Goal: Task Accomplishment & Management: Complete application form

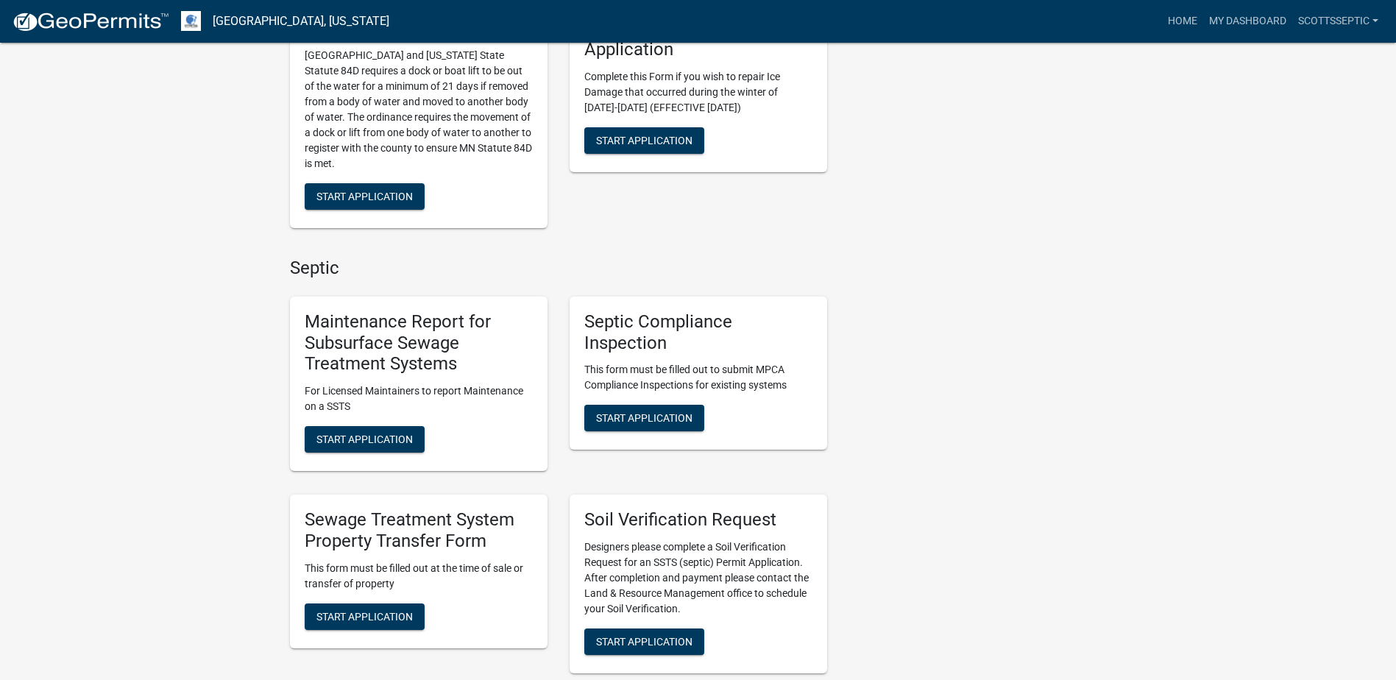
scroll to position [810, 0]
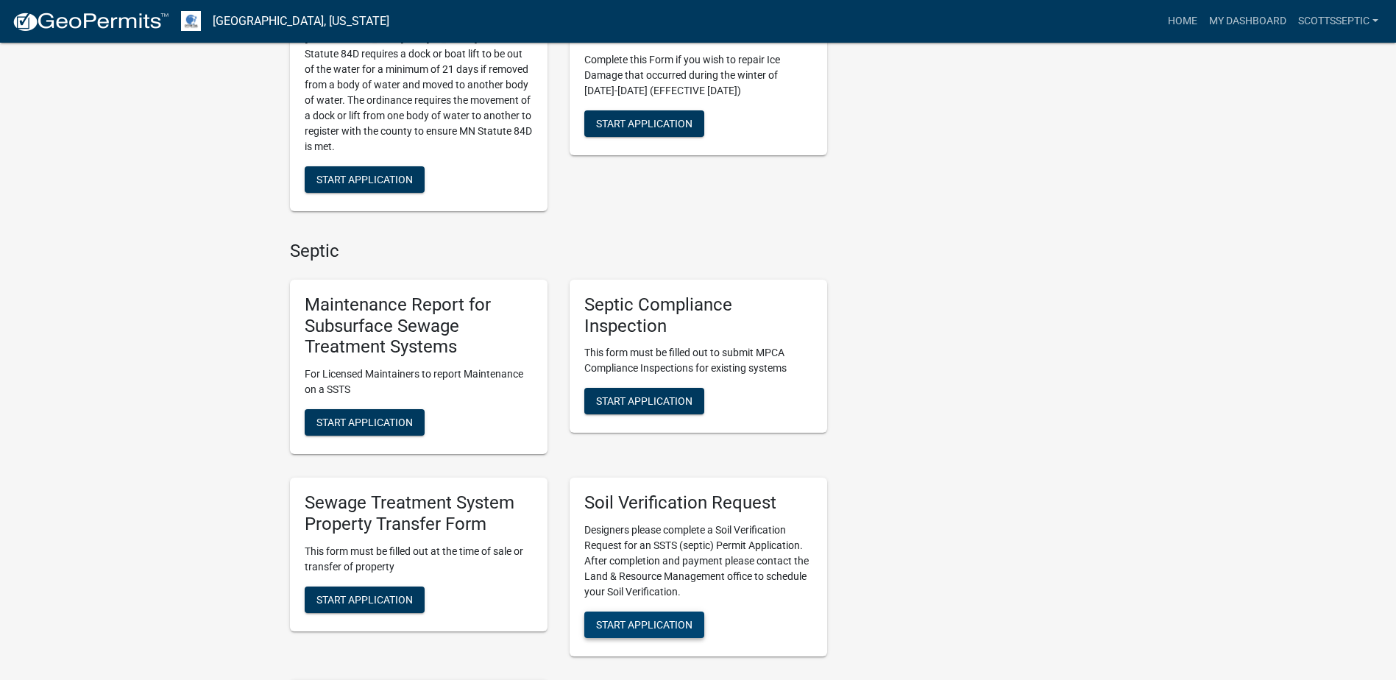
click at [623, 619] on span "Start Application" at bounding box center [644, 625] width 96 height 12
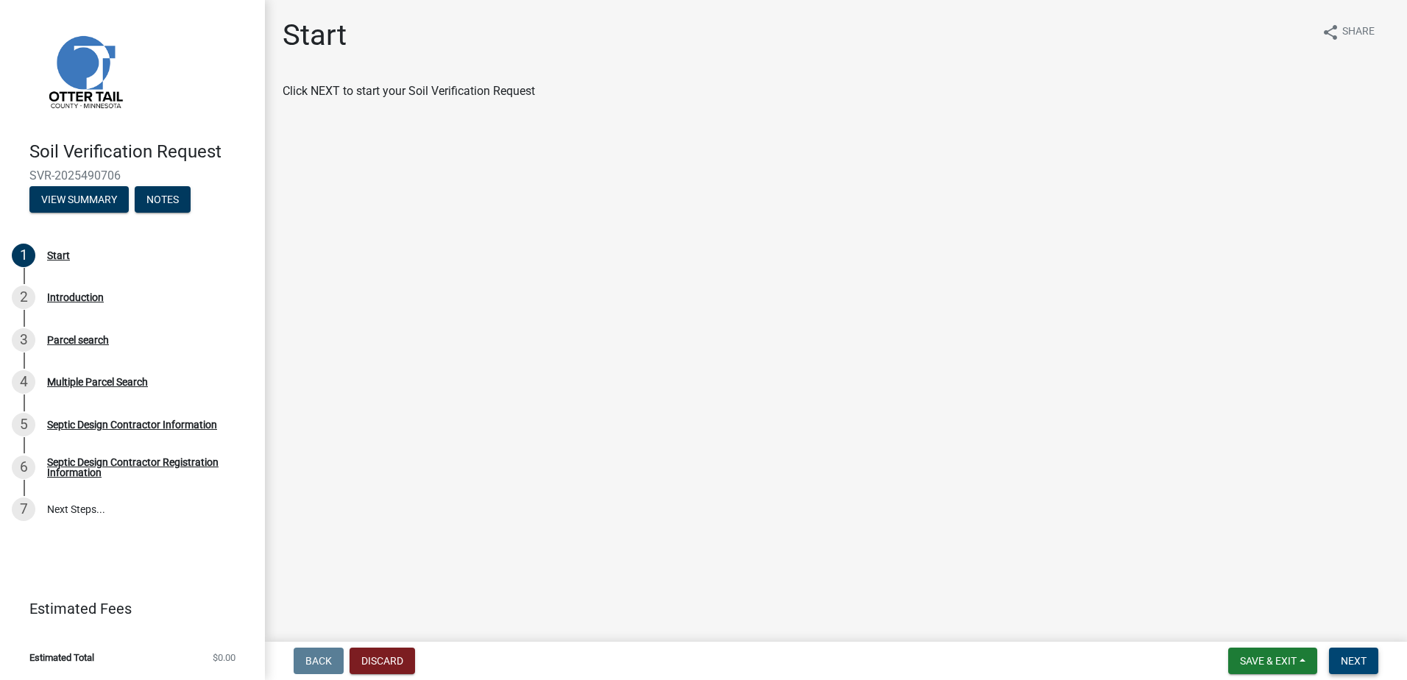
click at [1362, 657] on span "Next" at bounding box center [1354, 661] width 26 height 12
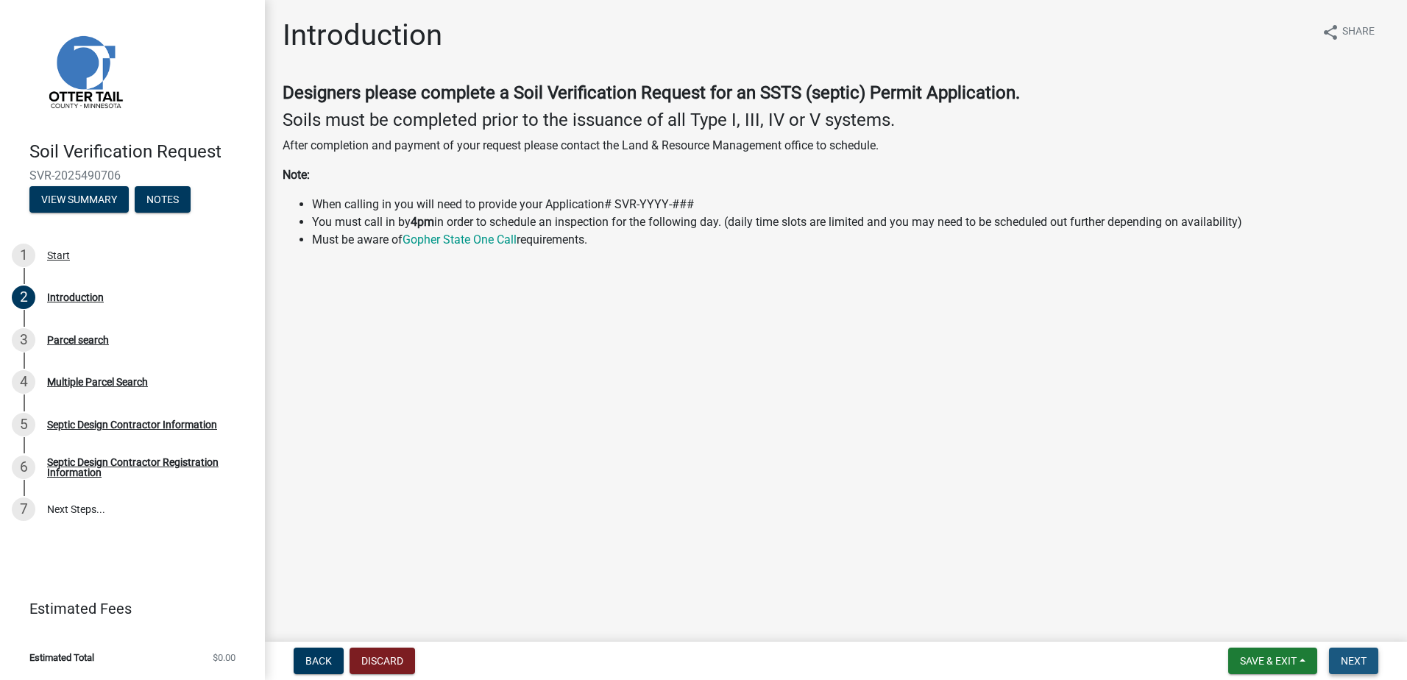
click at [1343, 657] on span "Next" at bounding box center [1354, 661] width 26 height 12
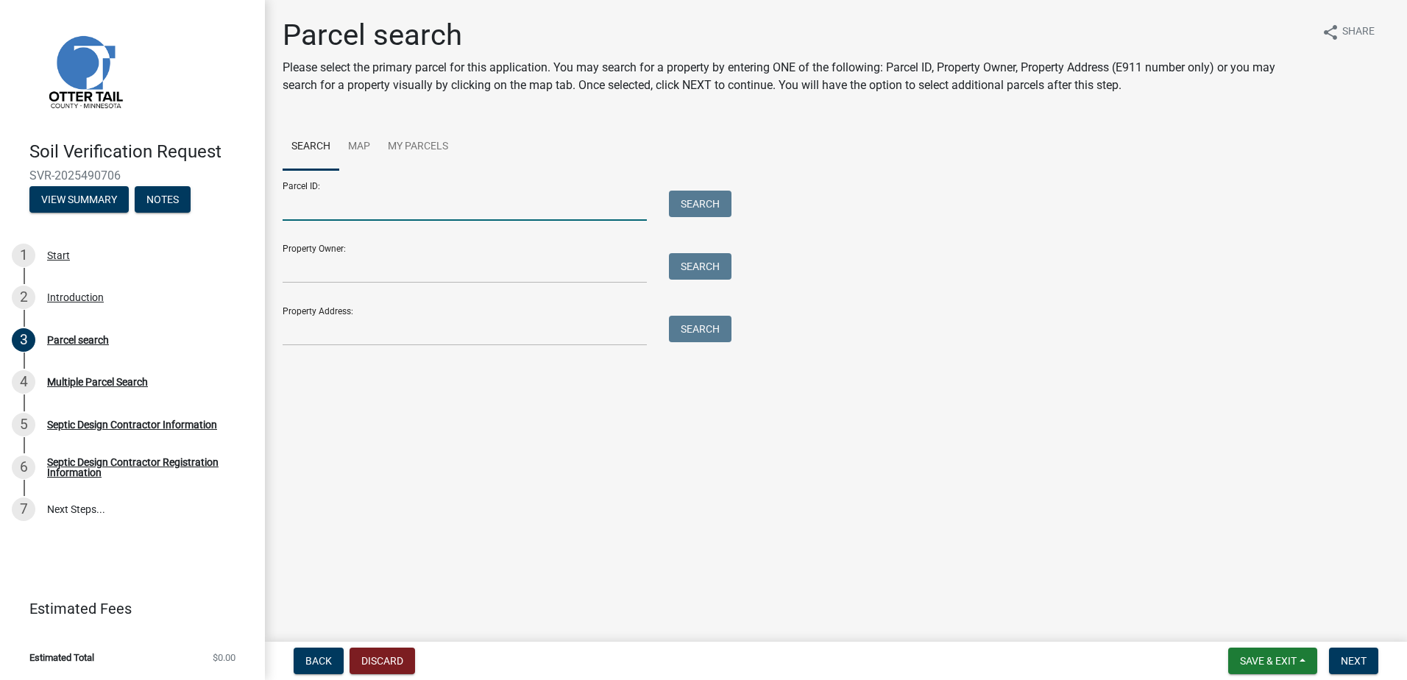
drag, startPoint x: 311, startPoint y: 209, endPoint x: 331, endPoint y: 199, distance: 23.0
click at [311, 209] on input "Parcel ID:" at bounding box center [465, 206] width 364 height 30
type input "40000180187000"
click at [712, 211] on button "Search" at bounding box center [700, 204] width 63 height 26
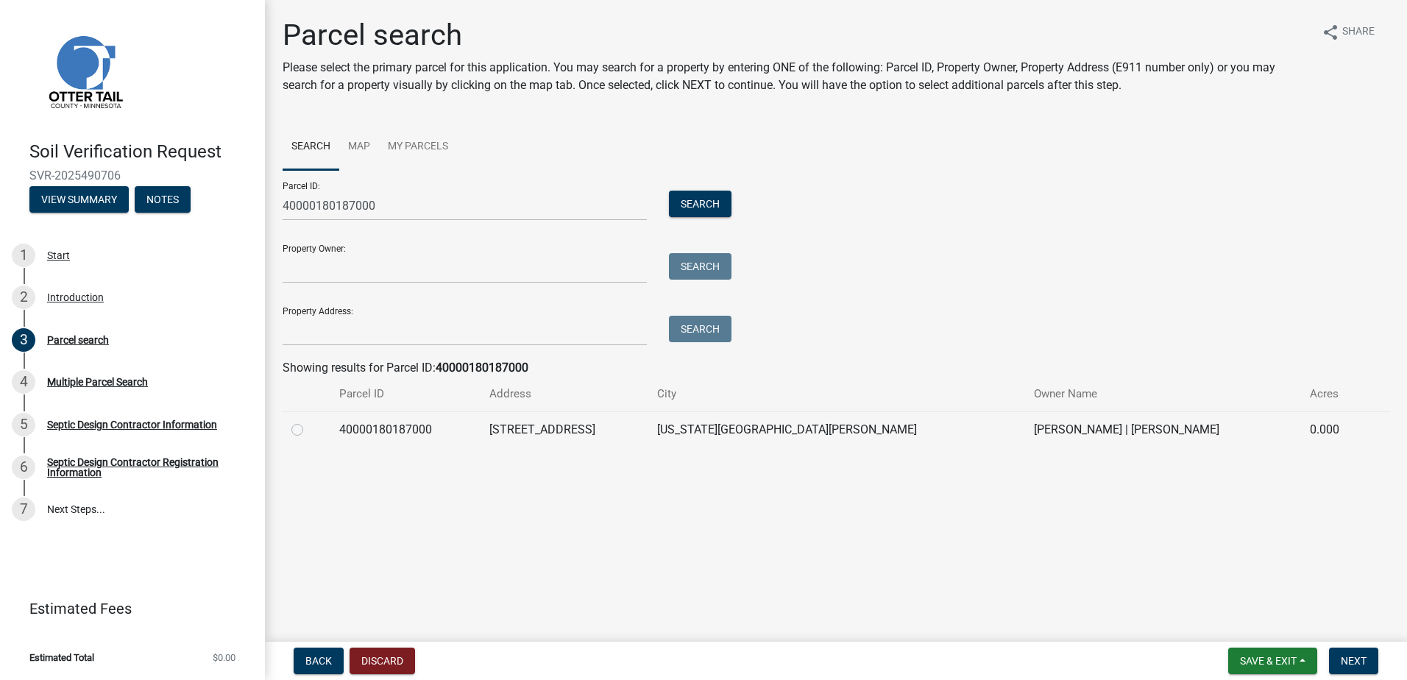
click at [309, 421] on label at bounding box center [309, 421] width 0 height 0
click at [309, 427] on input "radio" at bounding box center [314, 426] width 10 height 10
radio input "true"
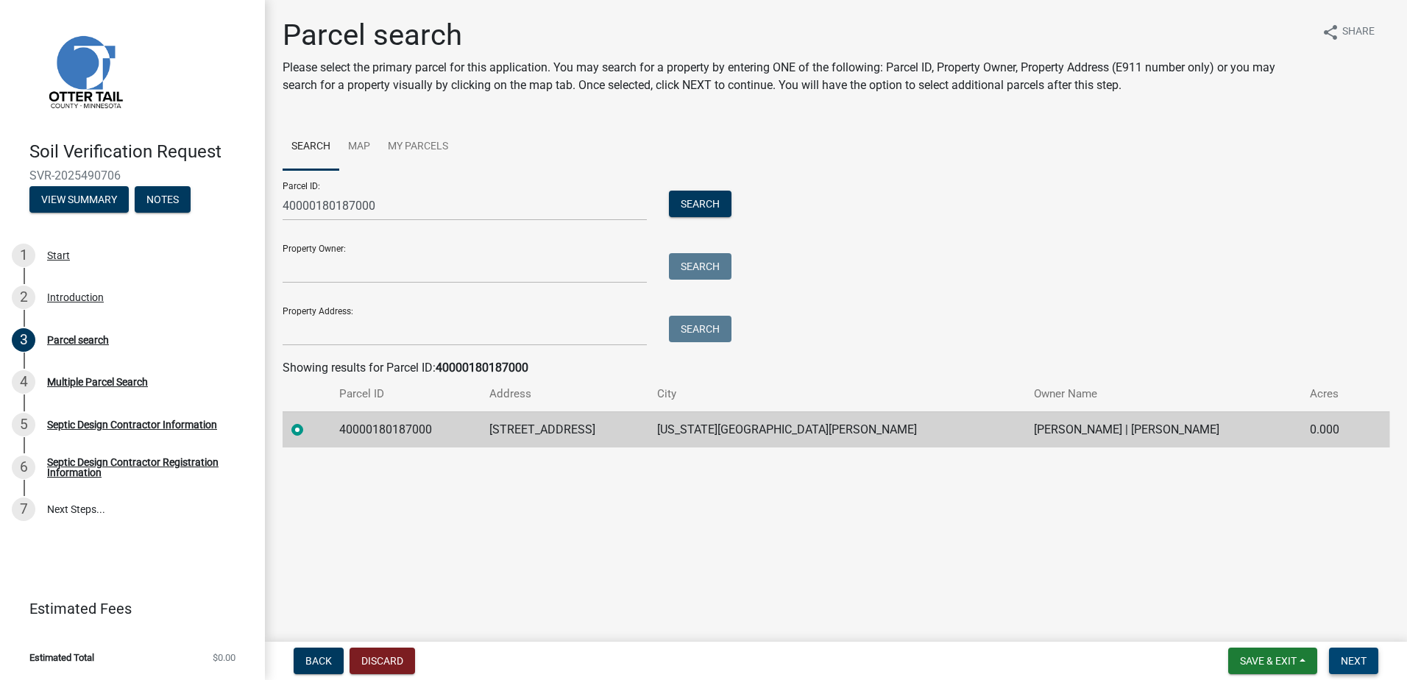
click at [1359, 660] on span "Next" at bounding box center [1354, 661] width 26 height 12
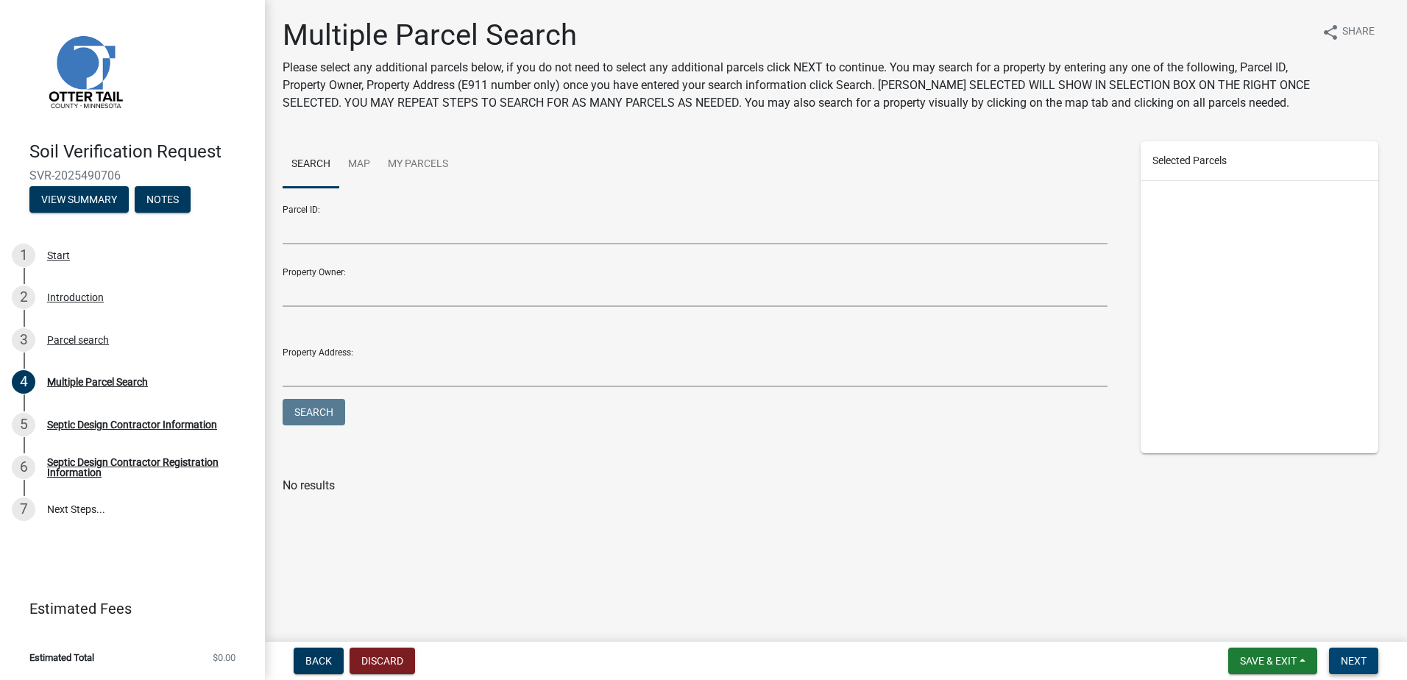
click at [1358, 662] on span "Next" at bounding box center [1354, 661] width 26 height 12
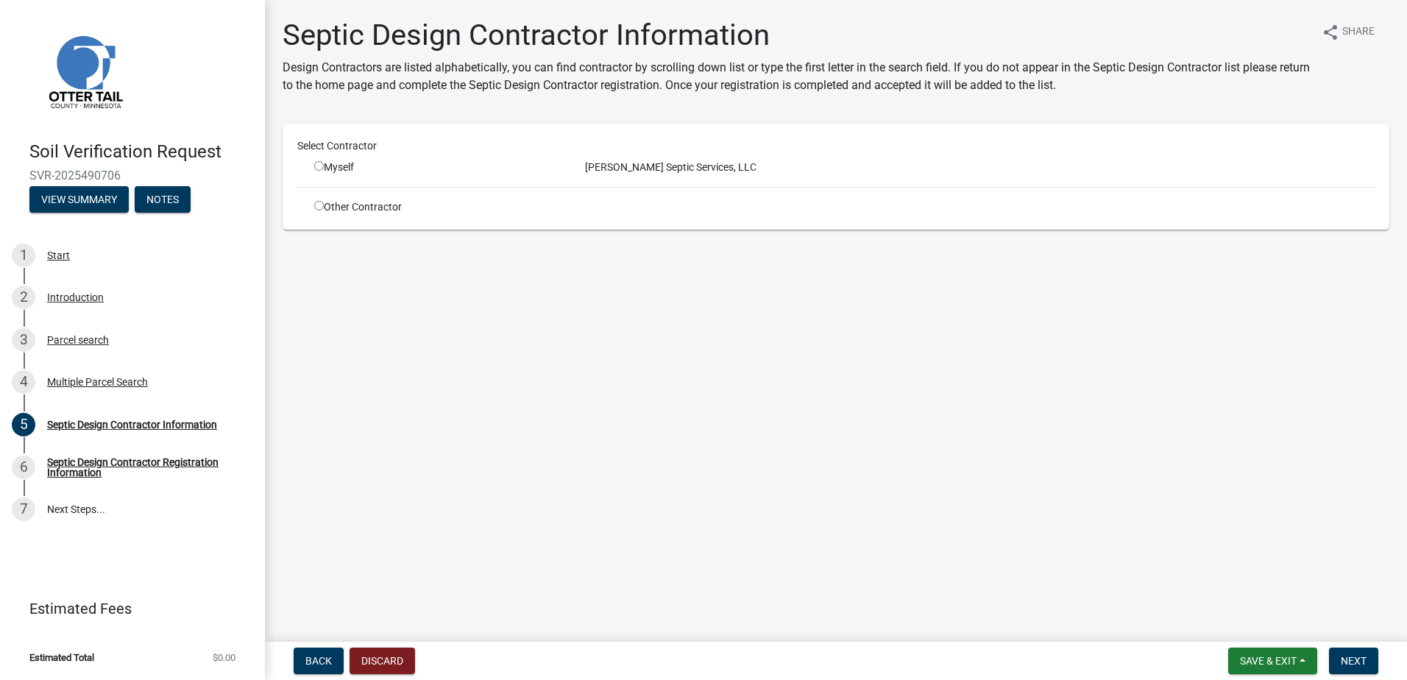
click at [322, 166] on input "radio" at bounding box center [319, 166] width 10 height 10
radio input "true"
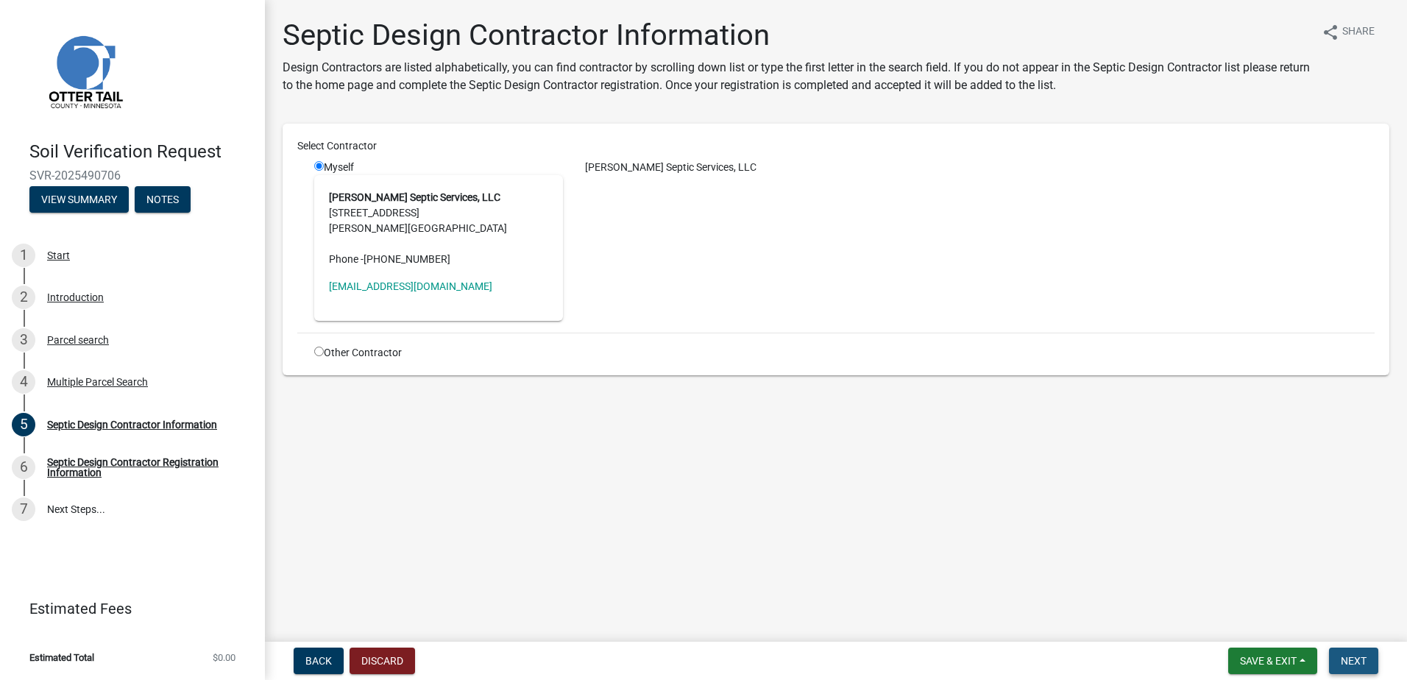
click at [1354, 663] on span "Next" at bounding box center [1354, 661] width 26 height 12
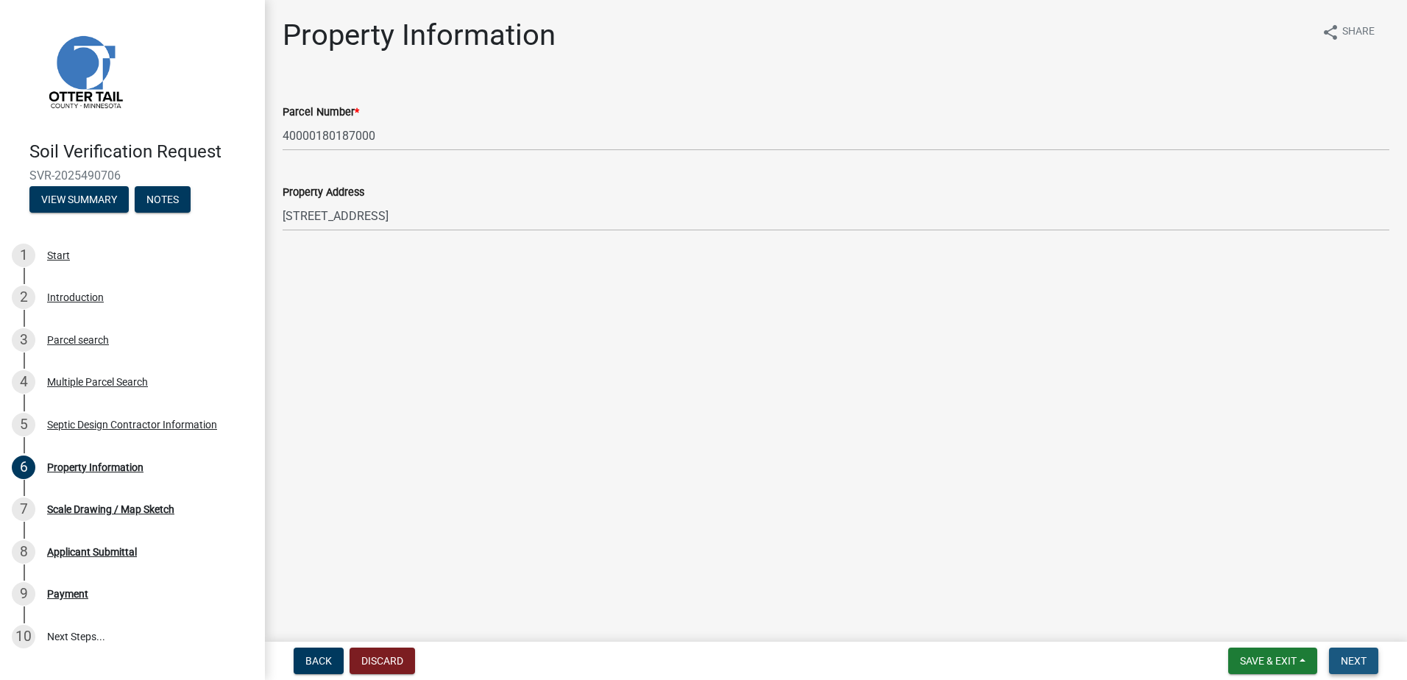
click at [1344, 654] on button "Next" at bounding box center [1353, 661] width 49 height 26
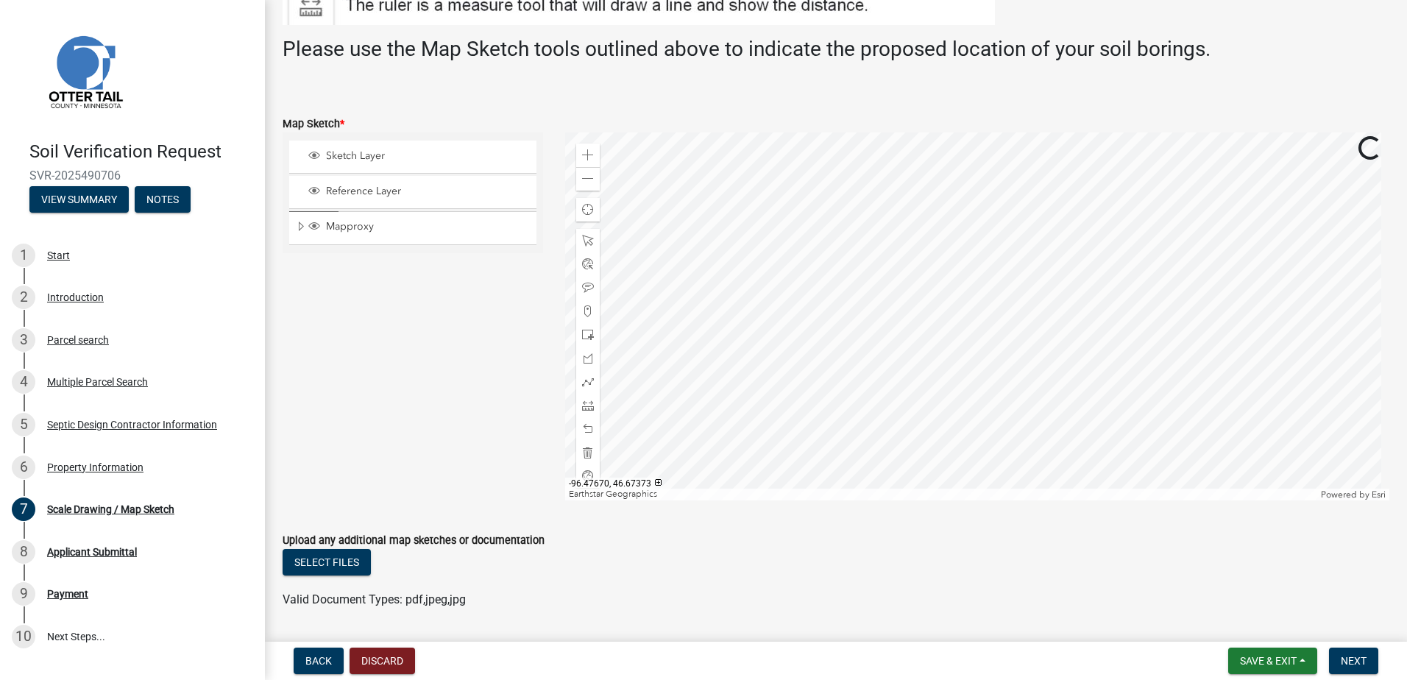
scroll to position [294, 0]
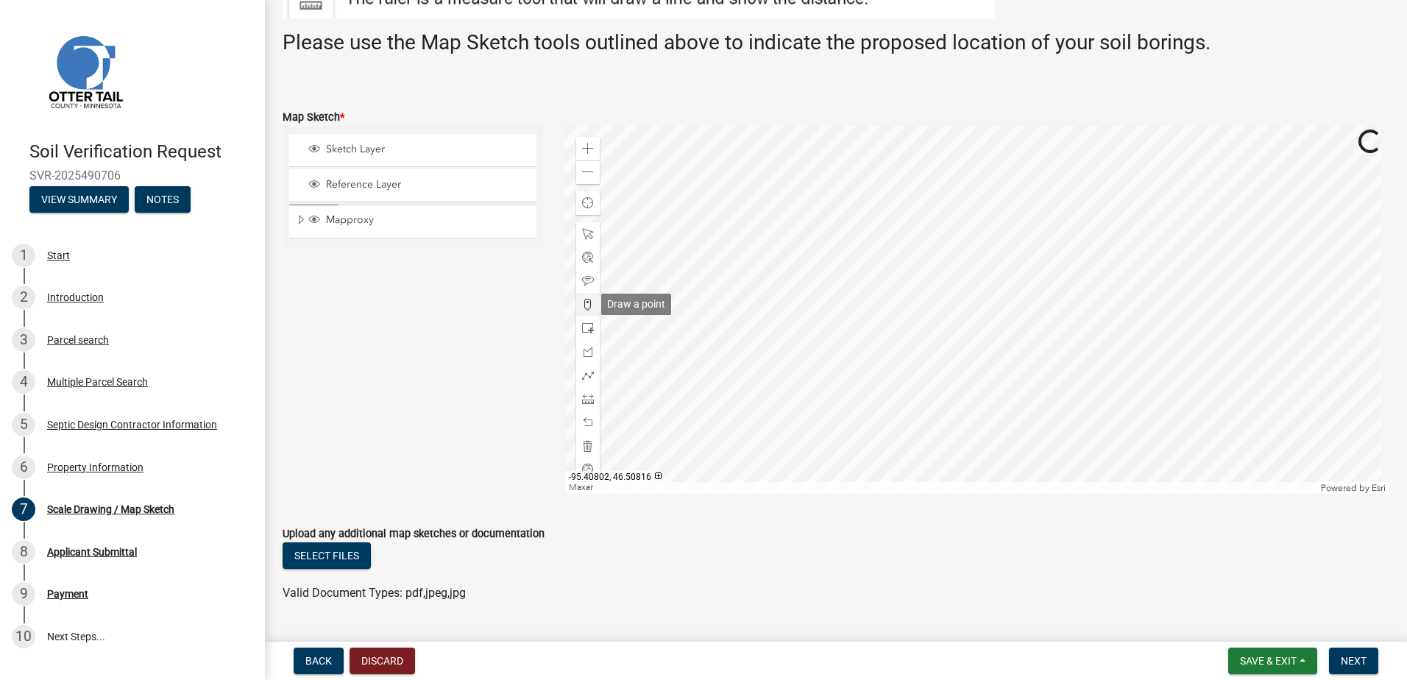
click at [584, 304] on span at bounding box center [588, 305] width 12 height 12
click at [914, 320] on div at bounding box center [977, 310] width 825 height 368
click at [1350, 655] on span "Next" at bounding box center [1354, 661] width 26 height 12
click at [1019, 317] on div at bounding box center [977, 310] width 825 height 368
click at [877, 314] on div at bounding box center [977, 310] width 825 height 368
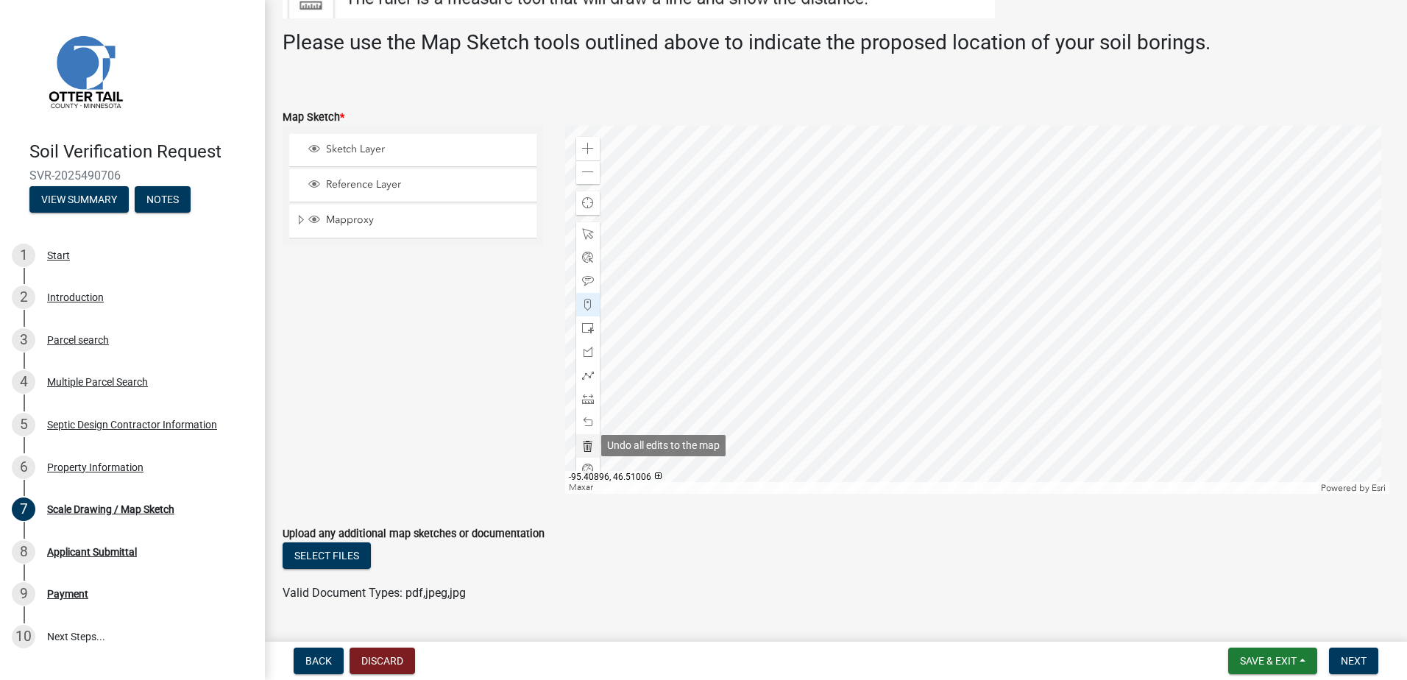
click at [586, 440] on span at bounding box center [588, 446] width 12 height 12
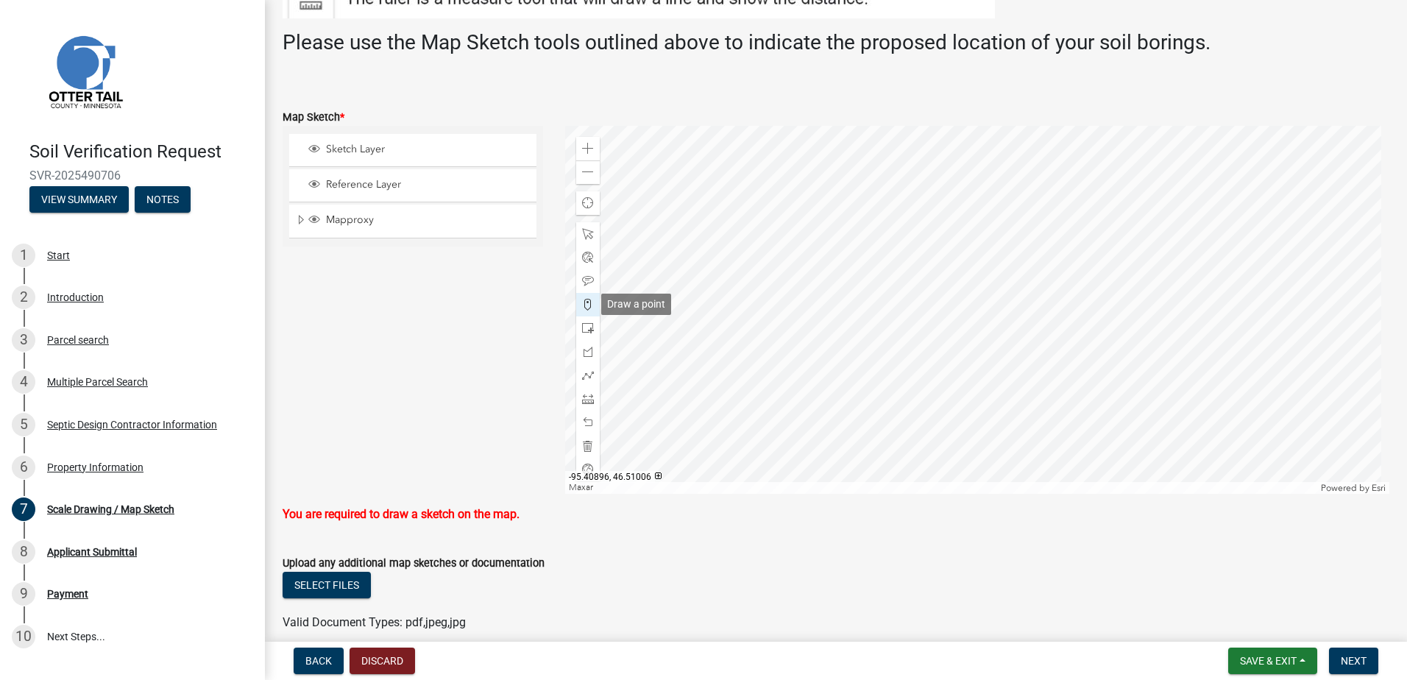
click at [586, 300] on span at bounding box center [588, 305] width 12 height 12
click at [1136, 280] on div at bounding box center [977, 310] width 825 height 368
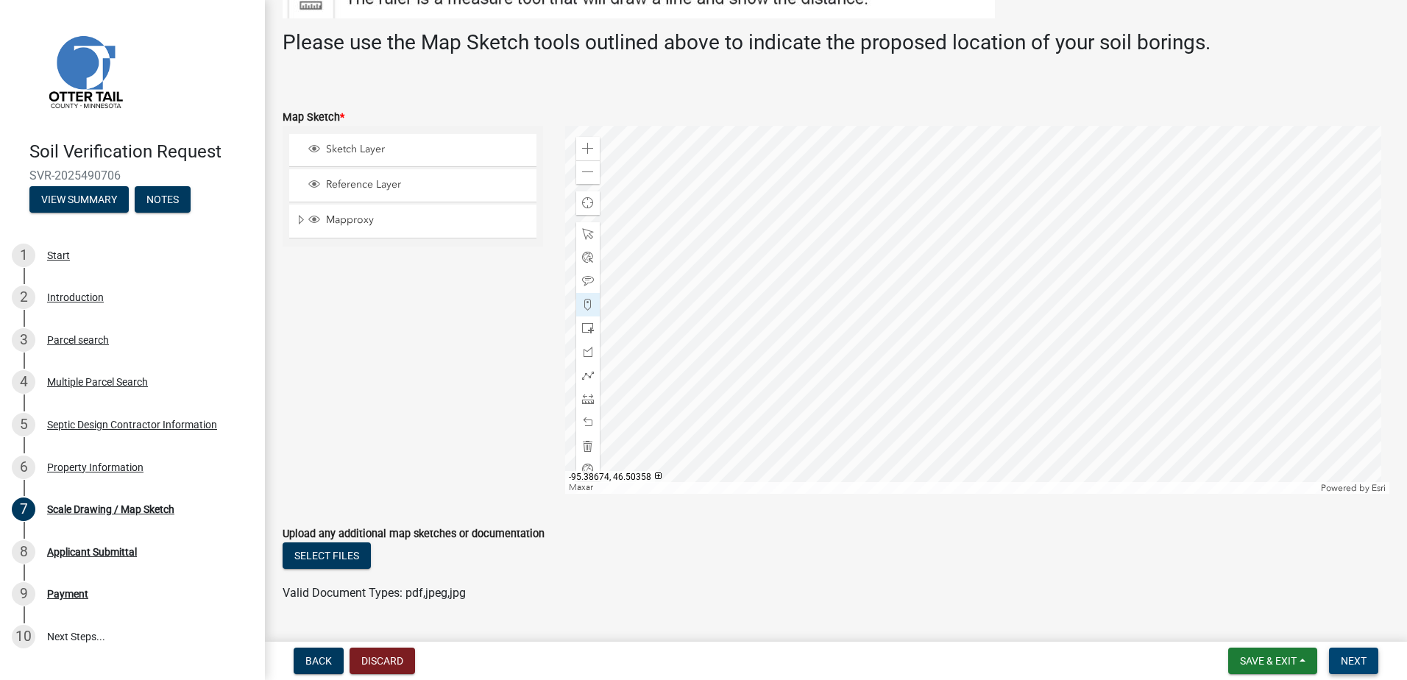
click at [1348, 657] on span "Next" at bounding box center [1354, 661] width 26 height 12
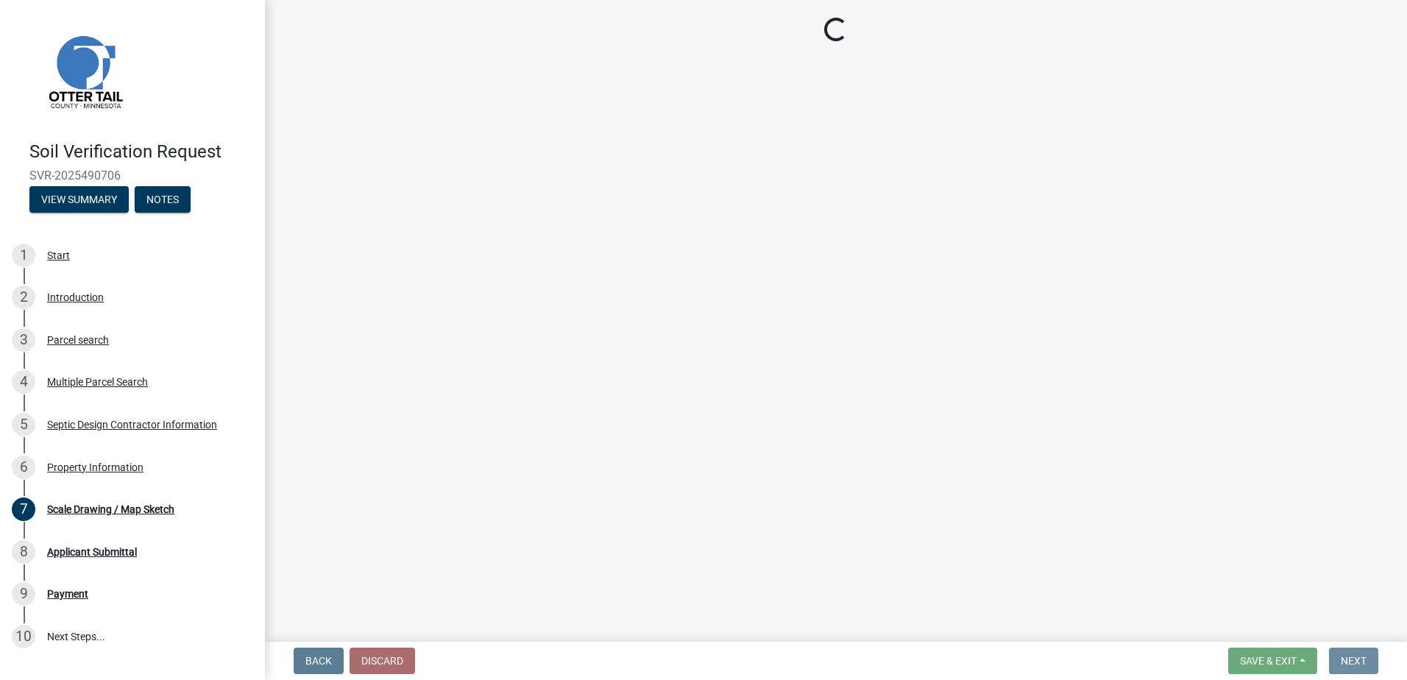
scroll to position [0, 0]
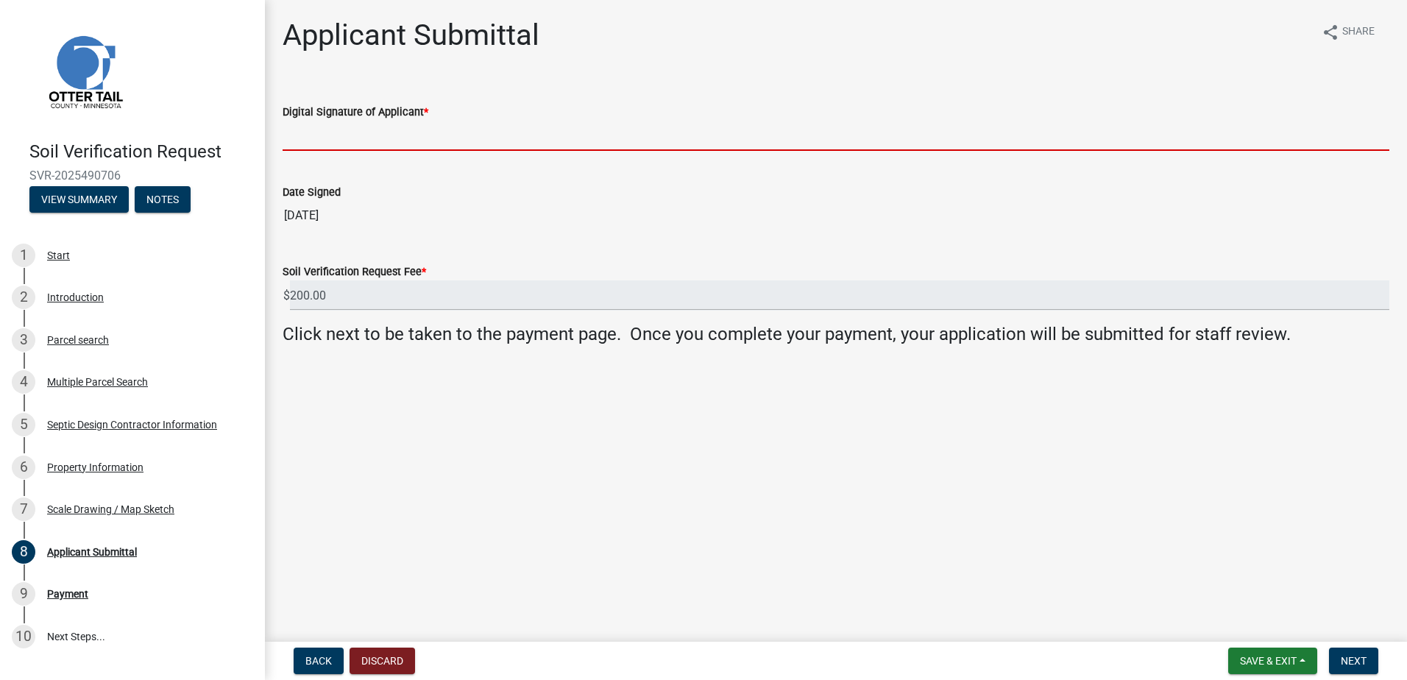
click at [343, 144] on input "Digital Signature of Applicant *" at bounding box center [836, 136] width 1107 height 30
type input "[PERSON_NAME]"
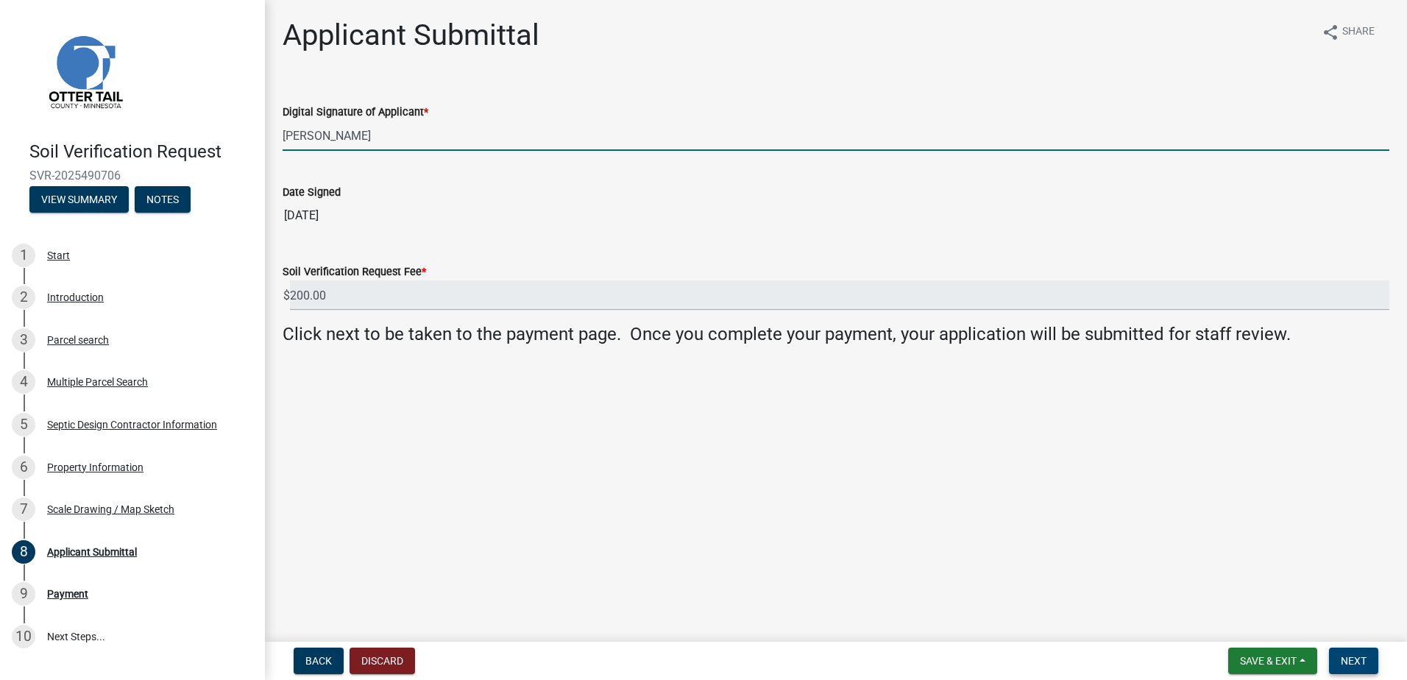
click at [1352, 657] on span "Next" at bounding box center [1354, 661] width 26 height 12
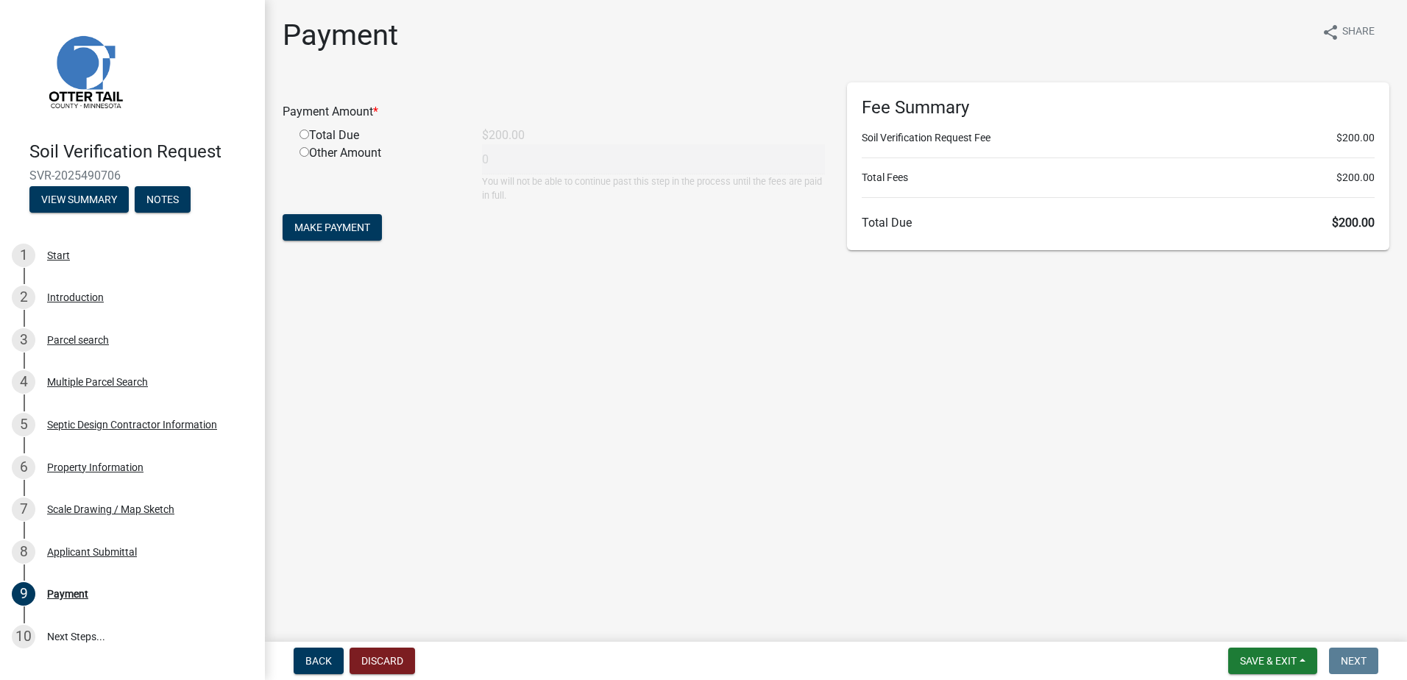
click at [300, 135] on input "radio" at bounding box center [305, 135] width 10 height 10
radio input "true"
type input "200"
drag, startPoint x: 323, startPoint y: 241, endPoint x: 329, endPoint y: 234, distance: 8.9
click at [326, 237] on form "Payment Amount * Total Due $200.00 Other Amount 200 You will not be able to con…" at bounding box center [554, 163] width 542 height 162
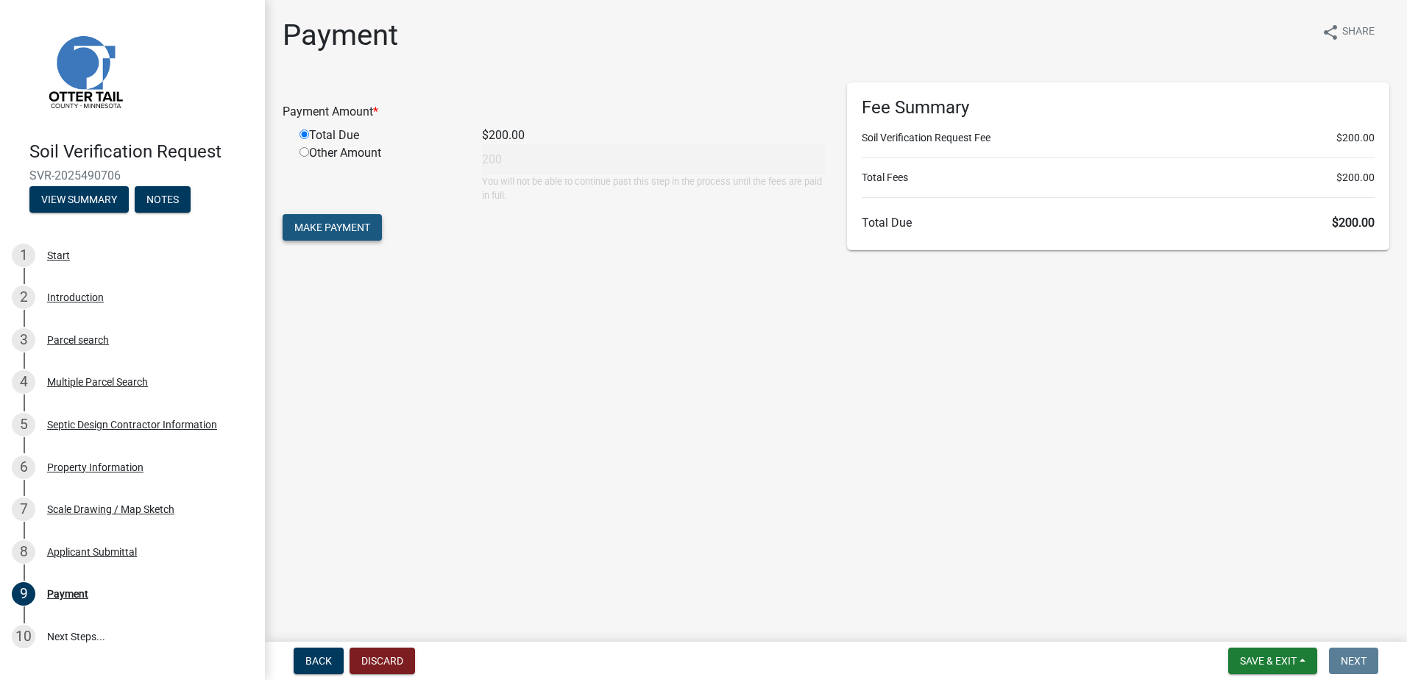
click at [329, 233] on span "Make Payment" at bounding box center [332, 228] width 76 height 12
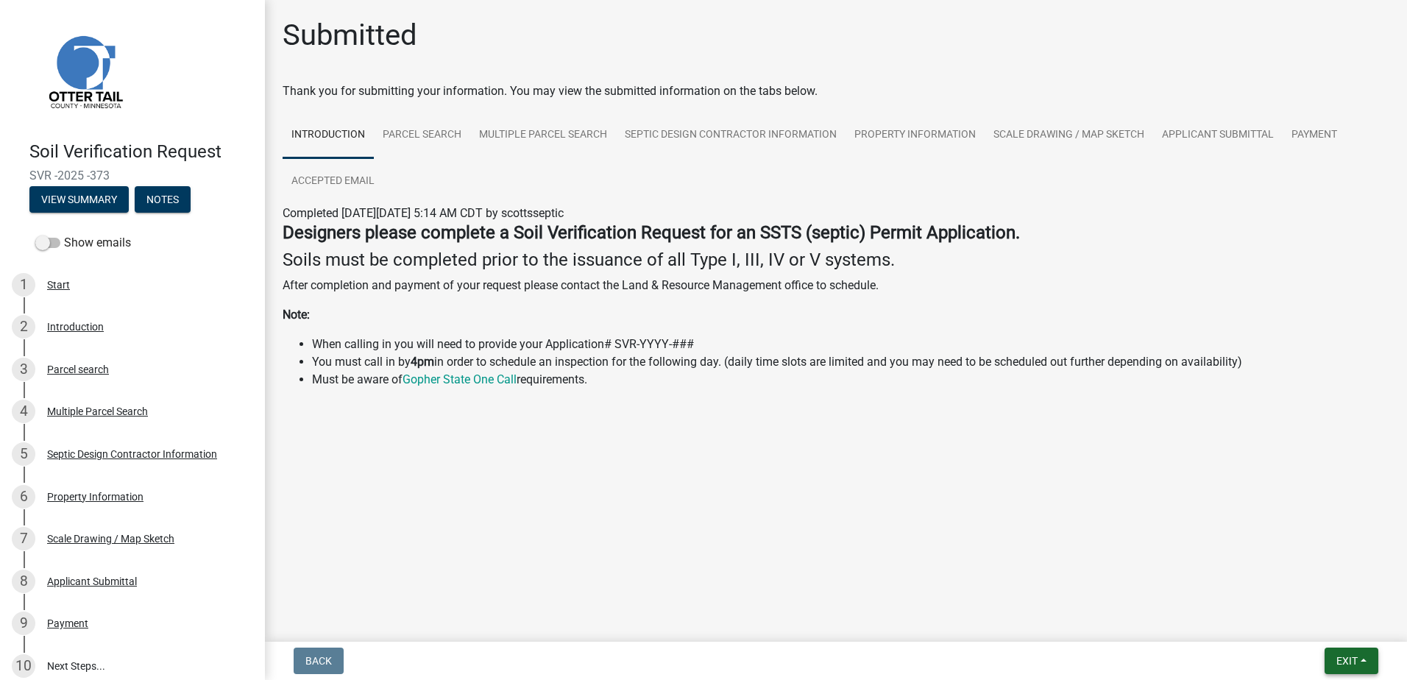
click at [1351, 659] on span "Exit" at bounding box center [1347, 661] width 21 height 12
click at [1312, 626] on button "Save & Exit" at bounding box center [1320, 622] width 118 height 35
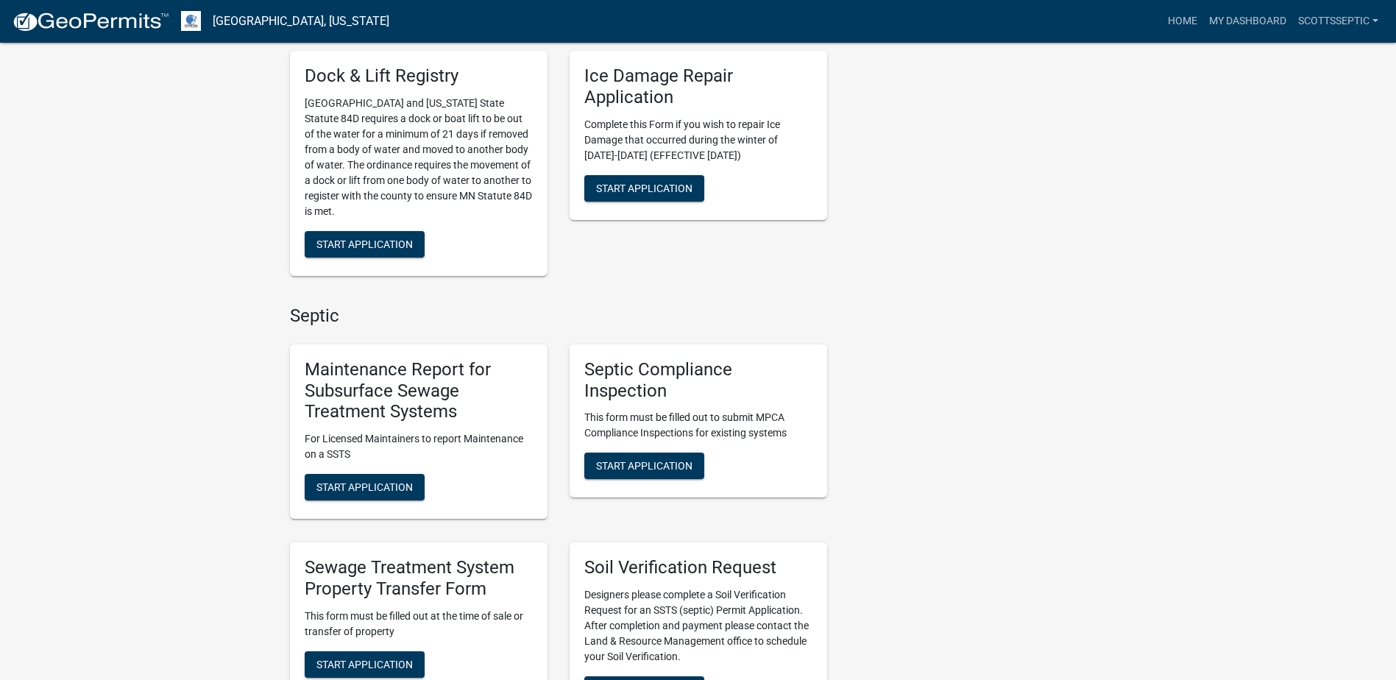
scroll to position [883, 0]
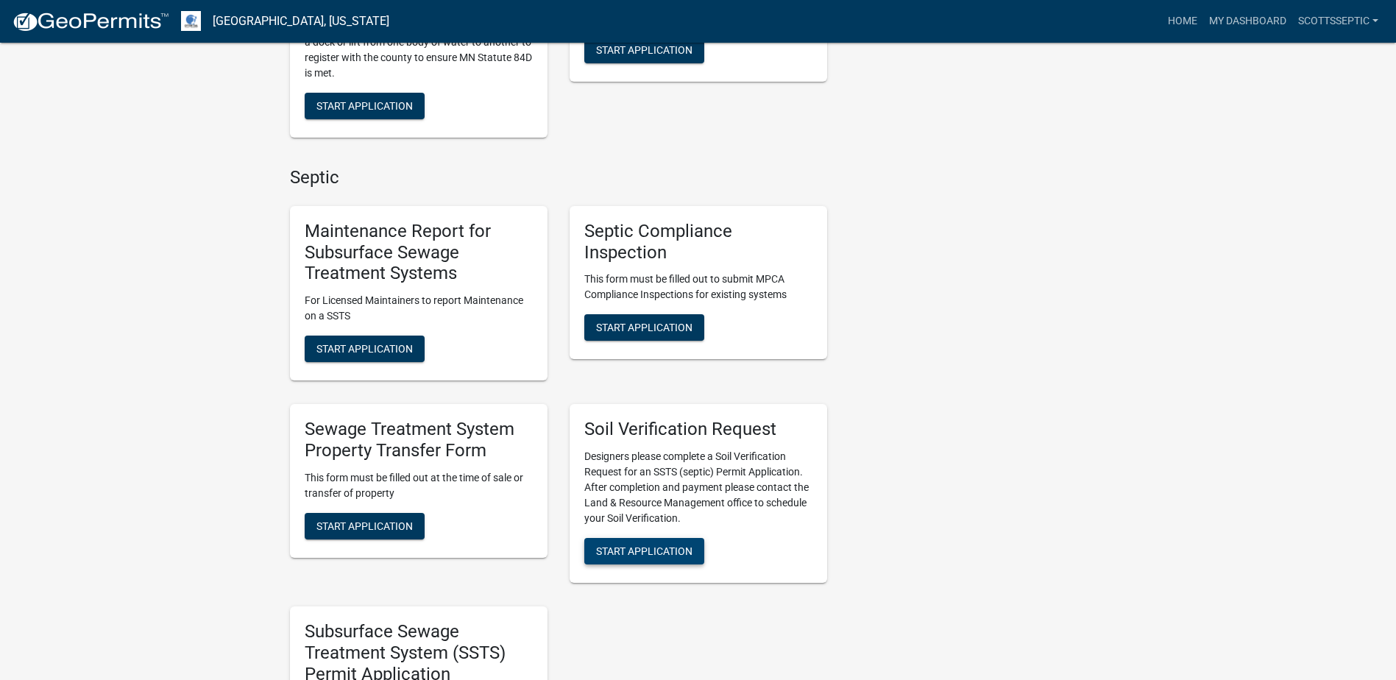
click at [640, 538] on button "Start Application" at bounding box center [644, 551] width 120 height 26
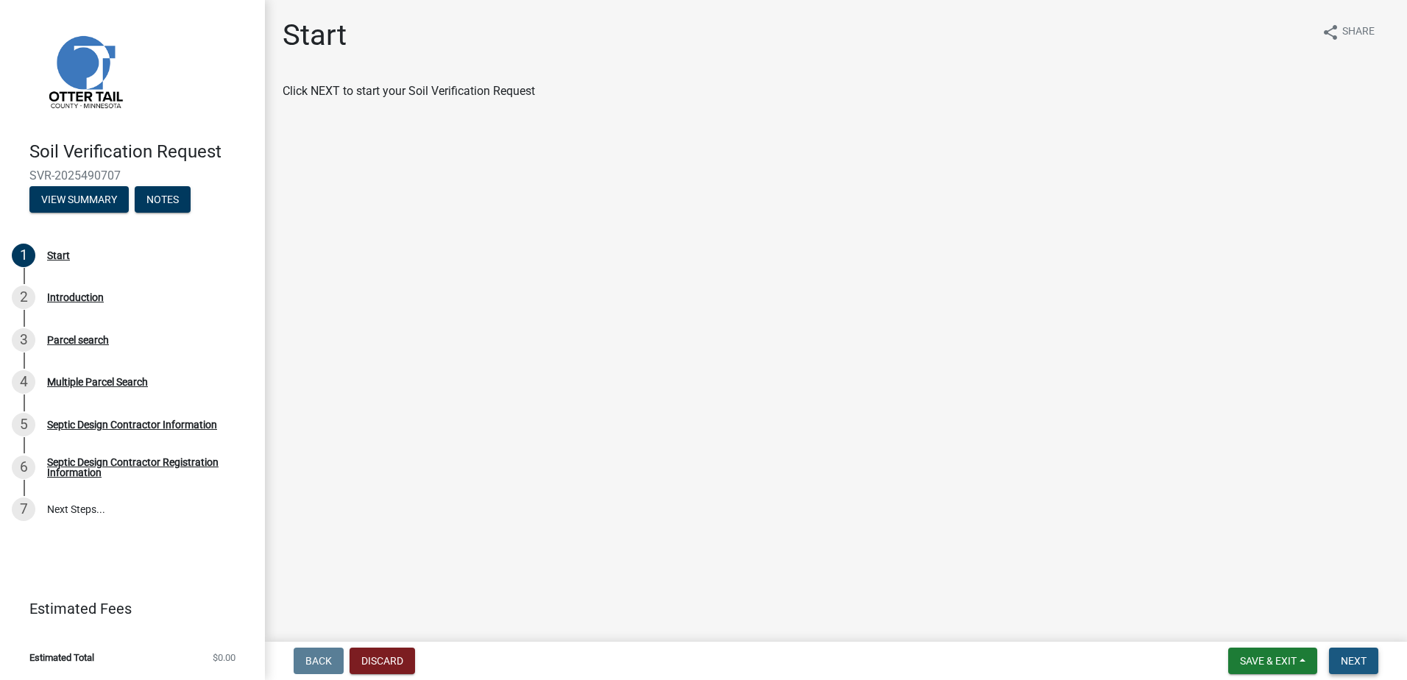
click at [1357, 659] on span "Next" at bounding box center [1354, 661] width 26 height 12
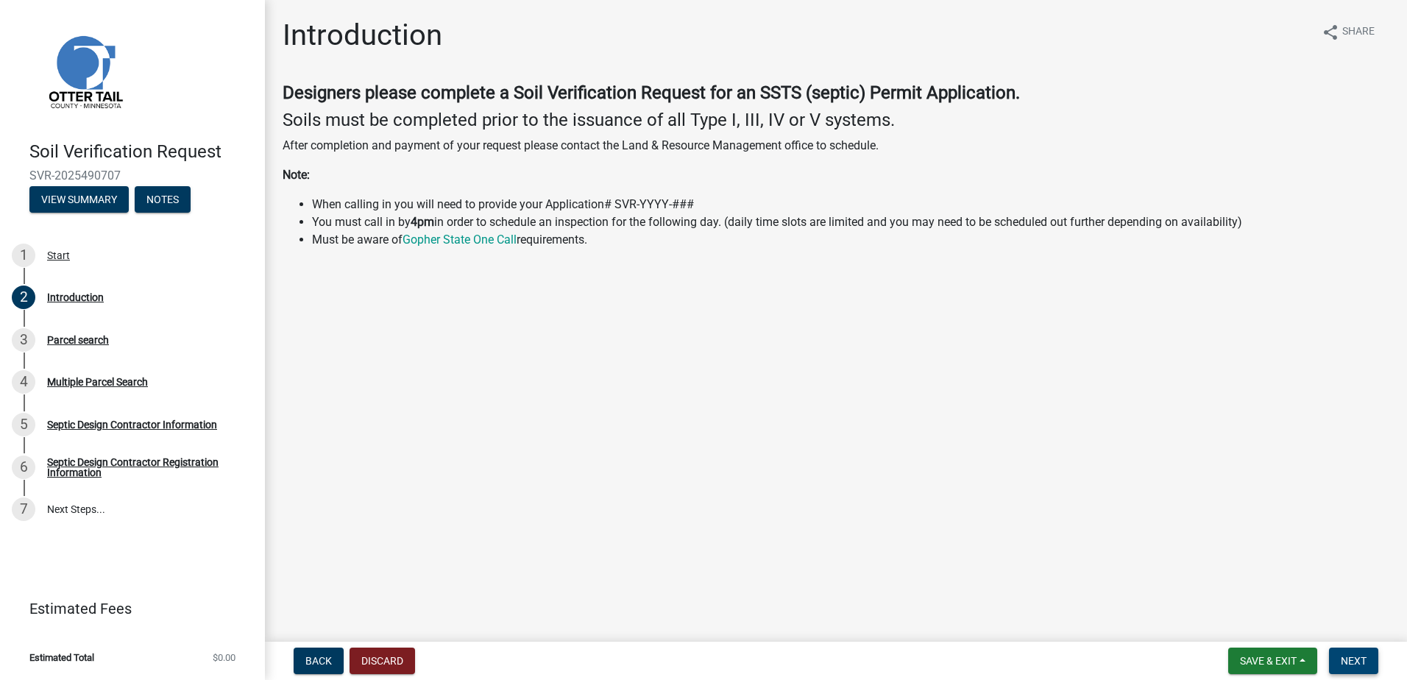
click at [1362, 659] on span "Next" at bounding box center [1354, 661] width 26 height 12
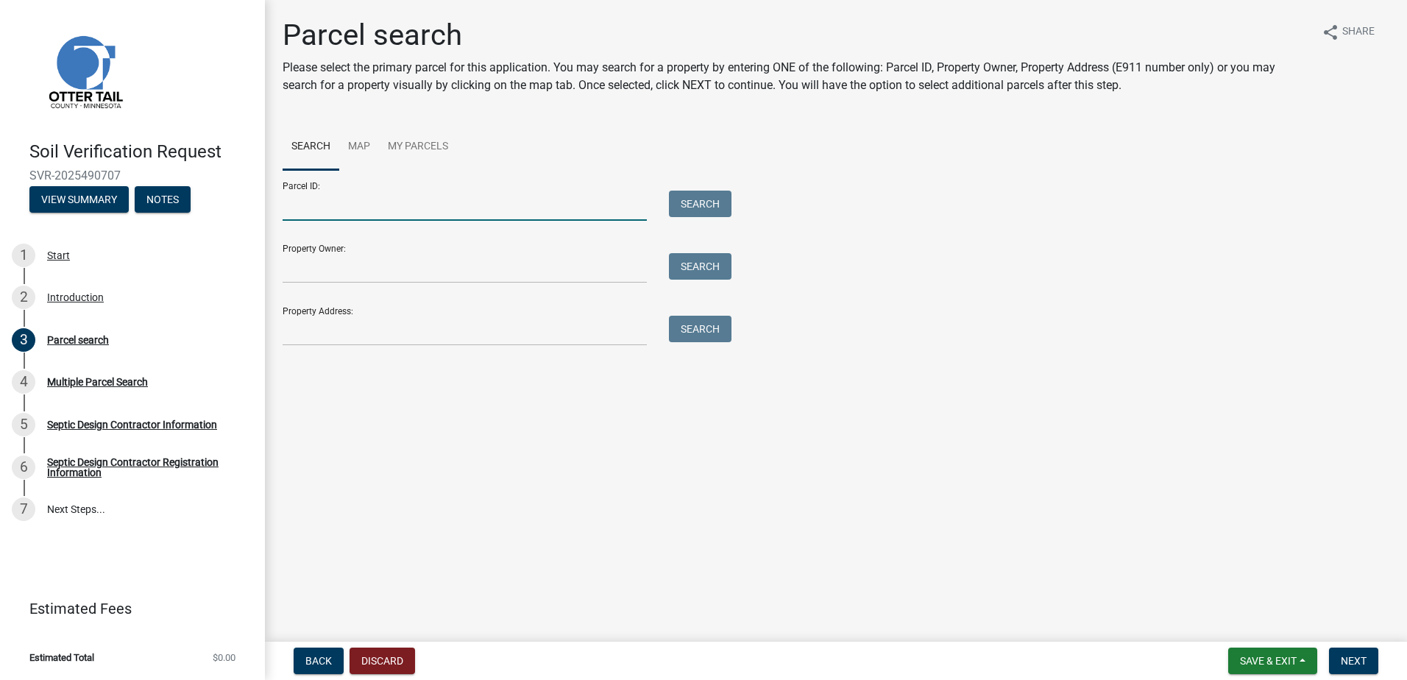
click at [304, 216] on input "Parcel ID:" at bounding box center [465, 206] width 364 height 30
type input "53000130072000"
click at [673, 208] on button "Search" at bounding box center [700, 204] width 63 height 26
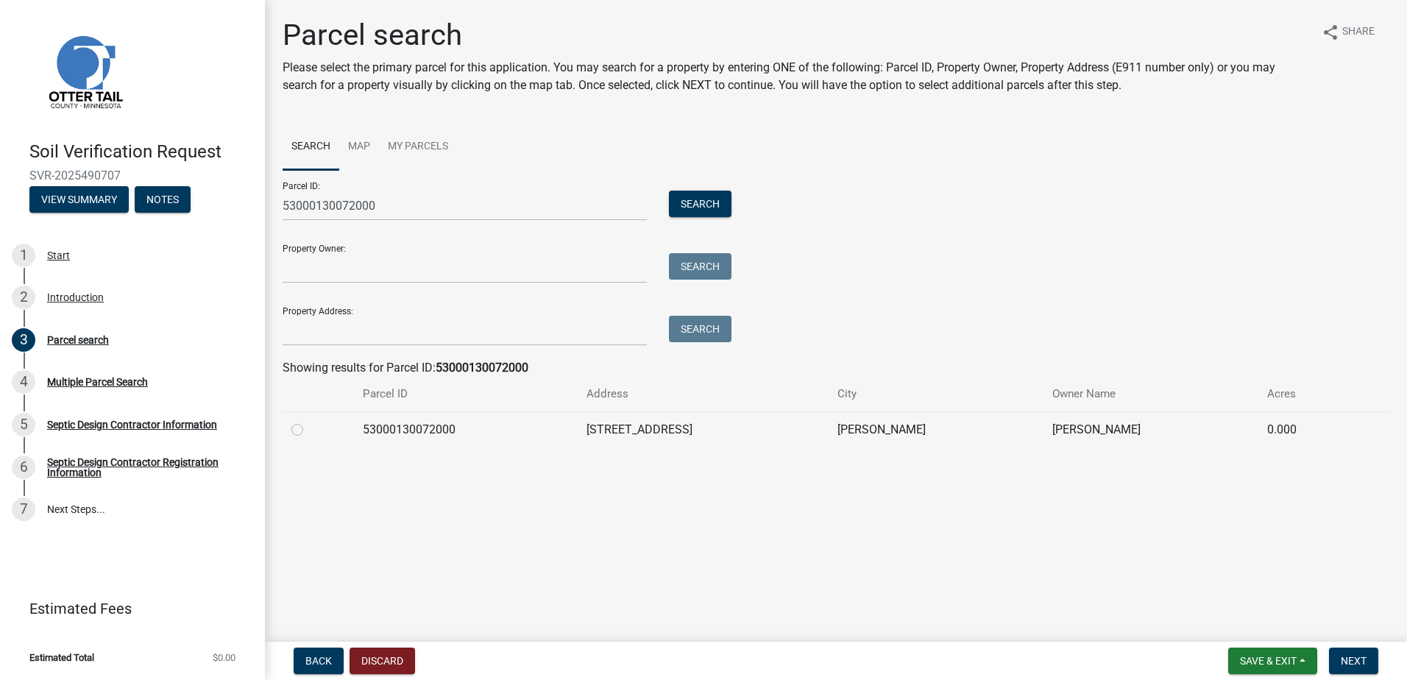
click at [289, 431] on td at bounding box center [318, 429] width 71 height 36
click at [309, 421] on label at bounding box center [309, 421] width 0 height 0
click at [309, 431] on input "radio" at bounding box center [314, 426] width 10 height 10
radio input "true"
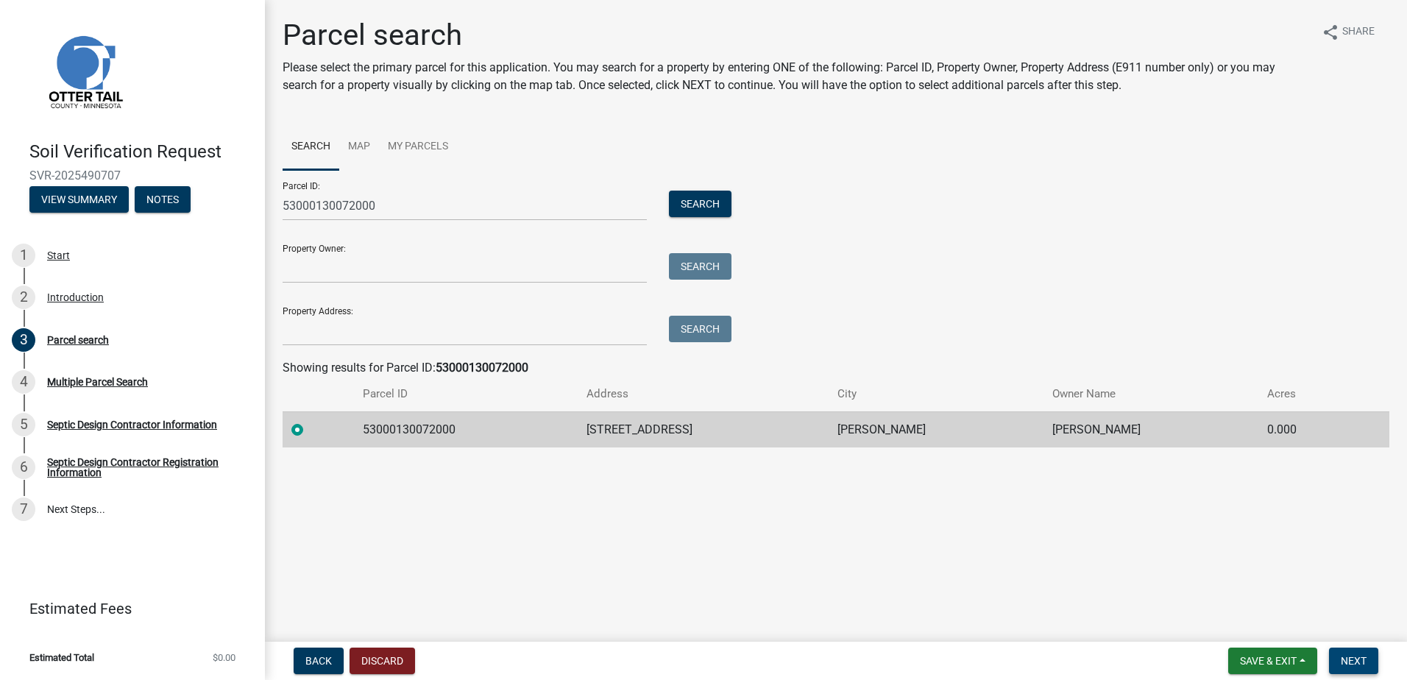
click at [1358, 660] on span "Next" at bounding box center [1354, 661] width 26 height 12
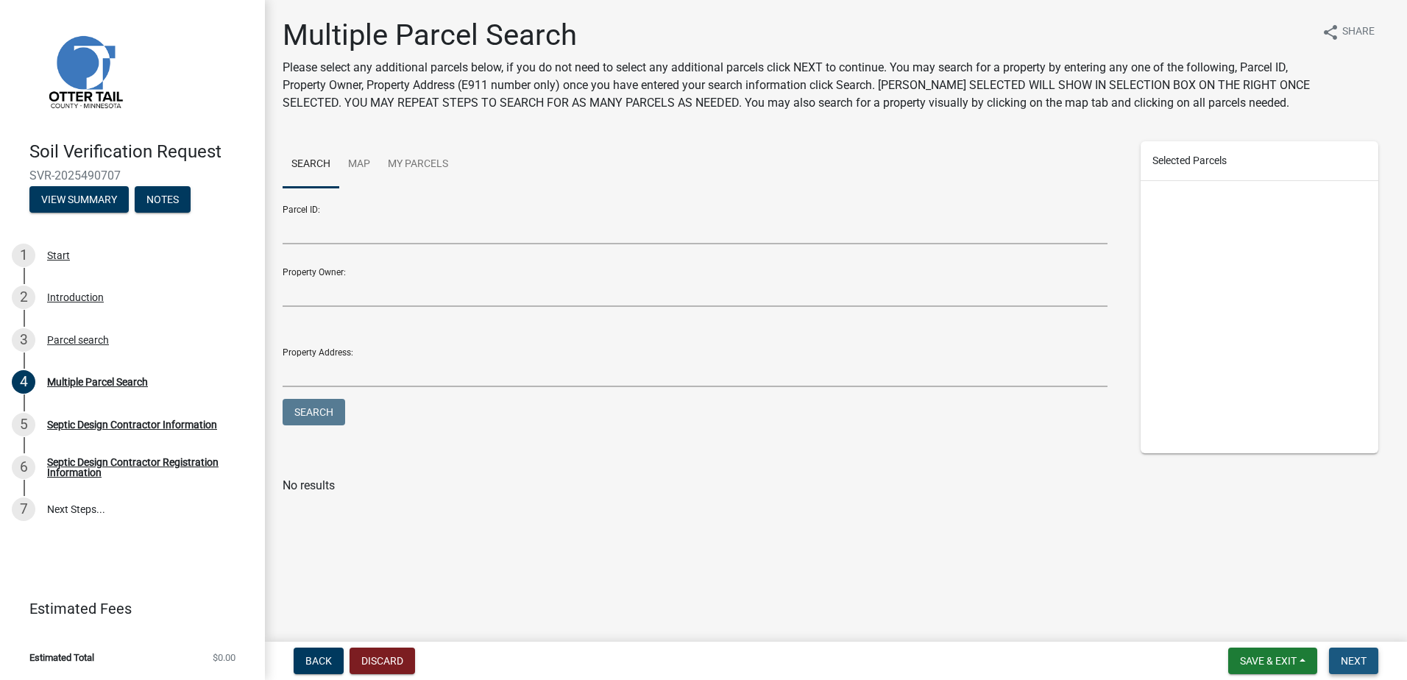
click at [1344, 664] on span "Next" at bounding box center [1354, 661] width 26 height 12
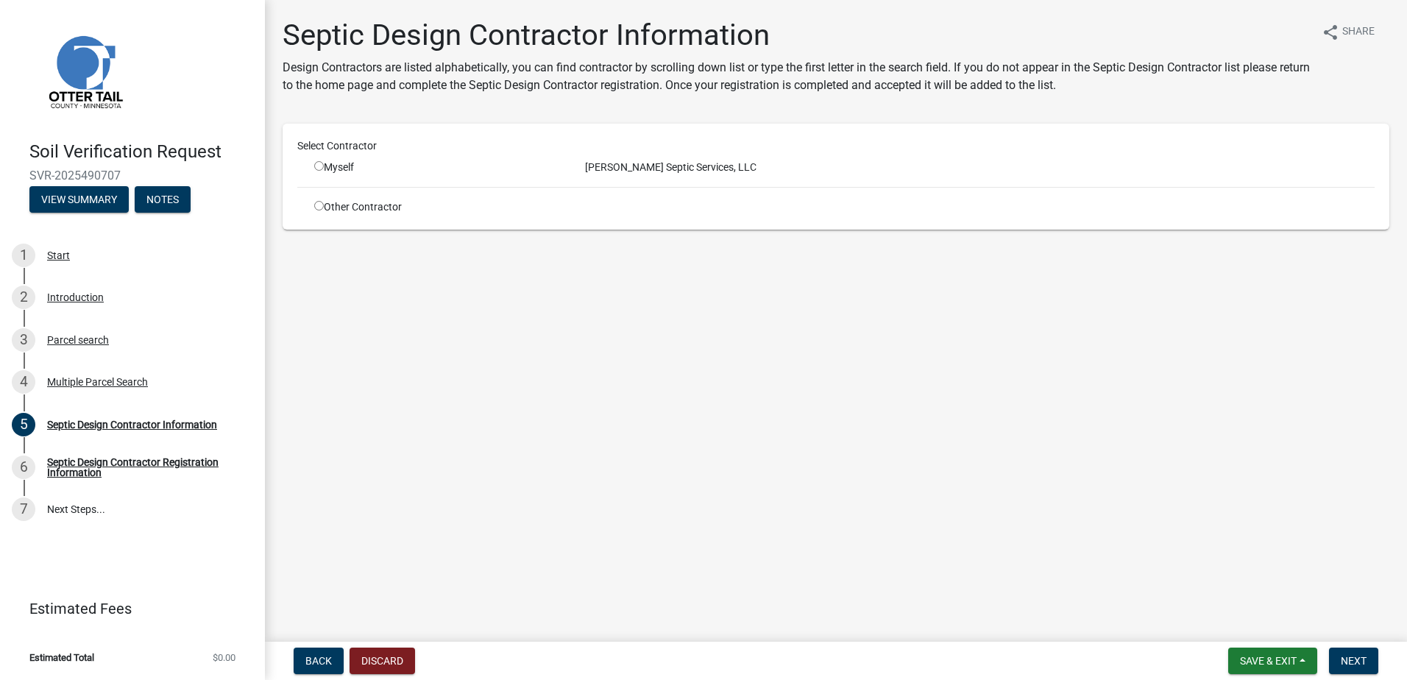
click at [319, 165] on input "radio" at bounding box center [319, 166] width 10 height 10
radio input "true"
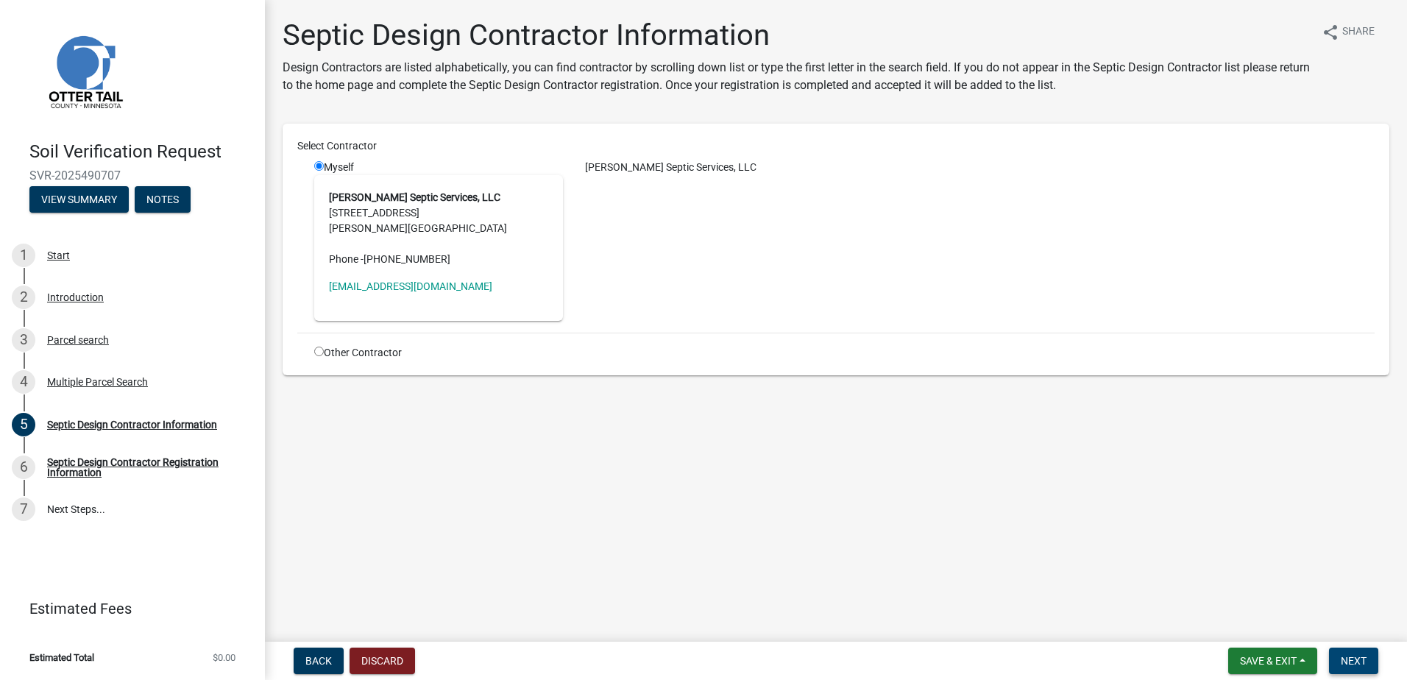
click at [1347, 665] on span "Next" at bounding box center [1354, 661] width 26 height 12
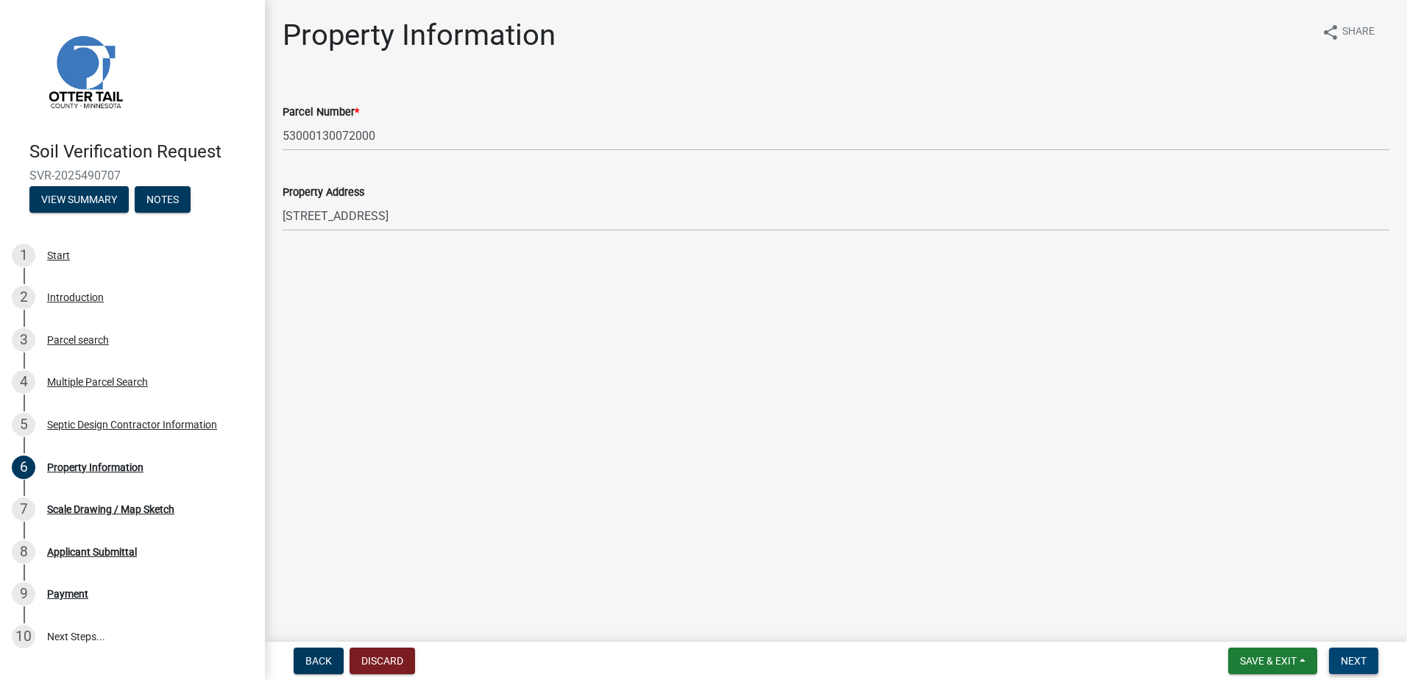
click at [1362, 657] on span "Next" at bounding box center [1354, 661] width 26 height 12
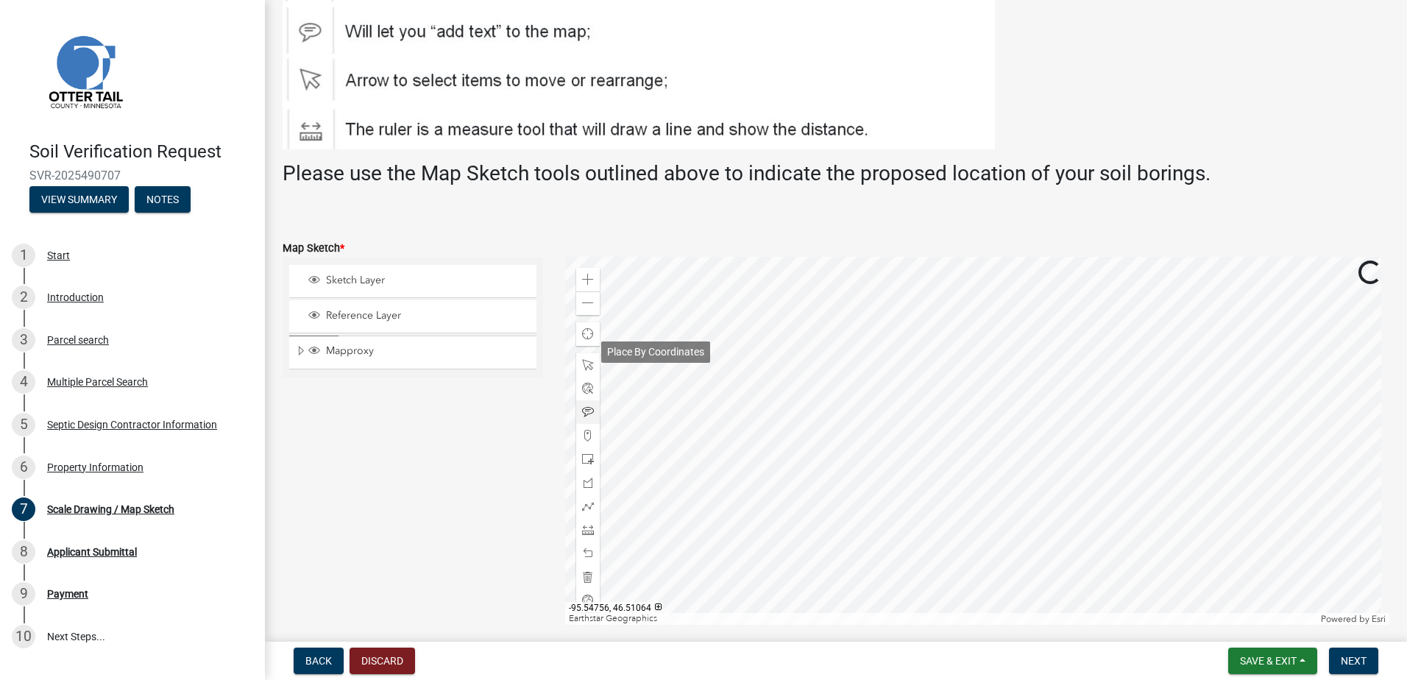
scroll to position [221, 0]
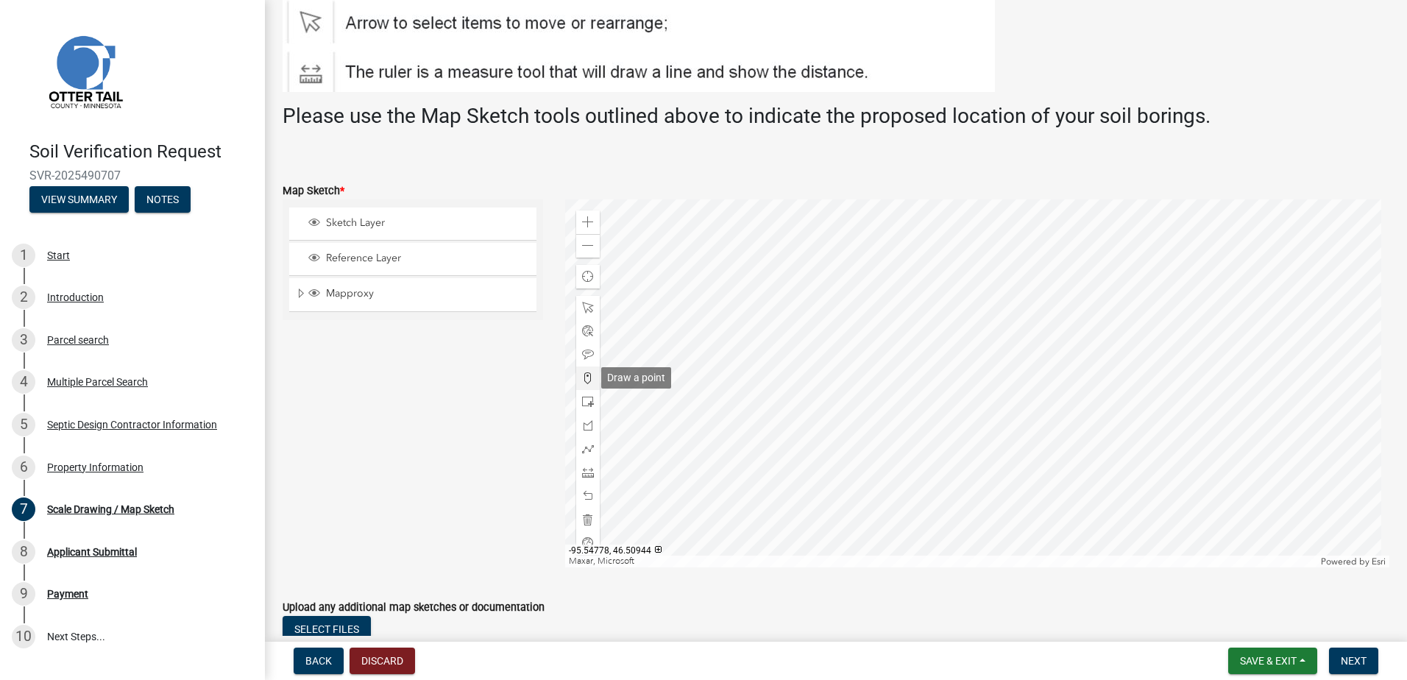
click at [585, 373] on span at bounding box center [588, 378] width 12 height 12
click at [944, 399] on div at bounding box center [977, 383] width 825 height 368
click at [578, 252] on div "Zoom out" at bounding box center [588, 246] width 24 height 24
click at [582, 222] on span at bounding box center [588, 222] width 12 height 12
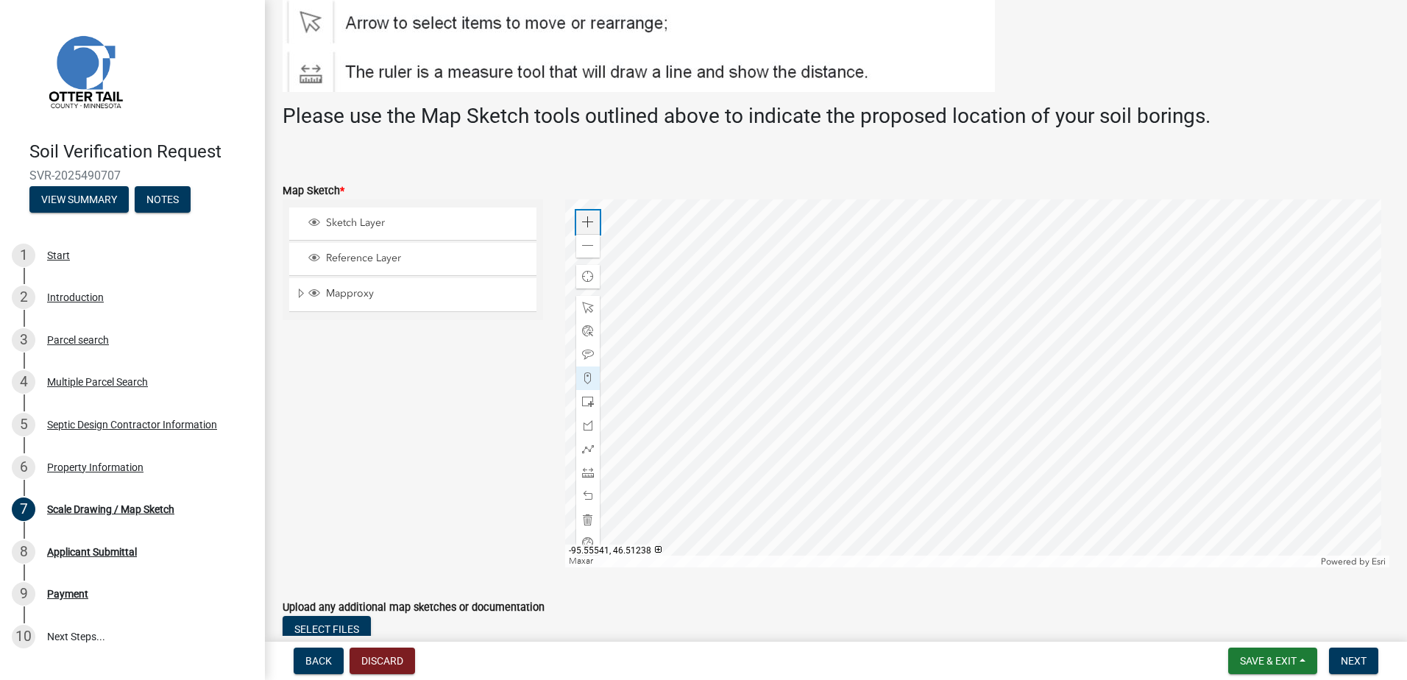
click at [582, 222] on span at bounding box center [588, 222] width 12 height 12
click at [1342, 657] on span "Next" at bounding box center [1354, 661] width 26 height 12
click at [1351, 663] on span "Next" at bounding box center [1354, 661] width 26 height 12
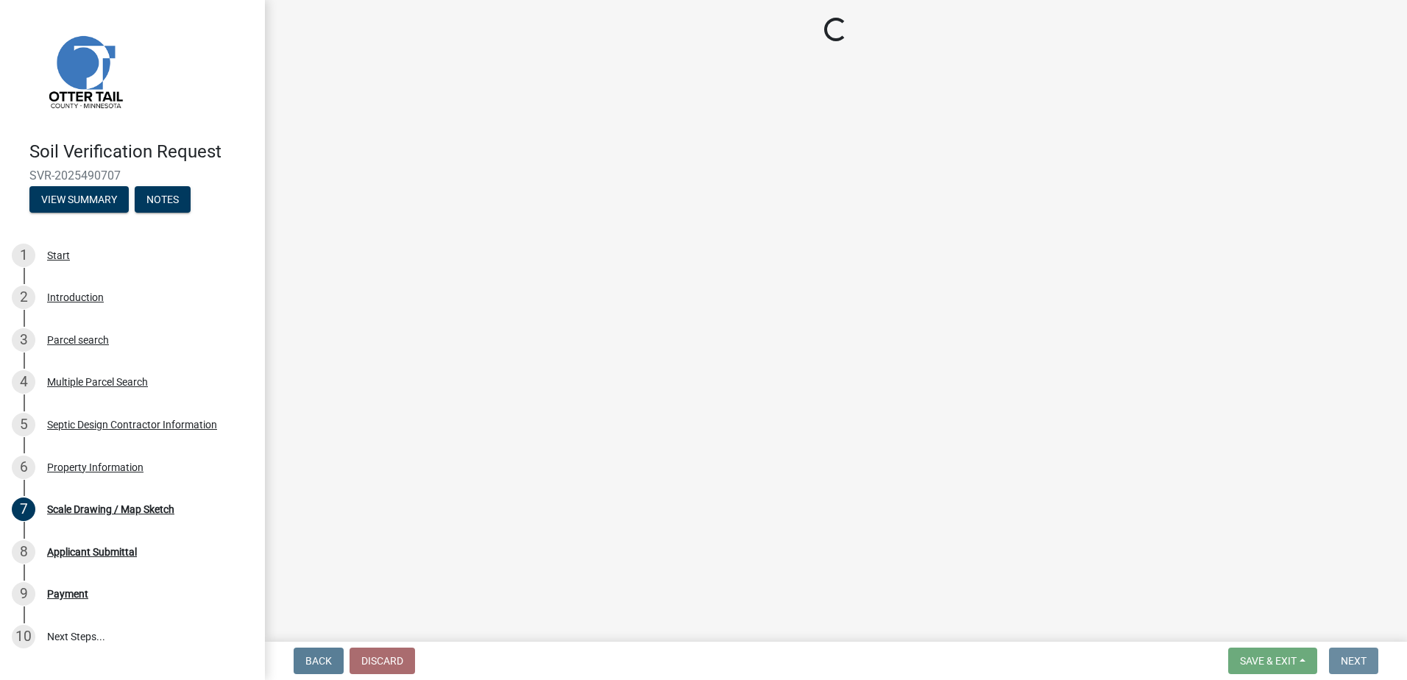
scroll to position [0, 0]
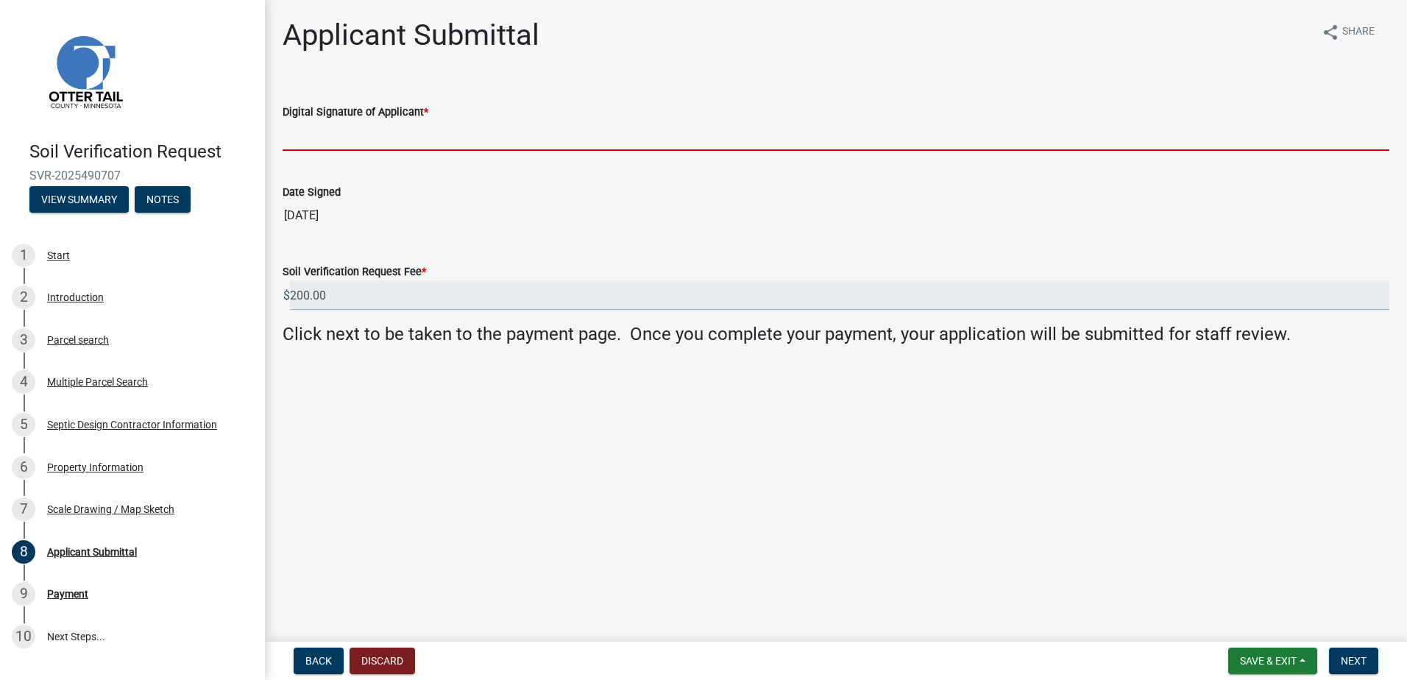
click at [312, 132] on input "Digital Signature of Applicant *" at bounding box center [836, 136] width 1107 height 30
type input "[PERSON_NAME]"
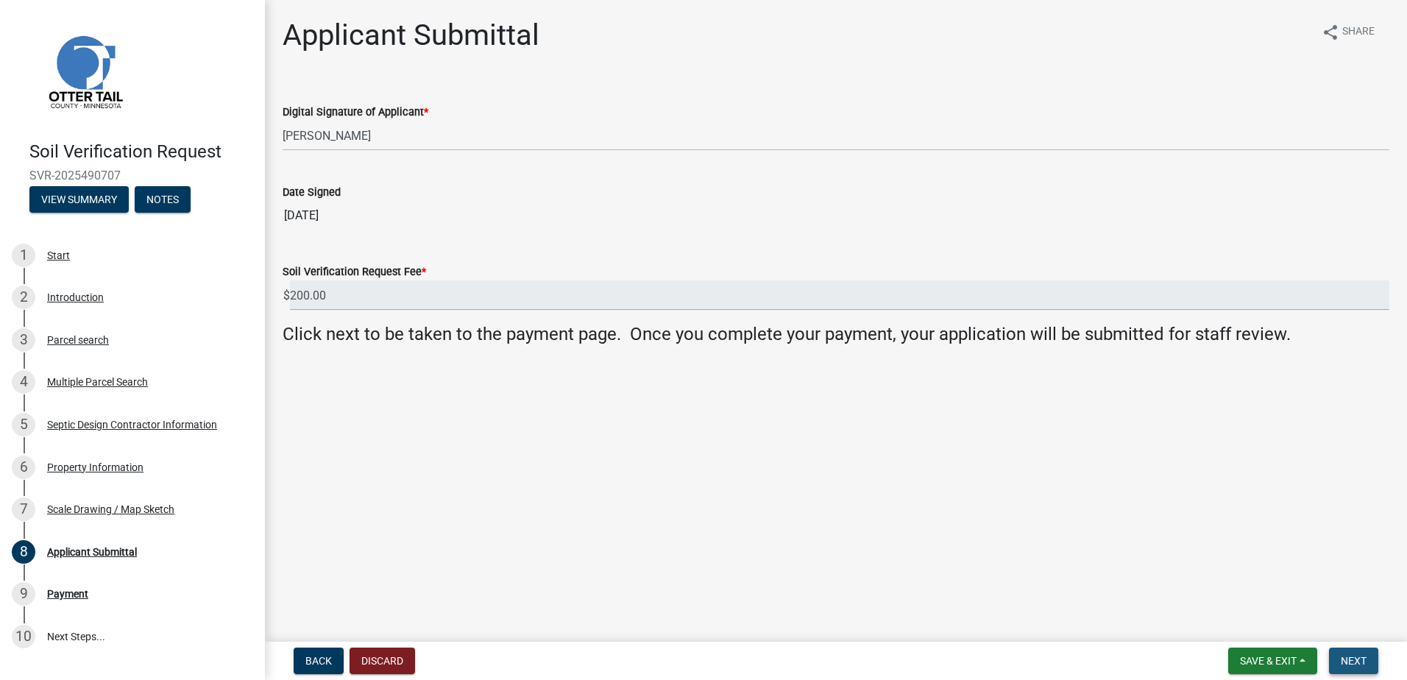
click at [1344, 656] on span "Next" at bounding box center [1354, 661] width 26 height 12
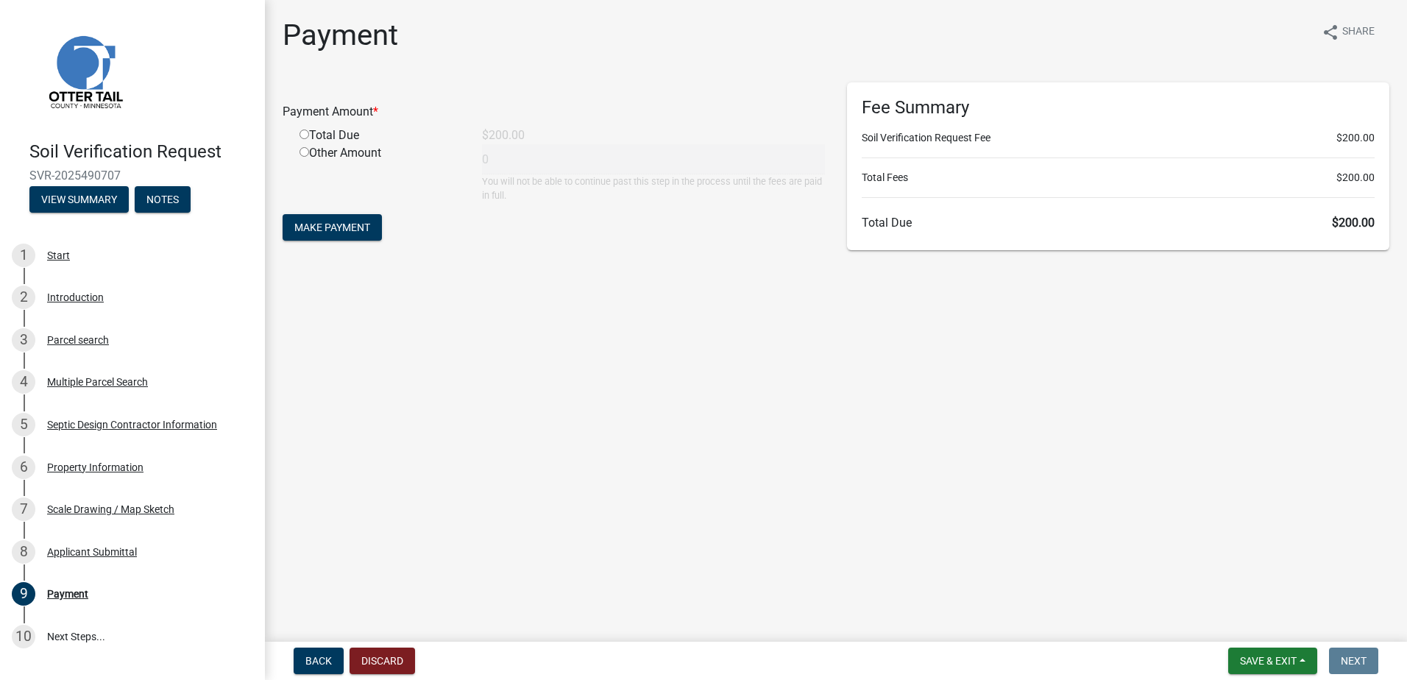
click at [300, 133] on input "radio" at bounding box center [305, 135] width 10 height 10
radio input "true"
type input "200"
click at [322, 225] on span "Make Payment" at bounding box center [332, 228] width 76 height 12
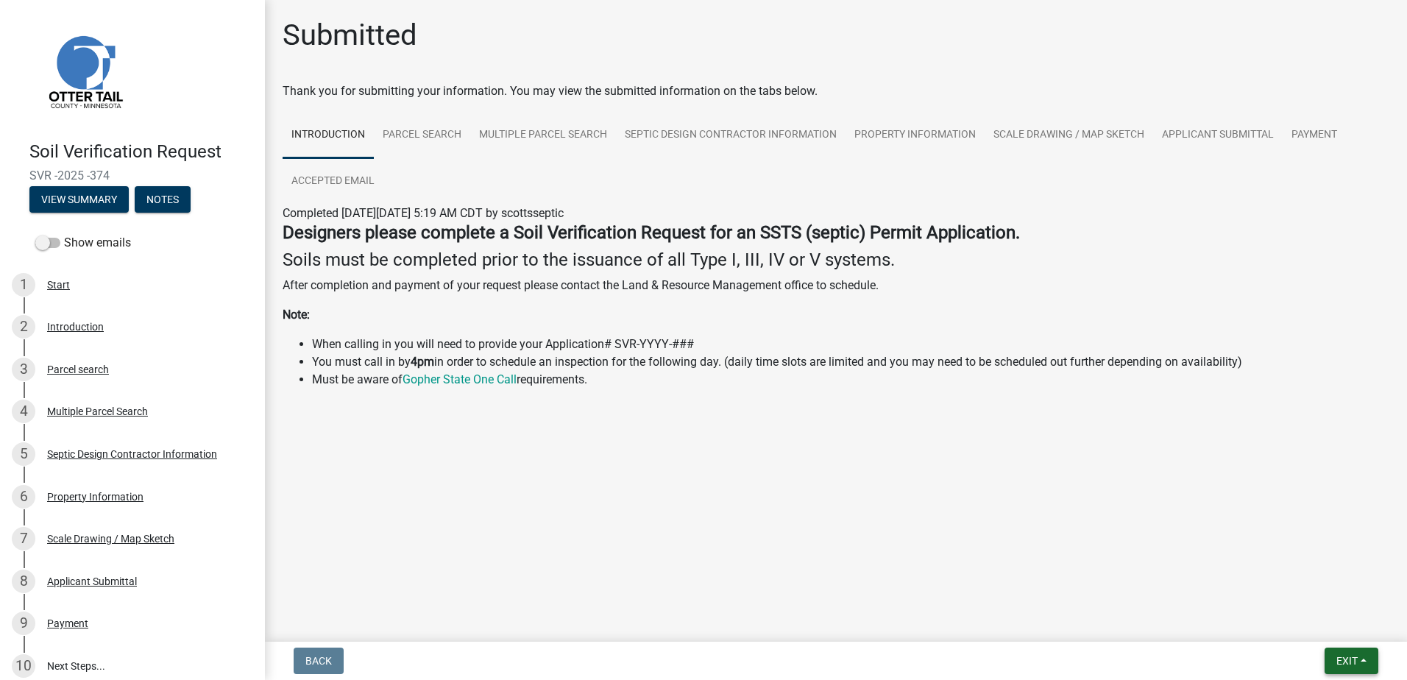
click at [1366, 658] on button "Exit" at bounding box center [1352, 661] width 54 height 26
click at [1329, 618] on button "Save & Exit" at bounding box center [1320, 622] width 118 height 35
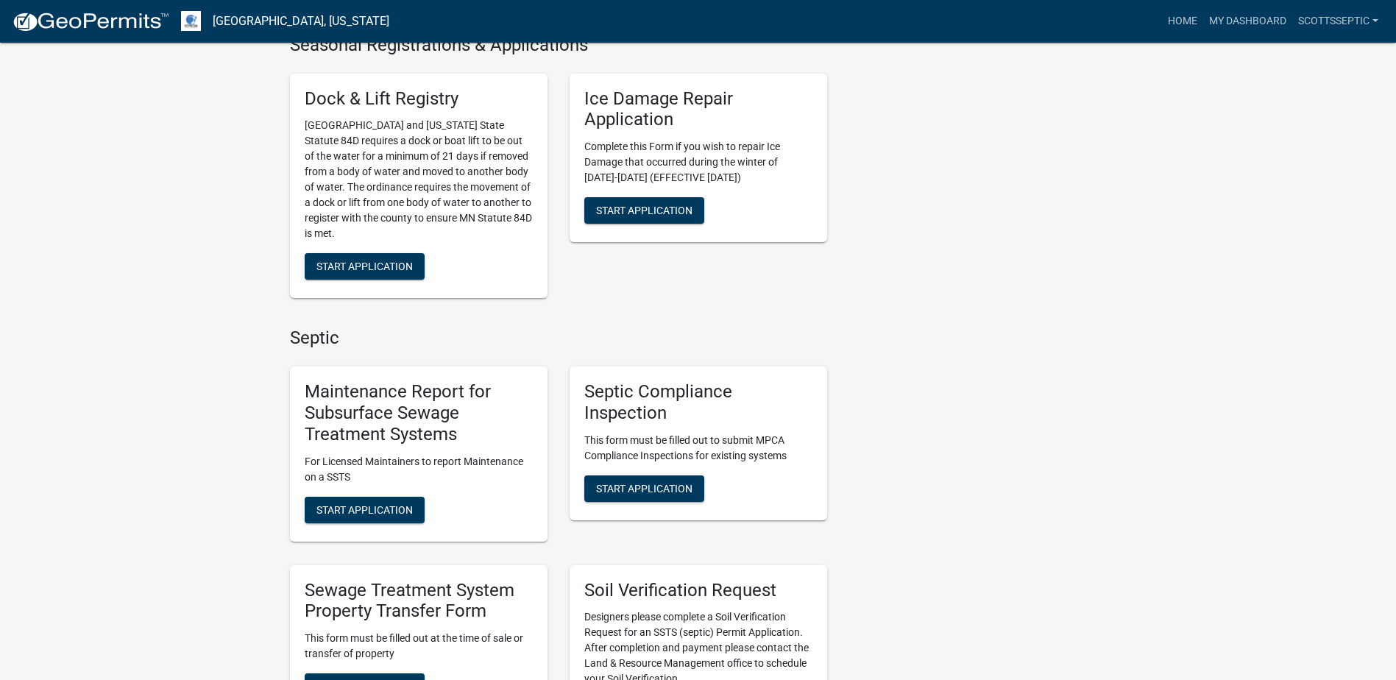
scroll to position [736, 0]
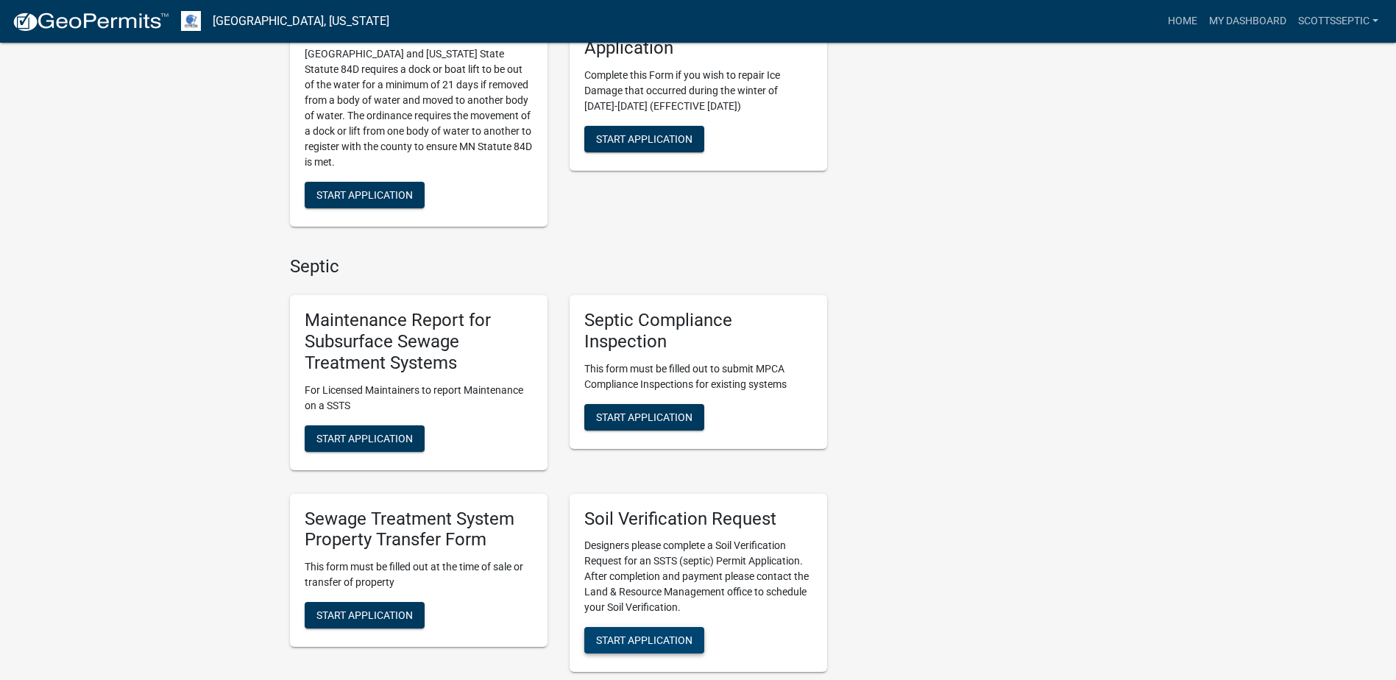
click at [668, 641] on span "Start Application" at bounding box center [644, 640] width 96 height 12
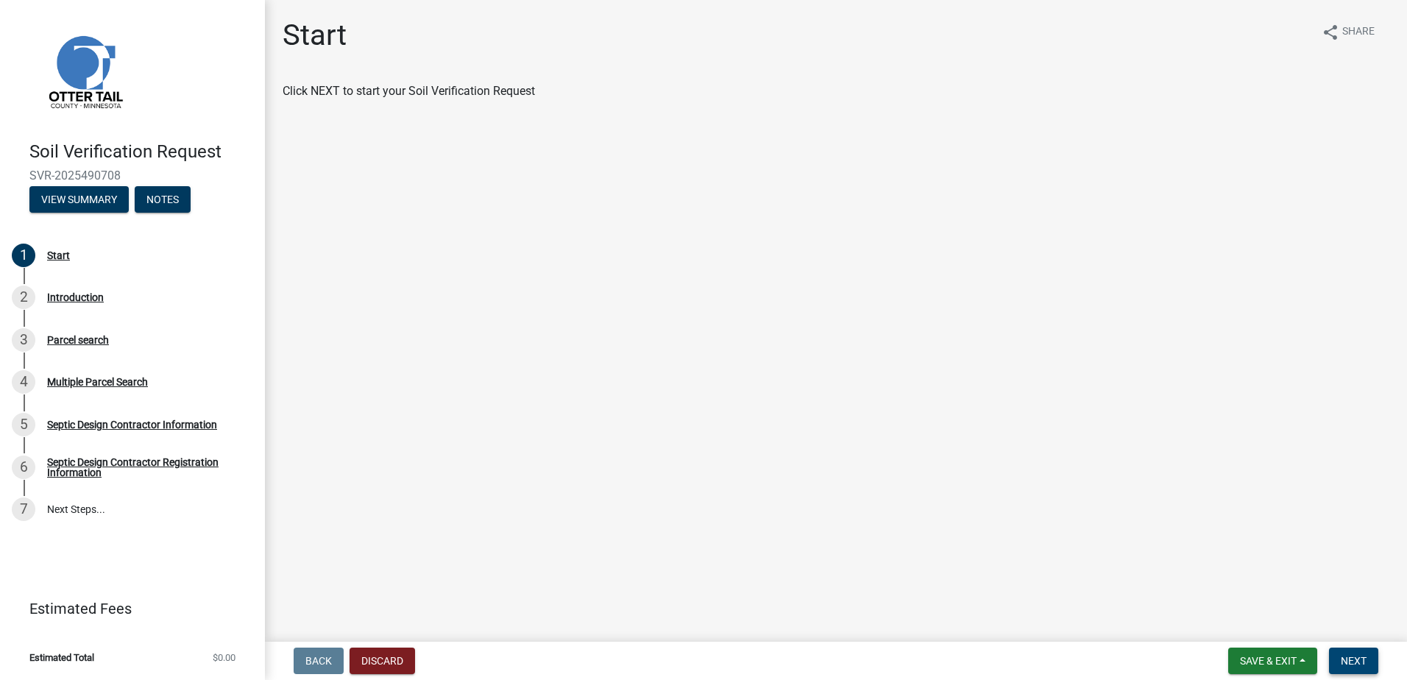
click at [1363, 662] on span "Next" at bounding box center [1354, 661] width 26 height 12
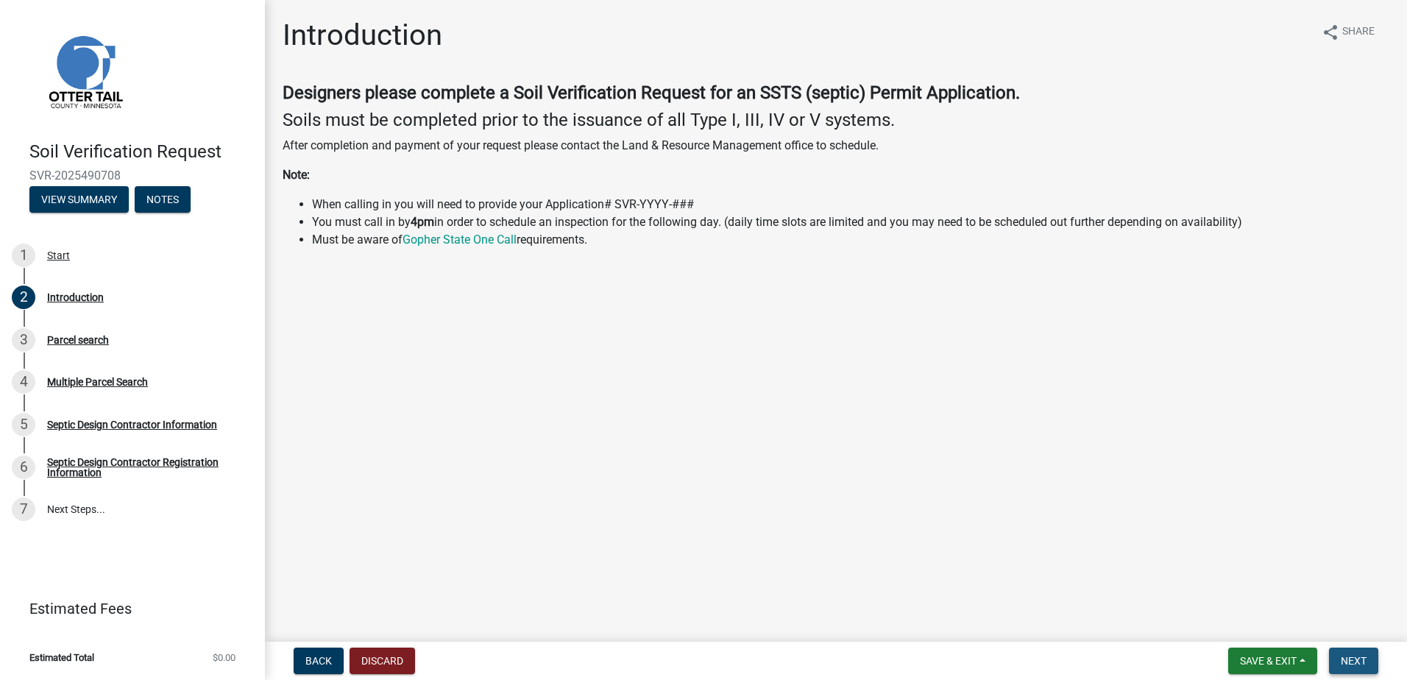
click at [1341, 663] on span "Next" at bounding box center [1354, 661] width 26 height 12
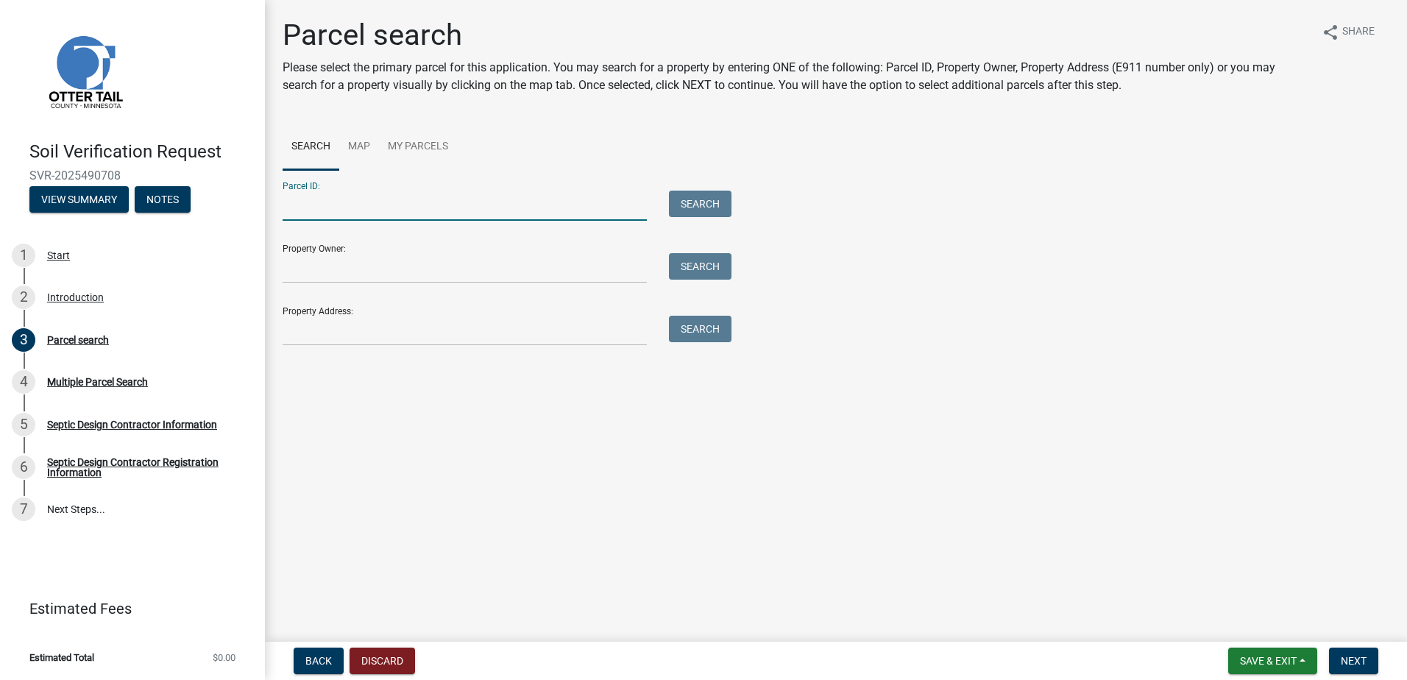
drag, startPoint x: 286, startPoint y: 205, endPoint x: 392, endPoint y: 185, distance: 107.1
click at [286, 205] on input "Parcel ID:" at bounding box center [465, 206] width 364 height 30
type input "56000070039000"
click at [690, 206] on button "Search" at bounding box center [700, 204] width 63 height 26
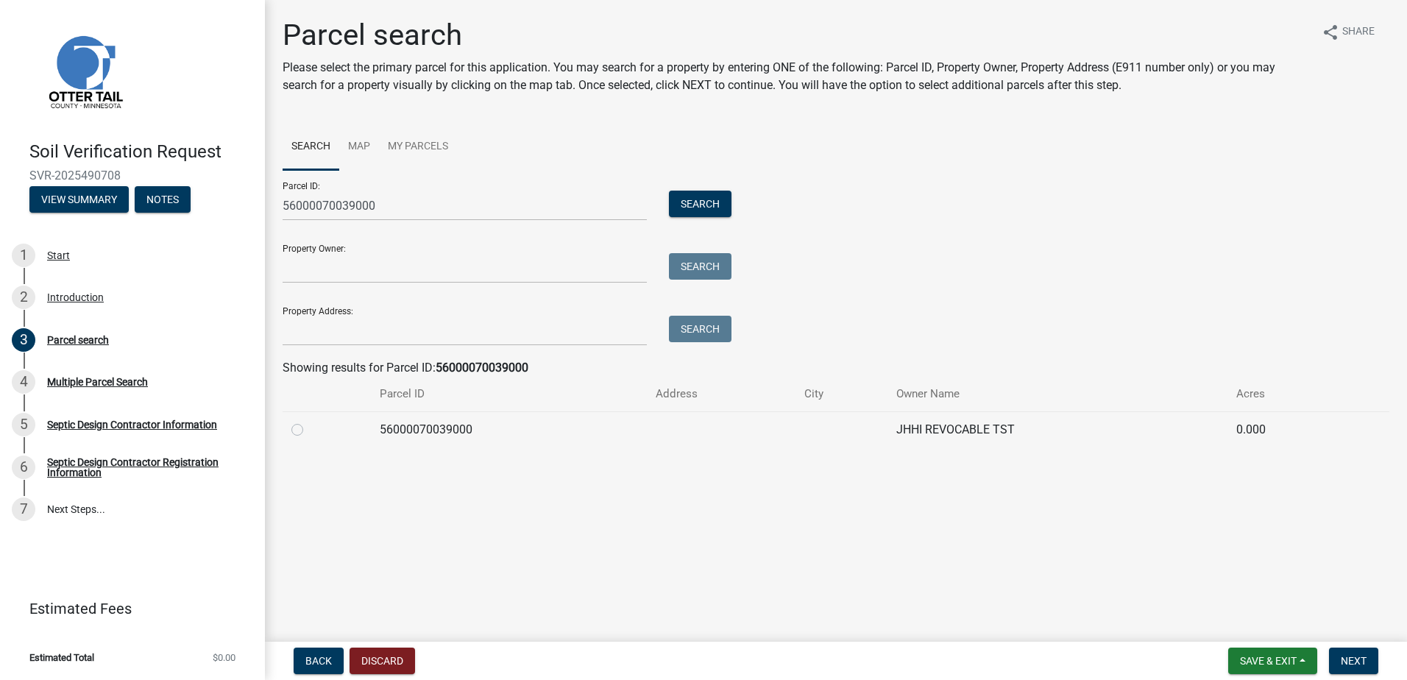
click at [309, 421] on label at bounding box center [309, 421] width 0 height 0
click at [309, 428] on input "radio" at bounding box center [314, 426] width 10 height 10
radio input "true"
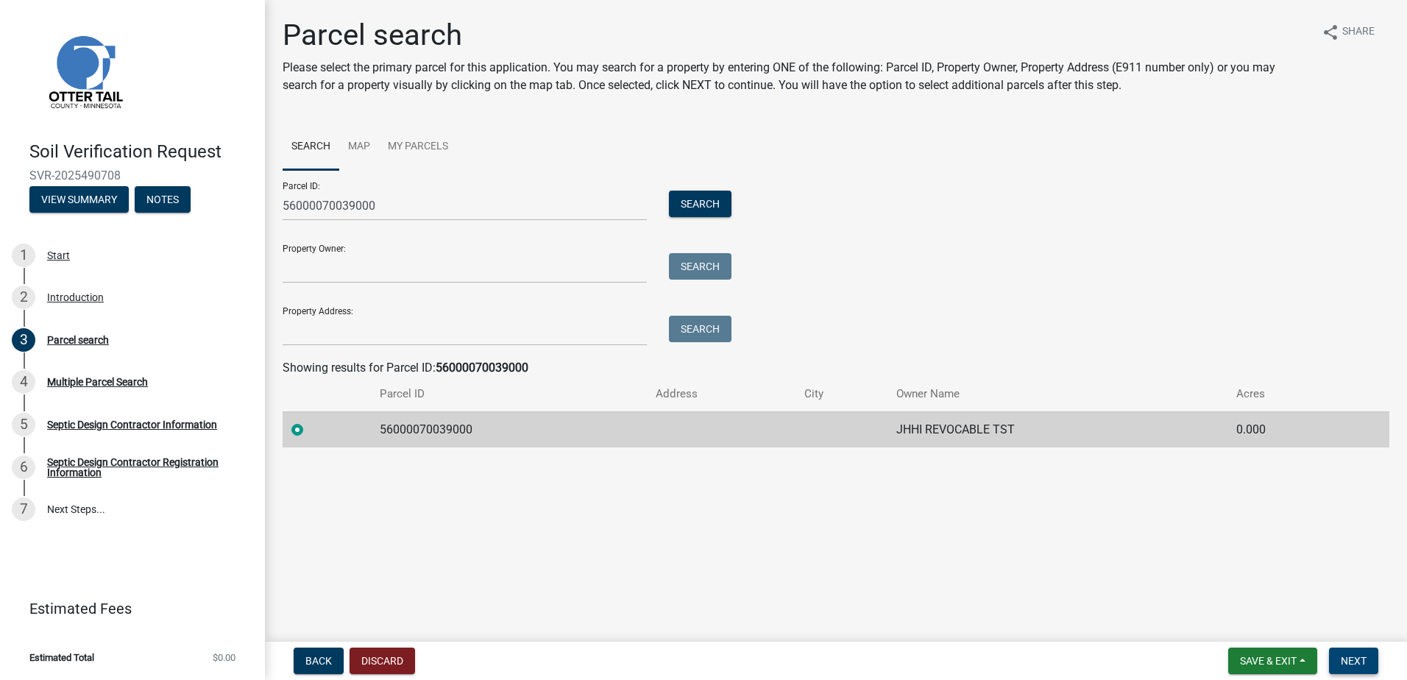
click at [1338, 662] on button "Next" at bounding box center [1353, 661] width 49 height 26
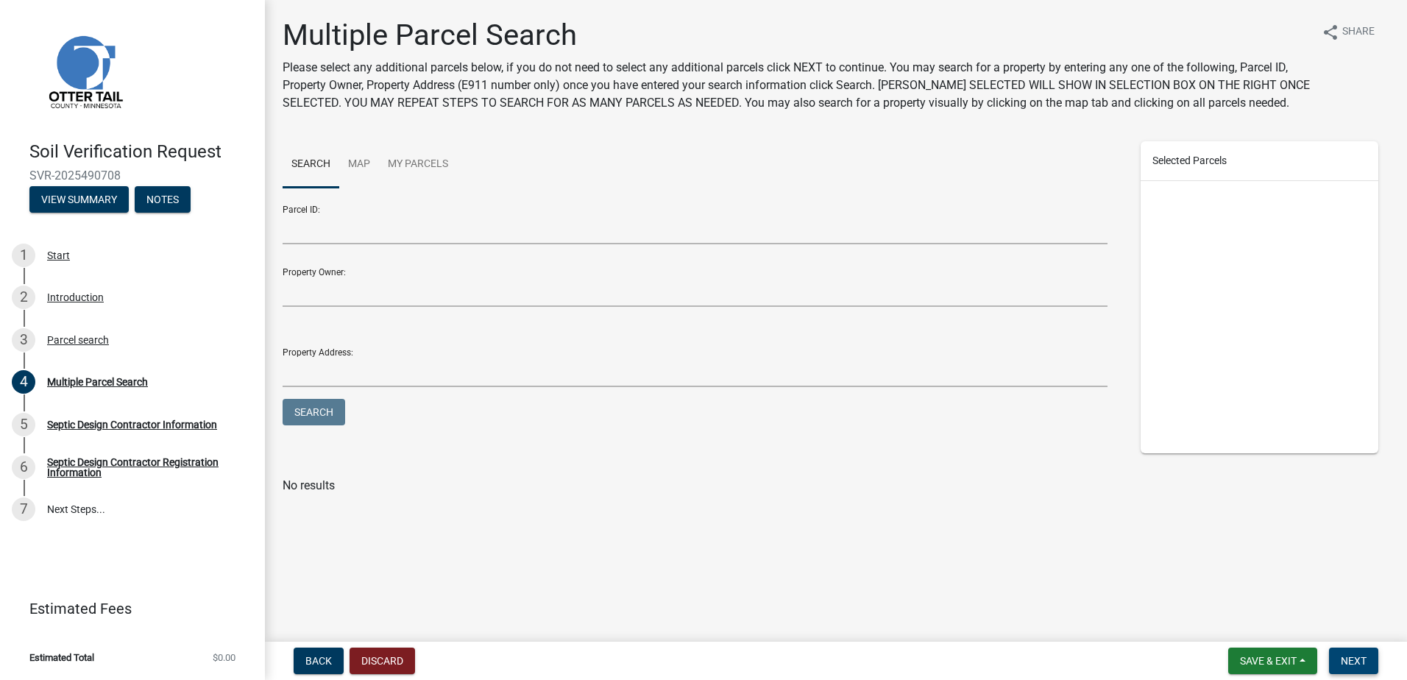
click at [1345, 657] on span "Next" at bounding box center [1354, 661] width 26 height 12
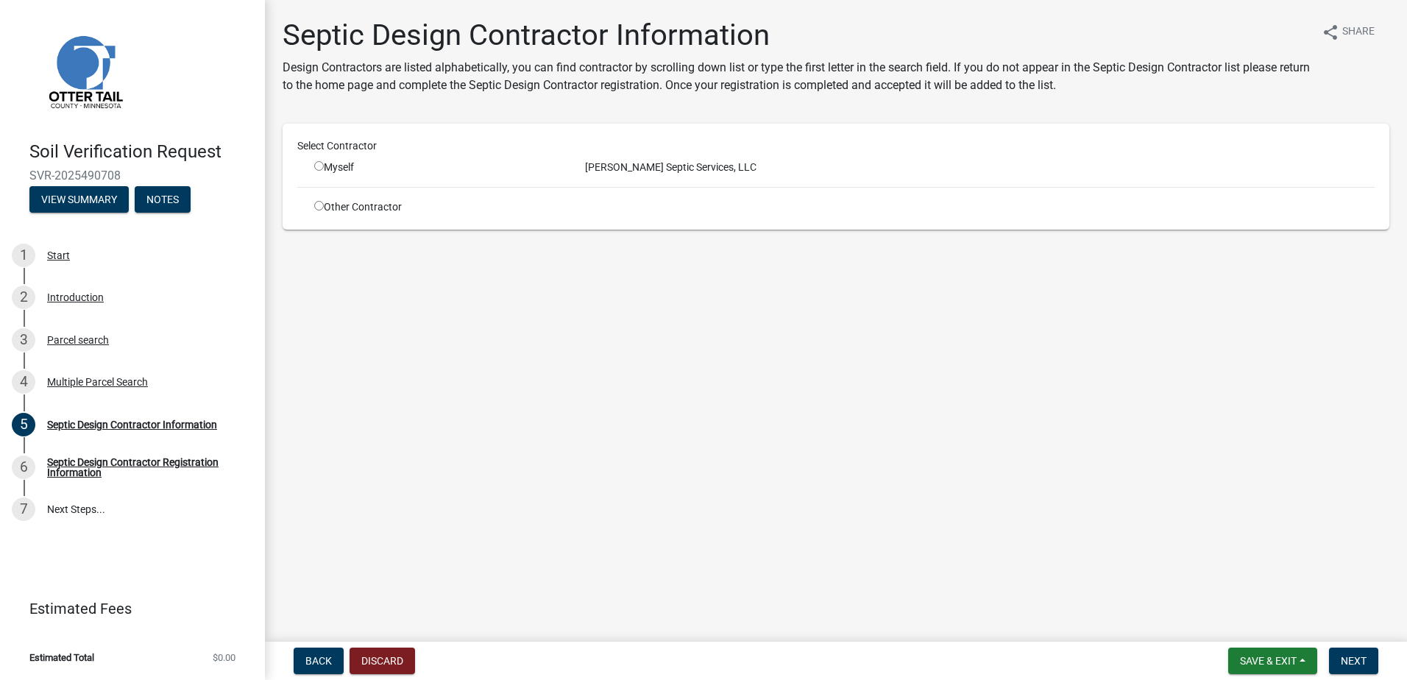
click at [319, 169] on input "radio" at bounding box center [319, 166] width 10 height 10
radio input "true"
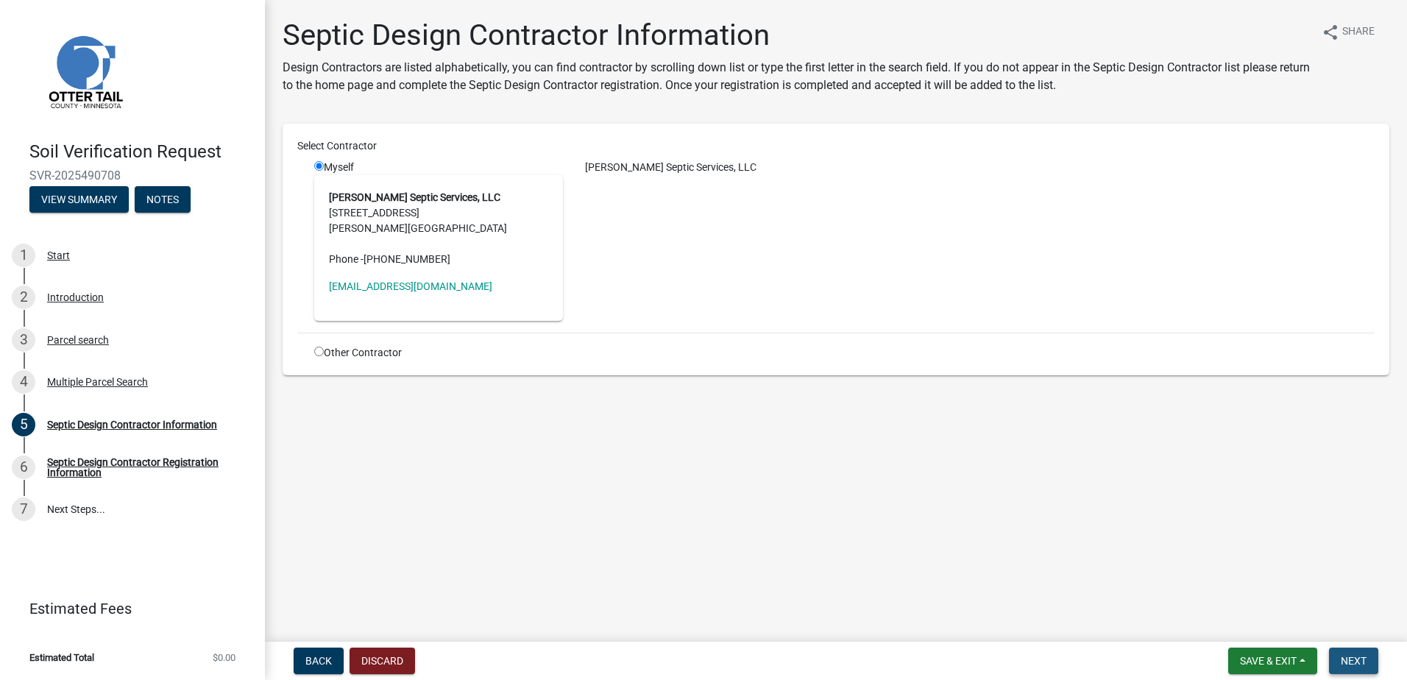
click at [1344, 660] on span "Next" at bounding box center [1354, 661] width 26 height 12
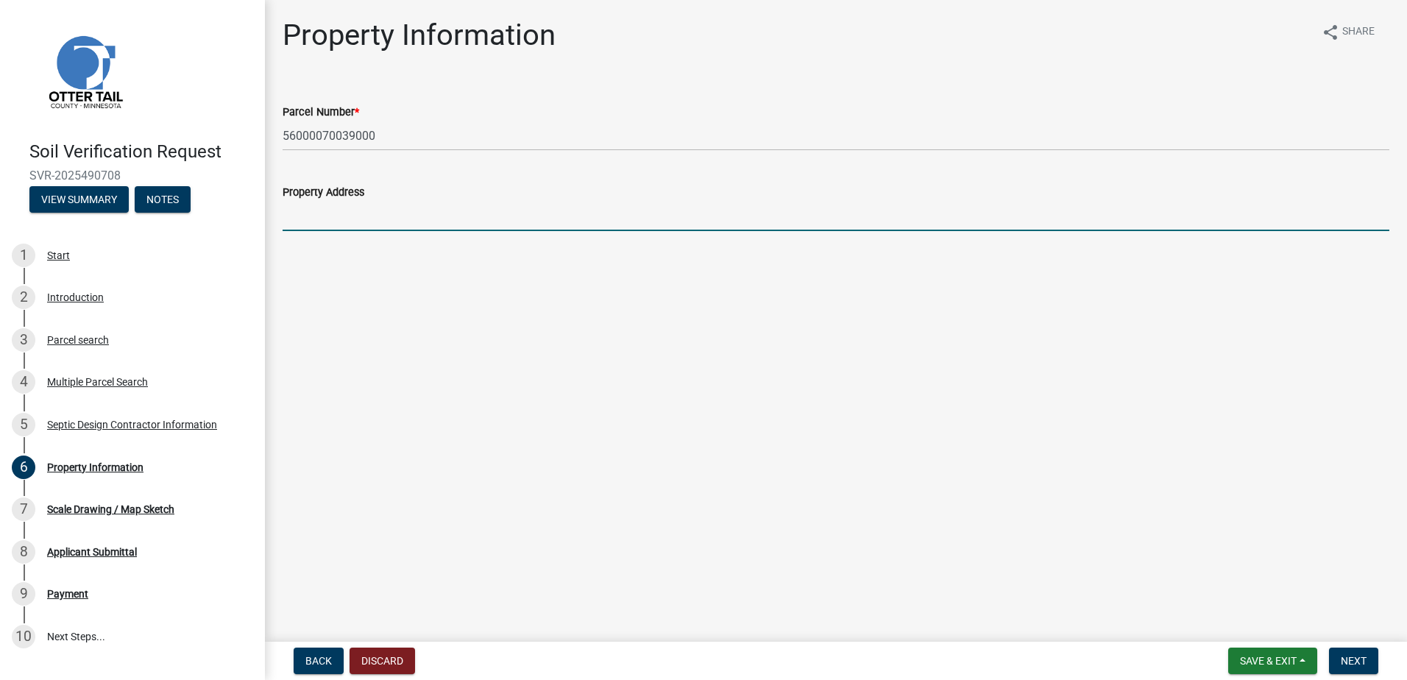
click at [339, 221] on input "Property Address" at bounding box center [836, 216] width 1107 height 30
type input "XXXXX"
click at [1343, 665] on span "Next" at bounding box center [1354, 661] width 26 height 12
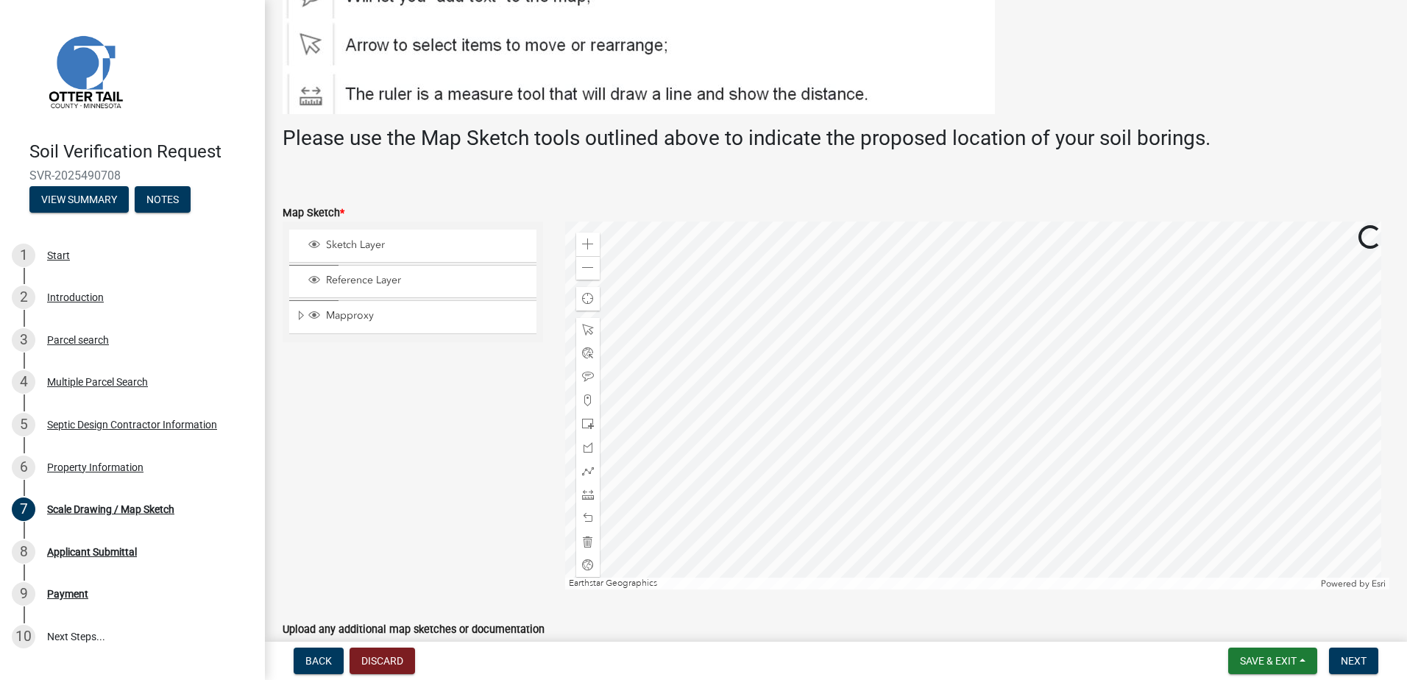
scroll to position [294, 0]
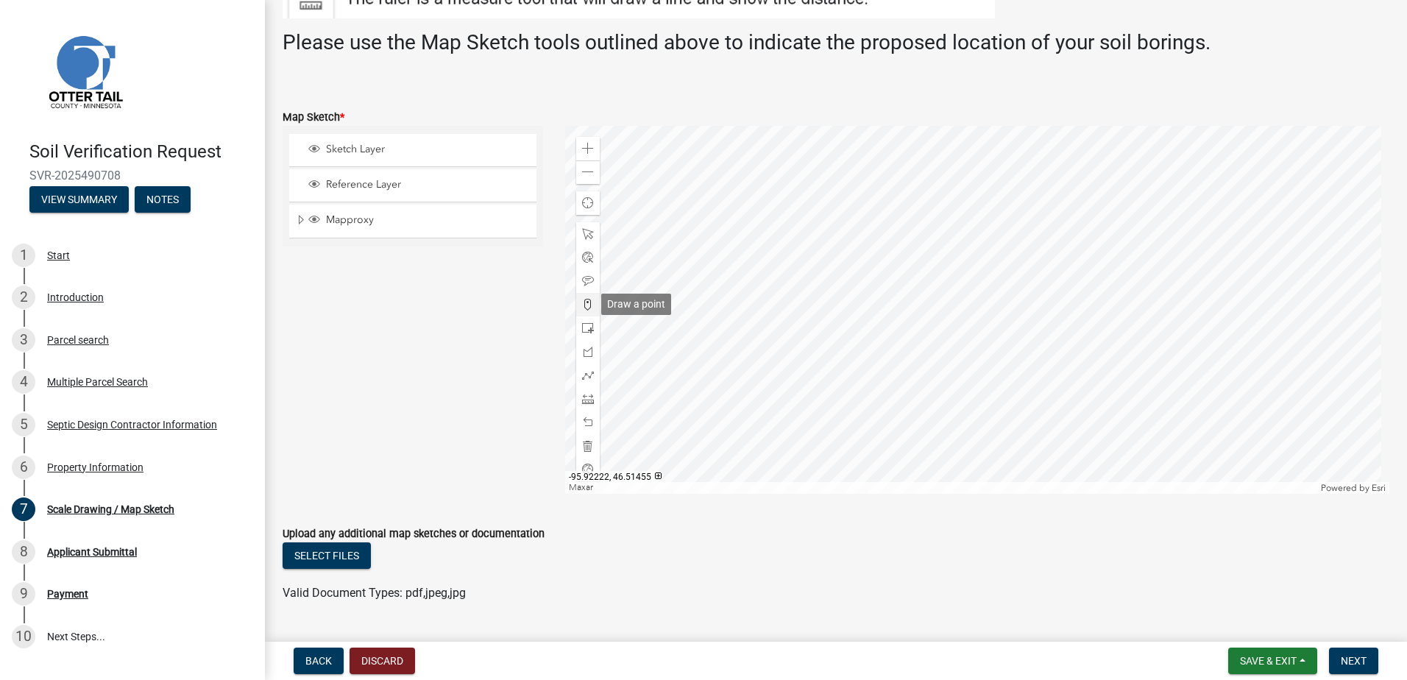
click at [587, 303] on span at bounding box center [588, 305] width 12 height 12
click at [891, 298] on div at bounding box center [977, 310] width 825 height 368
click at [1362, 659] on span "Next" at bounding box center [1354, 661] width 26 height 12
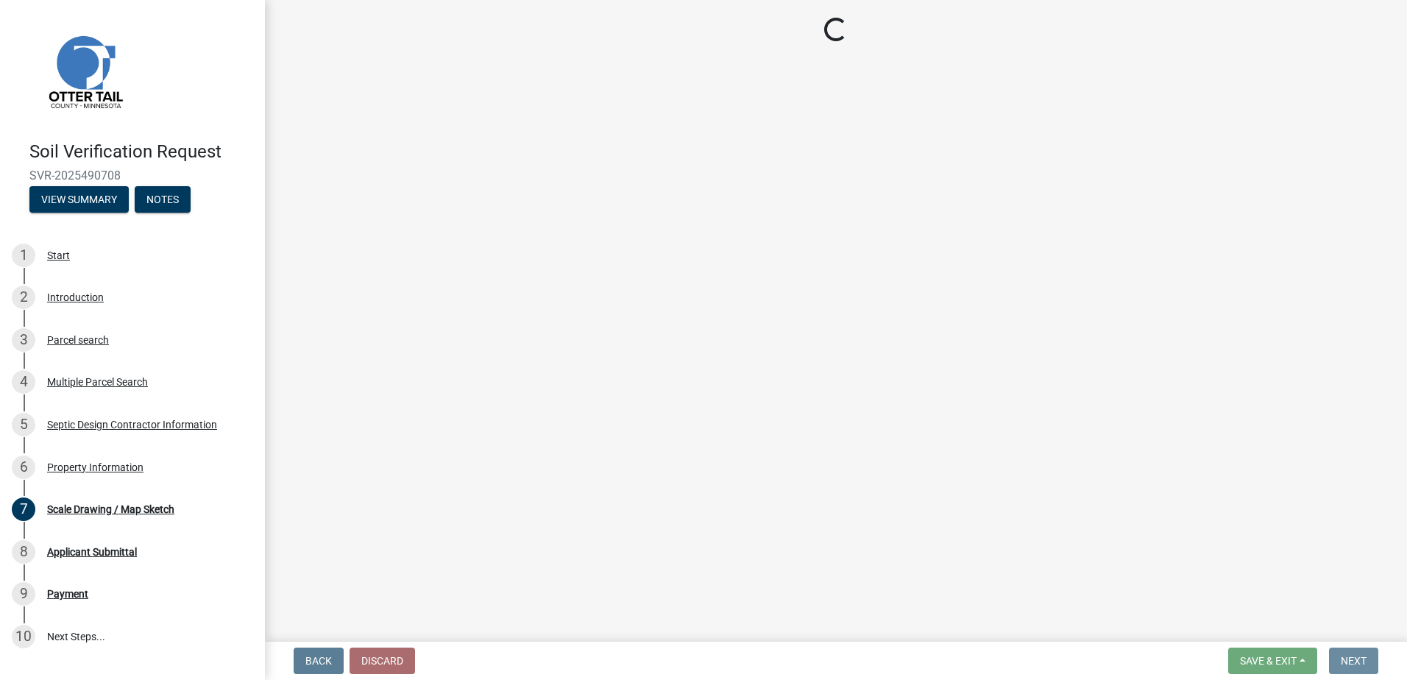
scroll to position [0, 0]
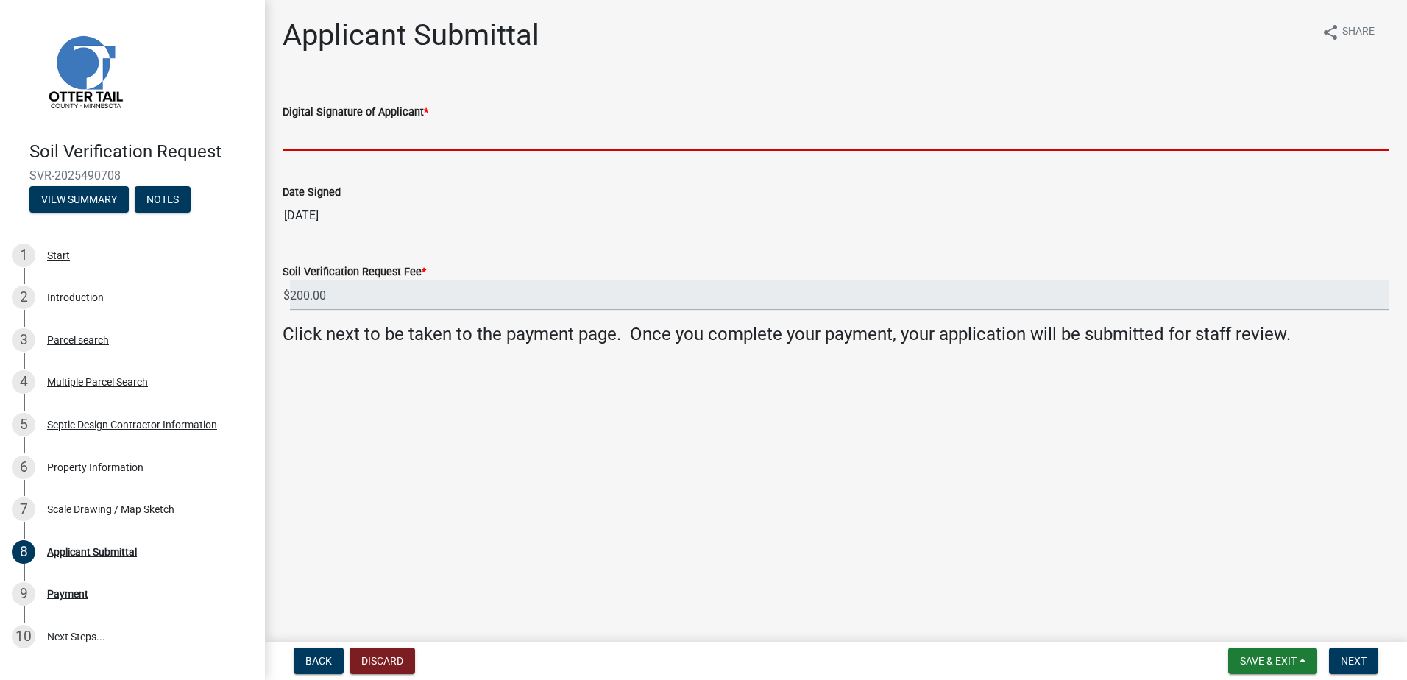
click at [321, 137] on input "Digital Signature of Applicant *" at bounding box center [836, 136] width 1107 height 30
type input "Scott Ellingson"
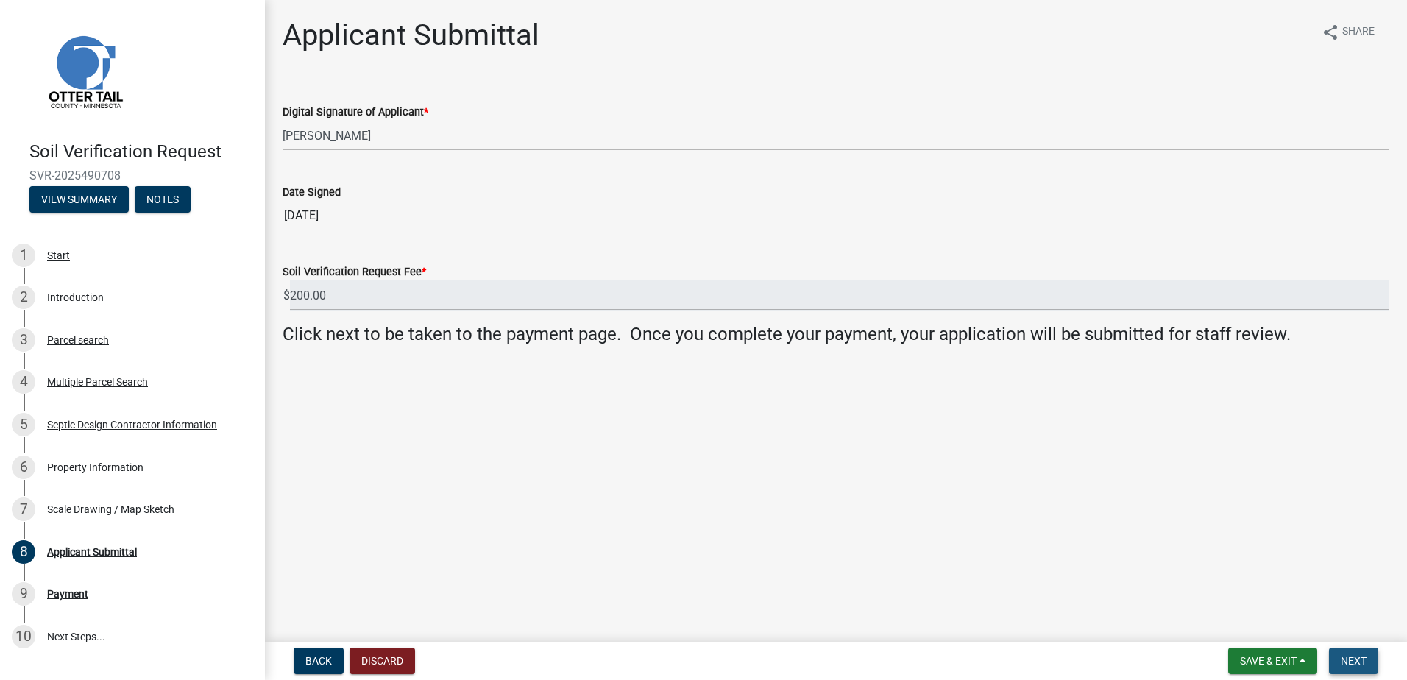
click at [1363, 657] on span "Next" at bounding box center [1354, 661] width 26 height 12
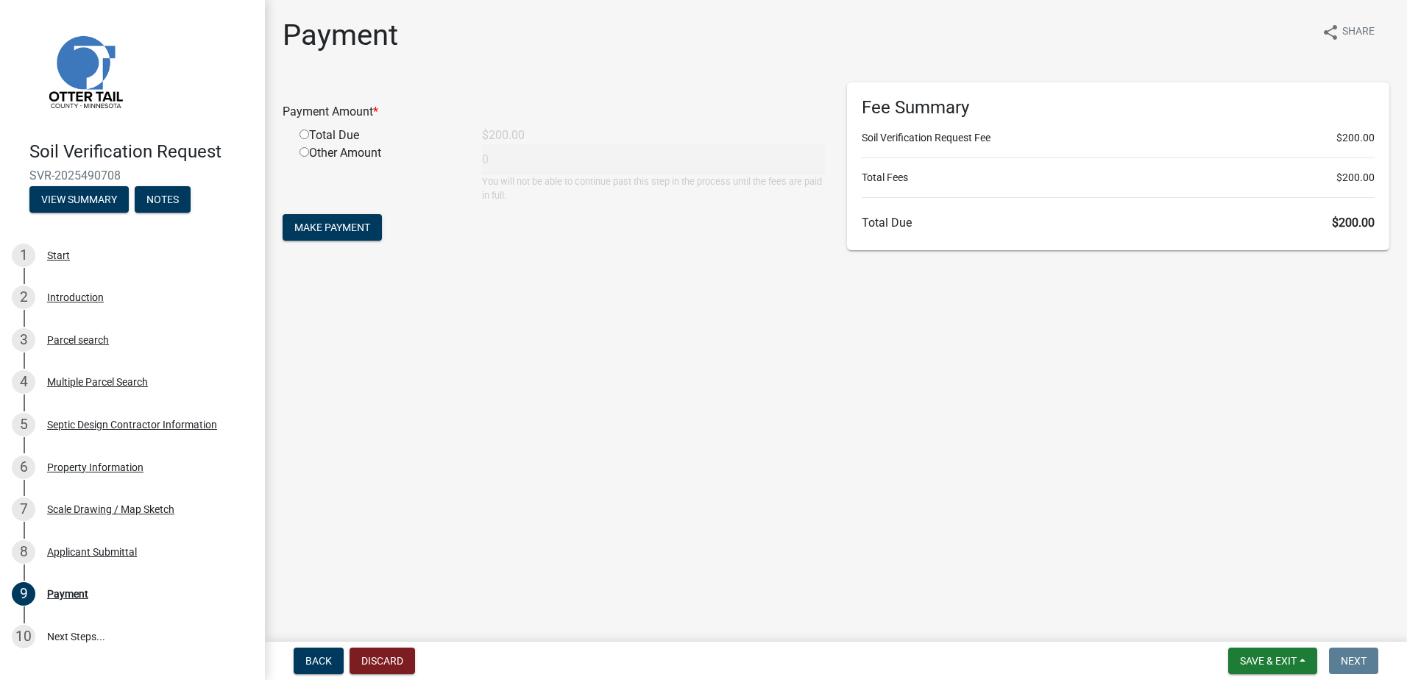
click at [303, 137] on input "radio" at bounding box center [305, 135] width 10 height 10
radio input "true"
type input "200"
click at [320, 224] on span "Make Payment" at bounding box center [332, 228] width 76 height 12
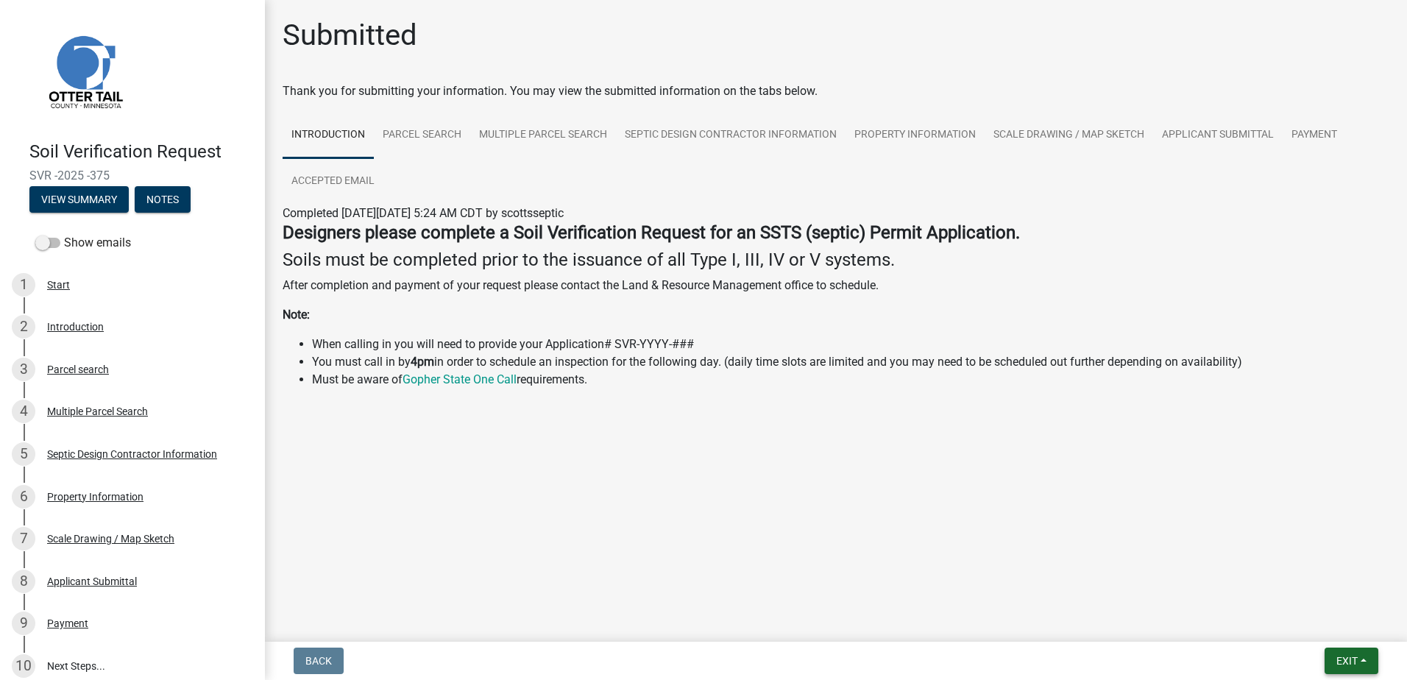
click at [1359, 657] on button "Exit" at bounding box center [1352, 661] width 54 height 26
click at [1329, 621] on button "Save & Exit" at bounding box center [1320, 622] width 118 height 35
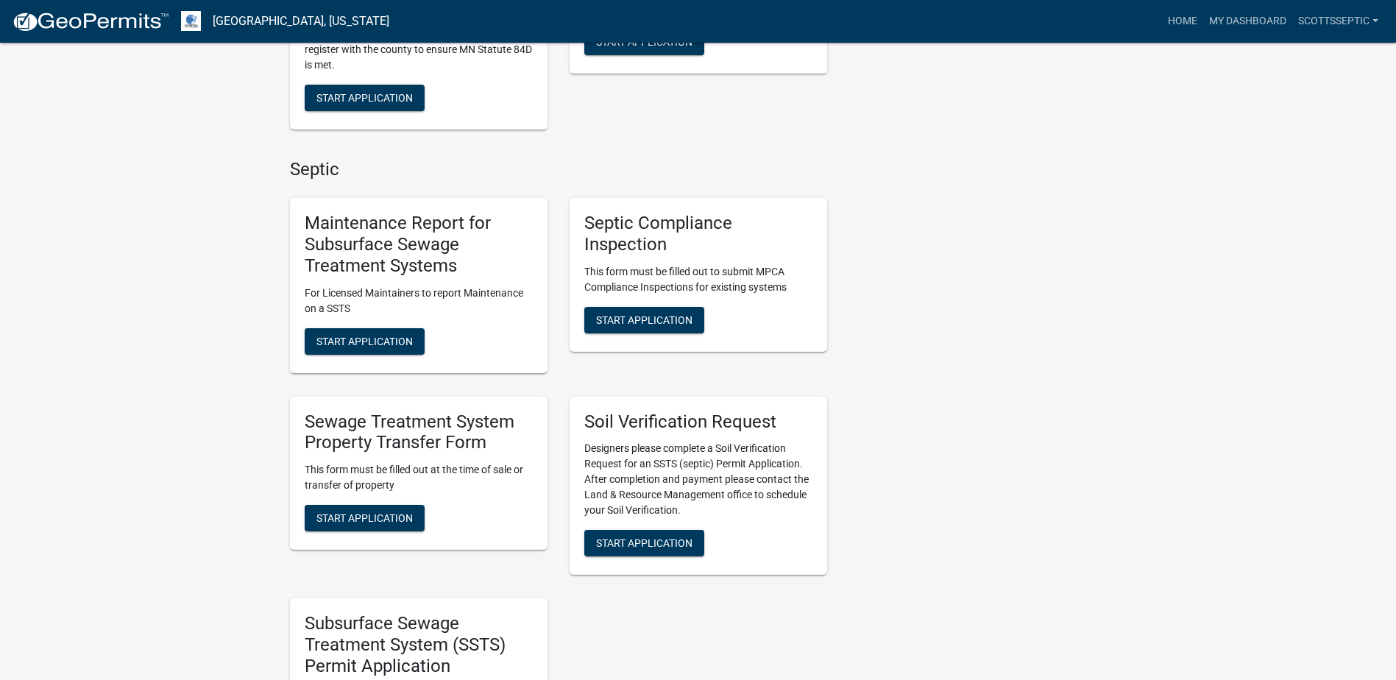
scroll to position [957, 0]
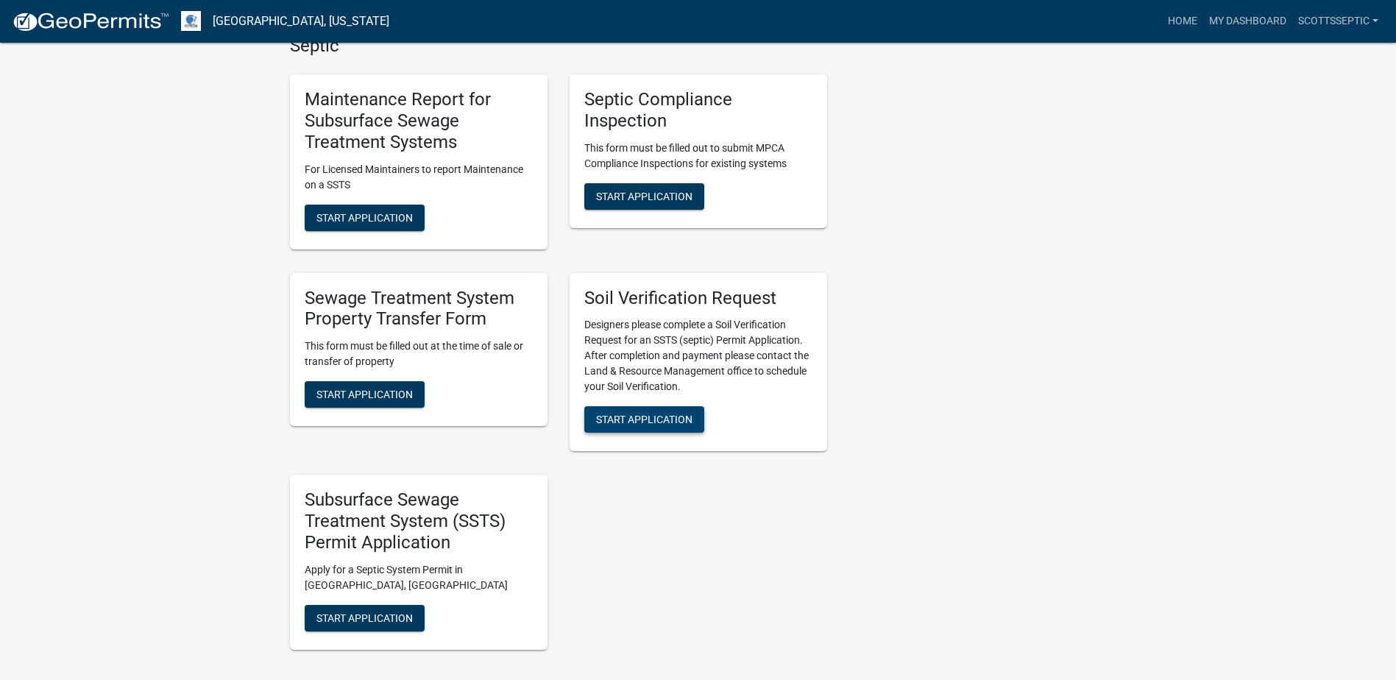
click at [641, 419] on span "Start Application" at bounding box center [644, 420] width 96 height 12
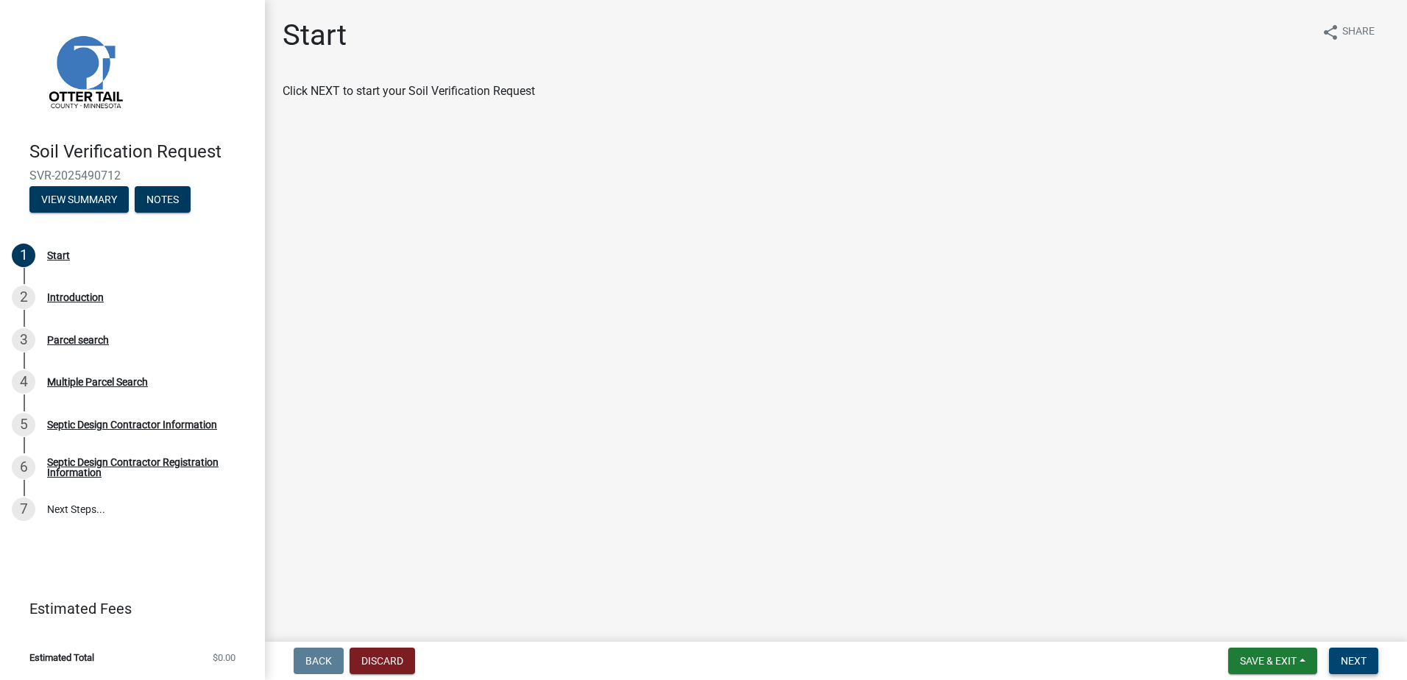
click at [1365, 660] on span "Next" at bounding box center [1354, 661] width 26 height 12
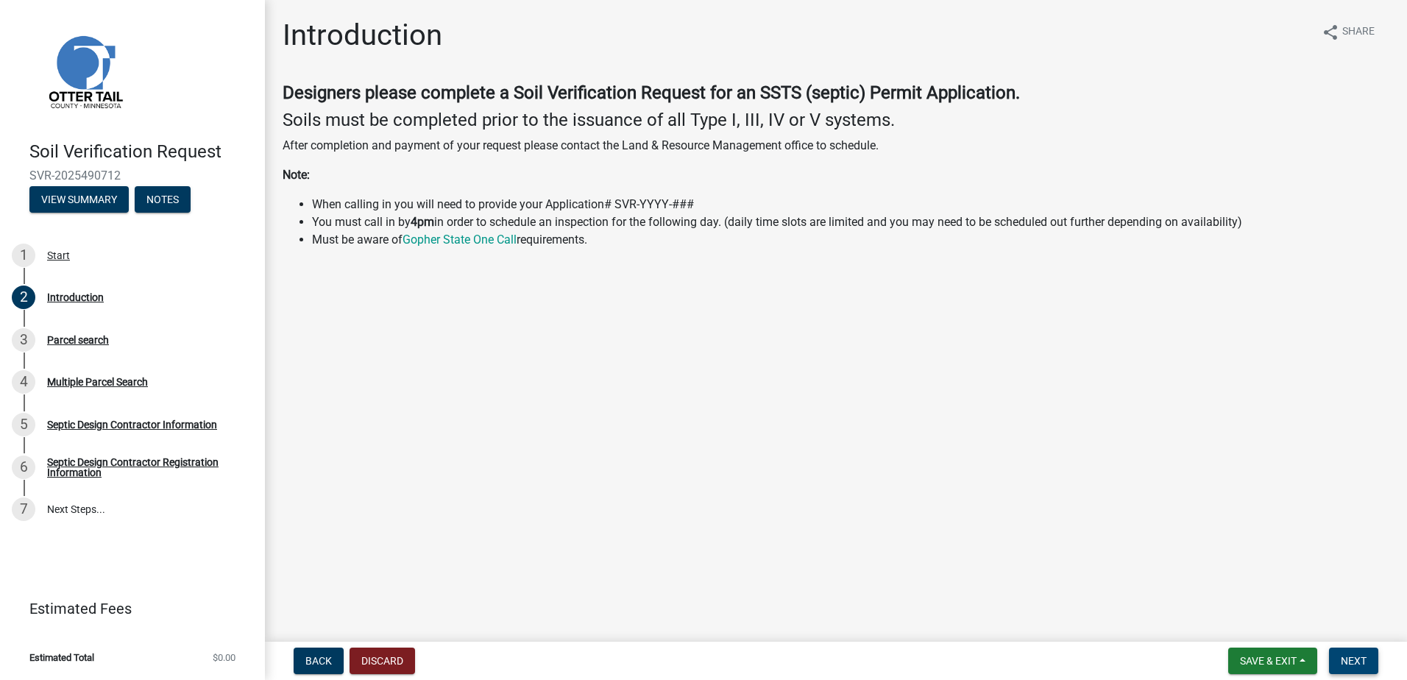
click at [1343, 655] on span "Next" at bounding box center [1354, 661] width 26 height 12
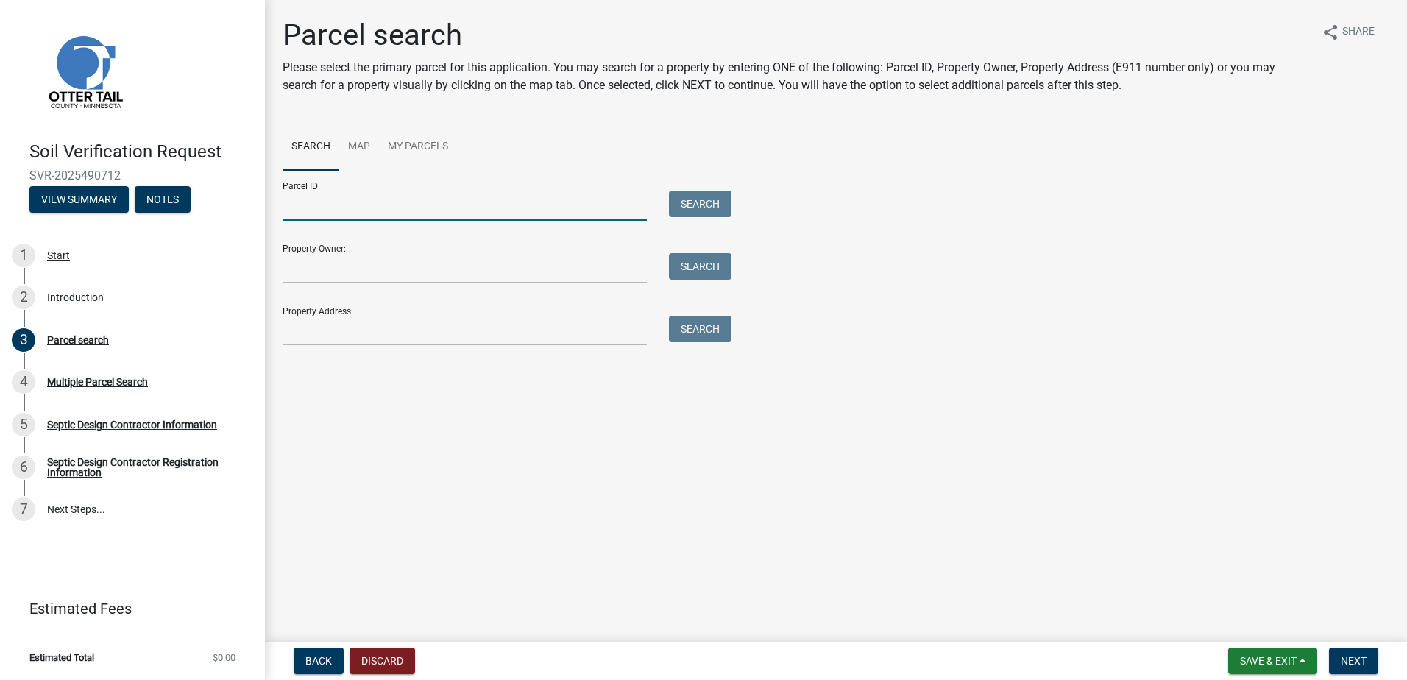
click at [323, 213] on input "Parcel ID:" at bounding box center [465, 206] width 364 height 30
type input "15000130120000"
click at [704, 211] on button "Search" at bounding box center [700, 204] width 63 height 26
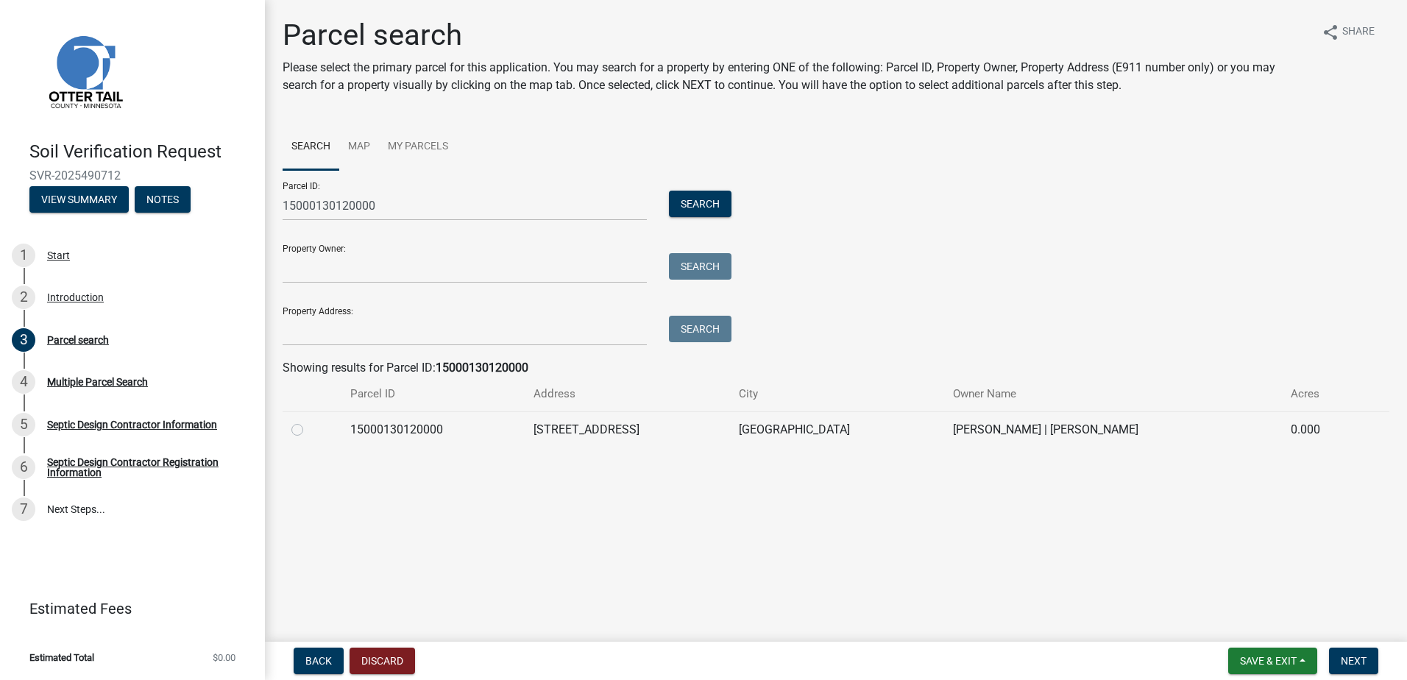
click at [309, 421] on label at bounding box center [309, 421] width 0 height 0
click at [309, 428] on input "radio" at bounding box center [314, 426] width 10 height 10
radio input "true"
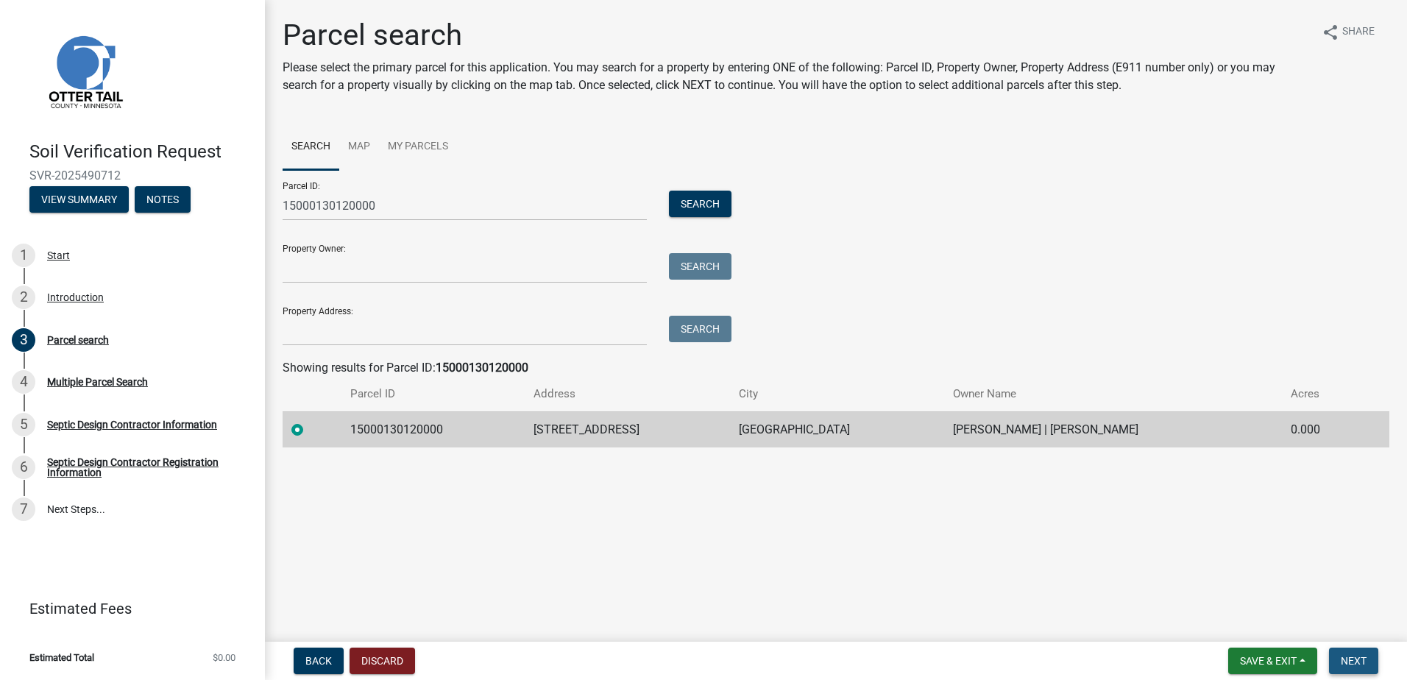
click at [1354, 659] on span "Next" at bounding box center [1354, 661] width 26 height 12
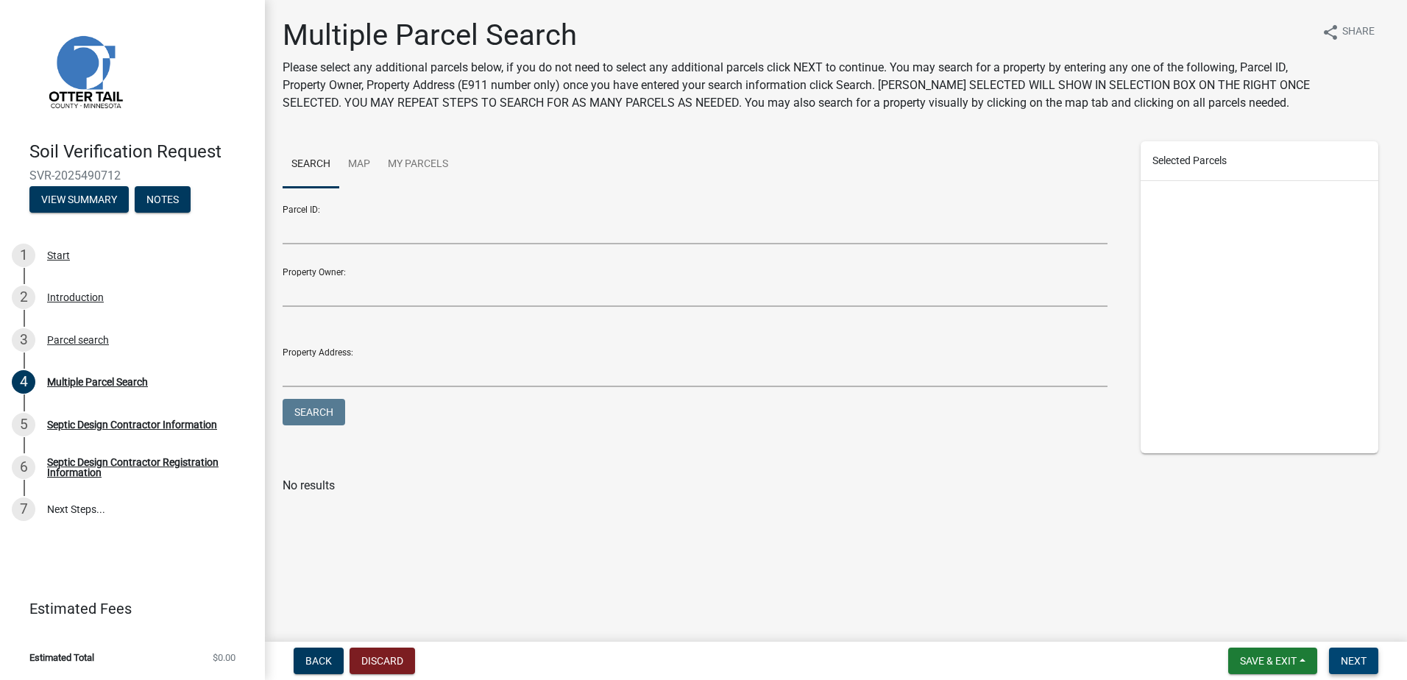
click at [1363, 655] on span "Next" at bounding box center [1354, 661] width 26 height 12
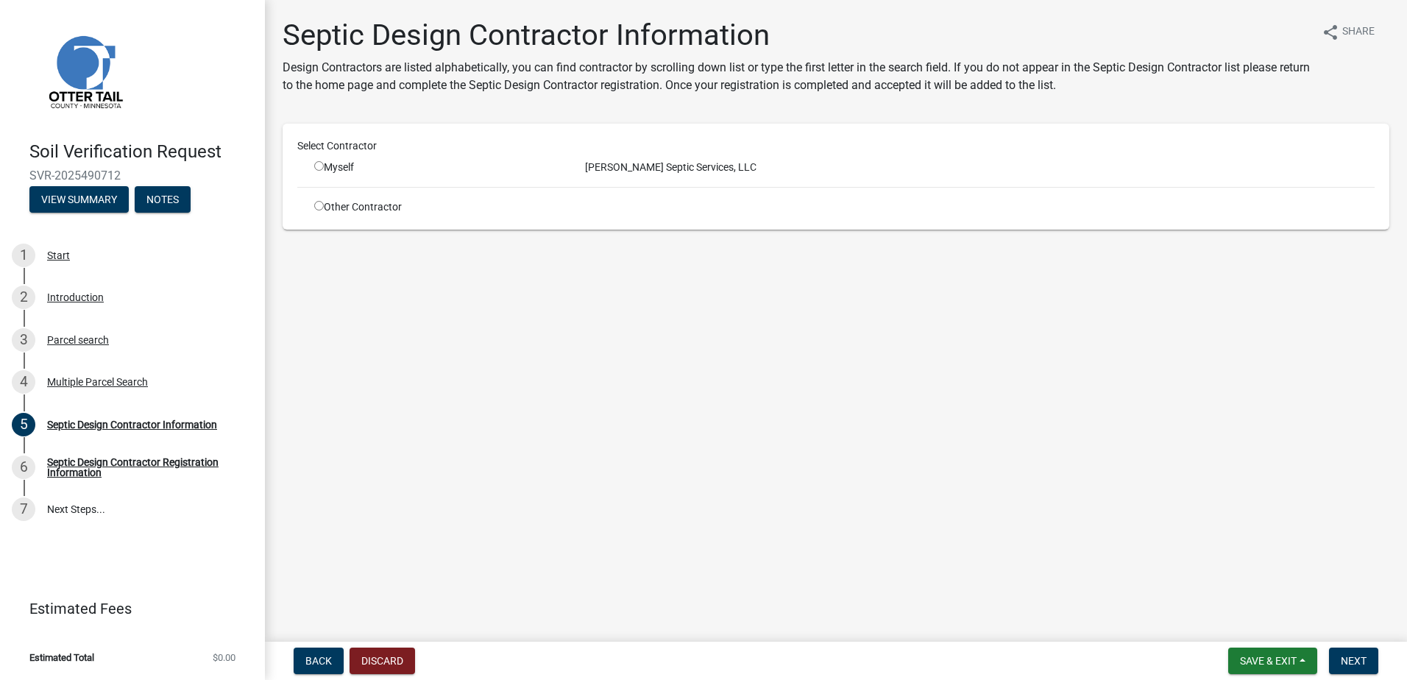
click at [319, 168] on input "radio" at bounding box center [319, 166] width 10 height 10
radio input "true"
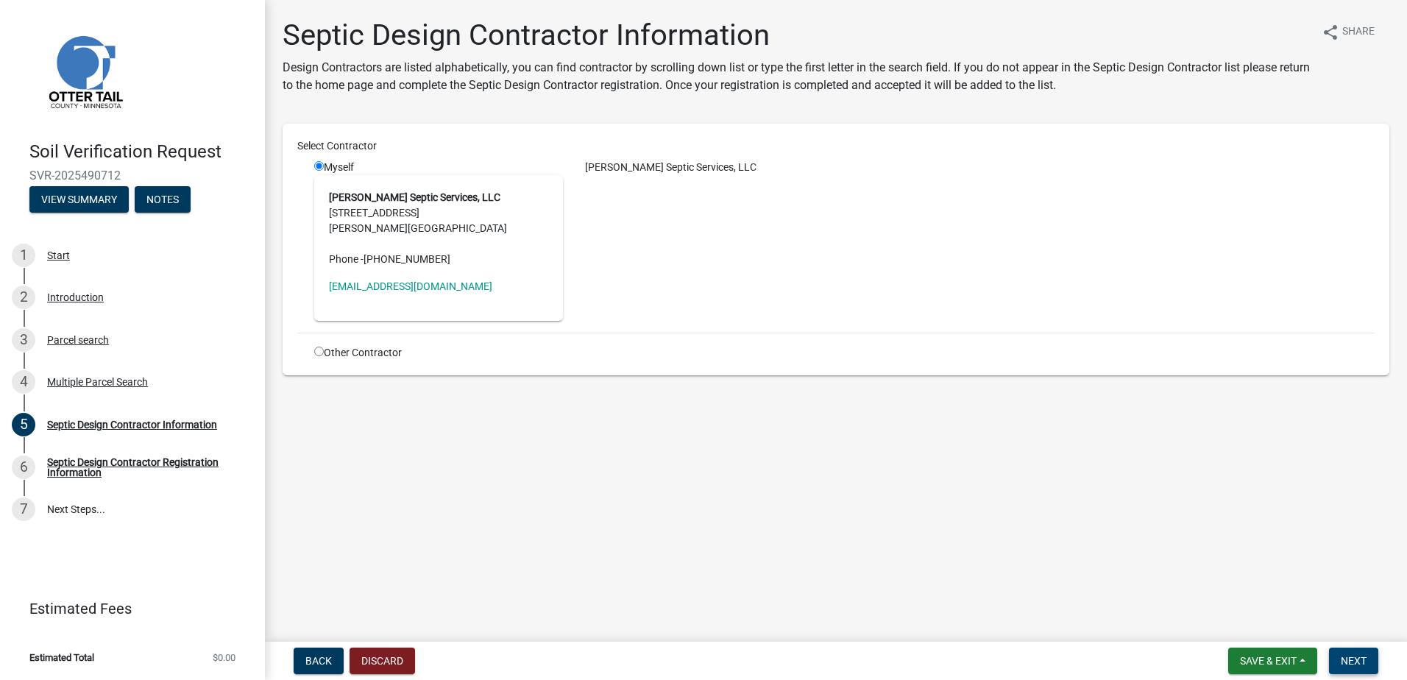
click at [1357, 670] on button "Next" at bounding box center [1353, 661] width 49 height 26
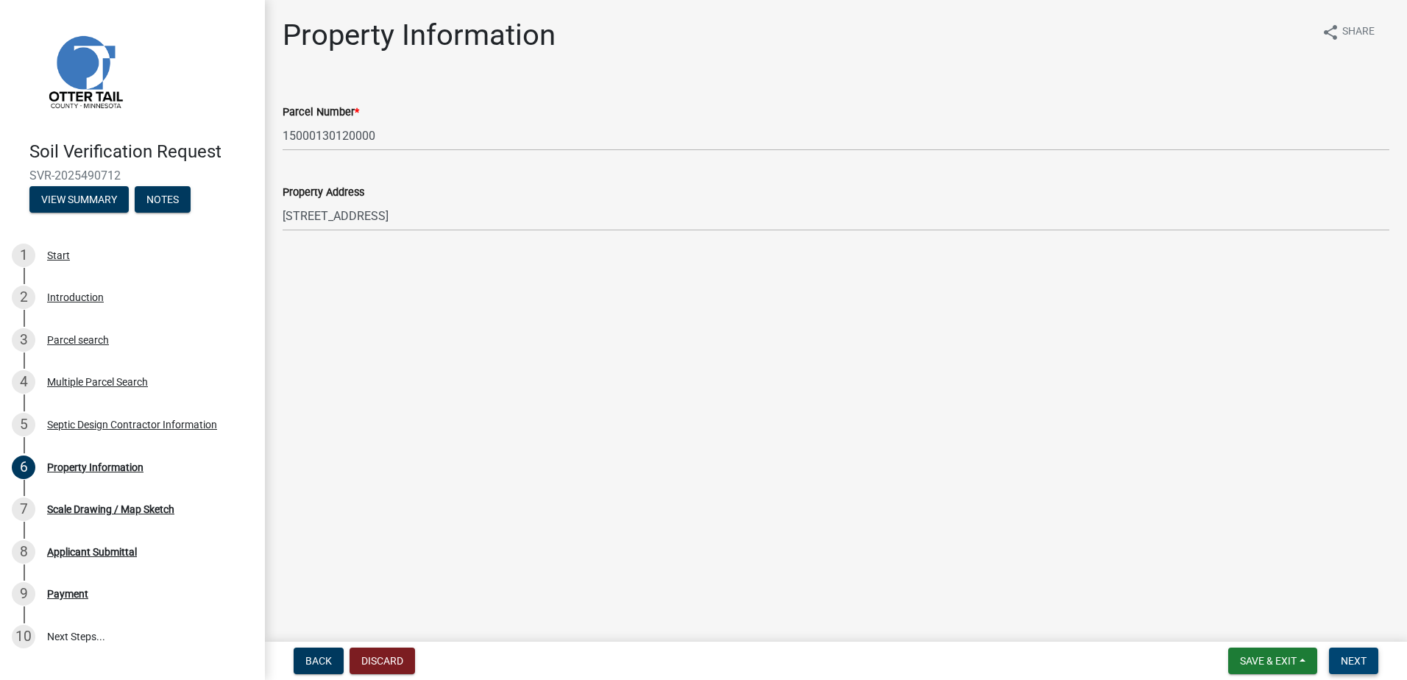
click at [1370, 658] on button "Next" at bounding box center [1353, 661] width 49 height 26
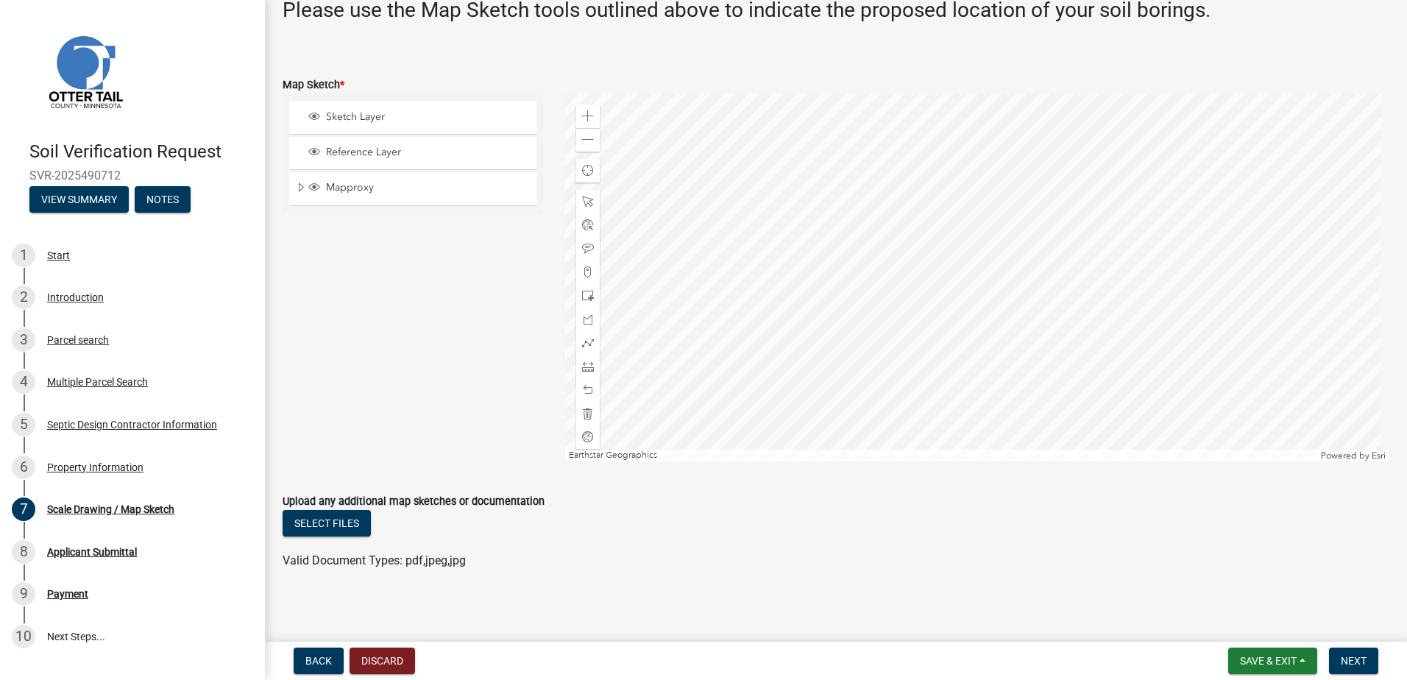
scroll to position [331, 0]
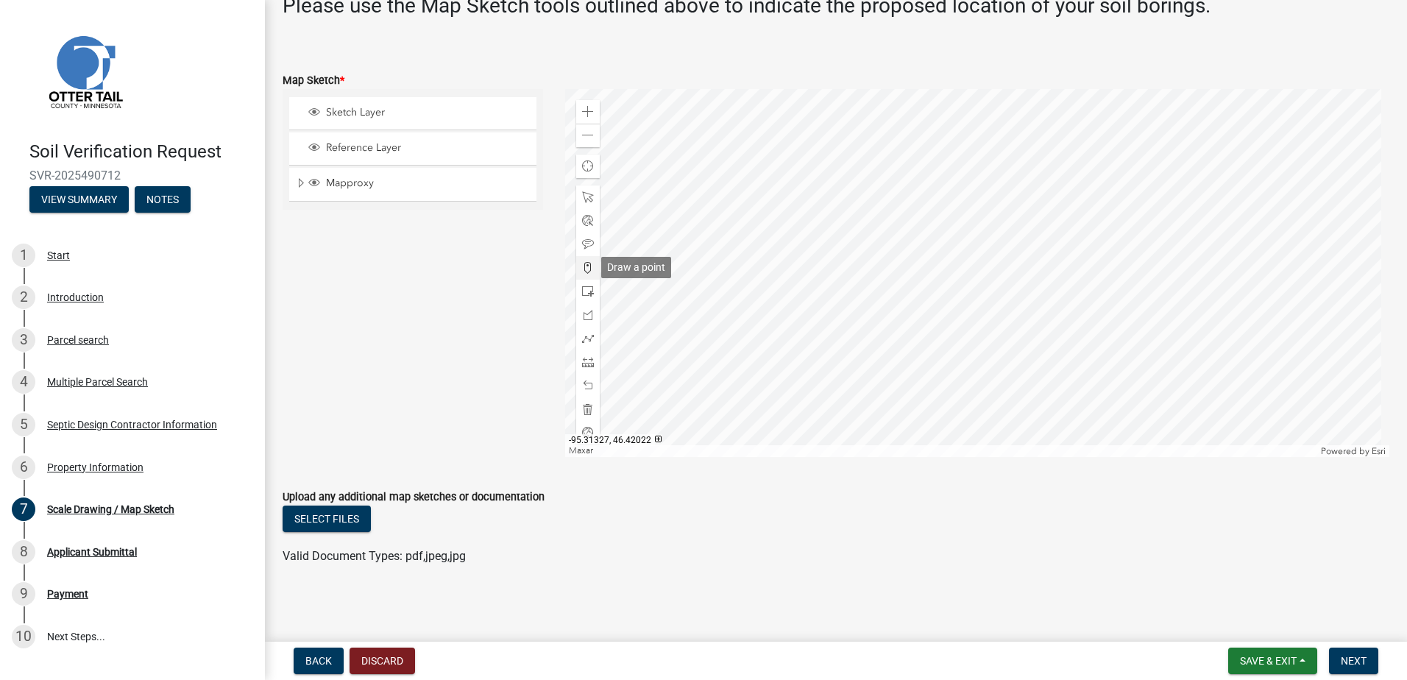
click at [584, 267] on span at bounding box center [588, 268] width 12 height 12
click at [1044, 208] on div at bounding box center [977, 273] width 825 height 368
click at [1349, 660] on span "Next" at bounding box center [1354, 661] width 26 height 12
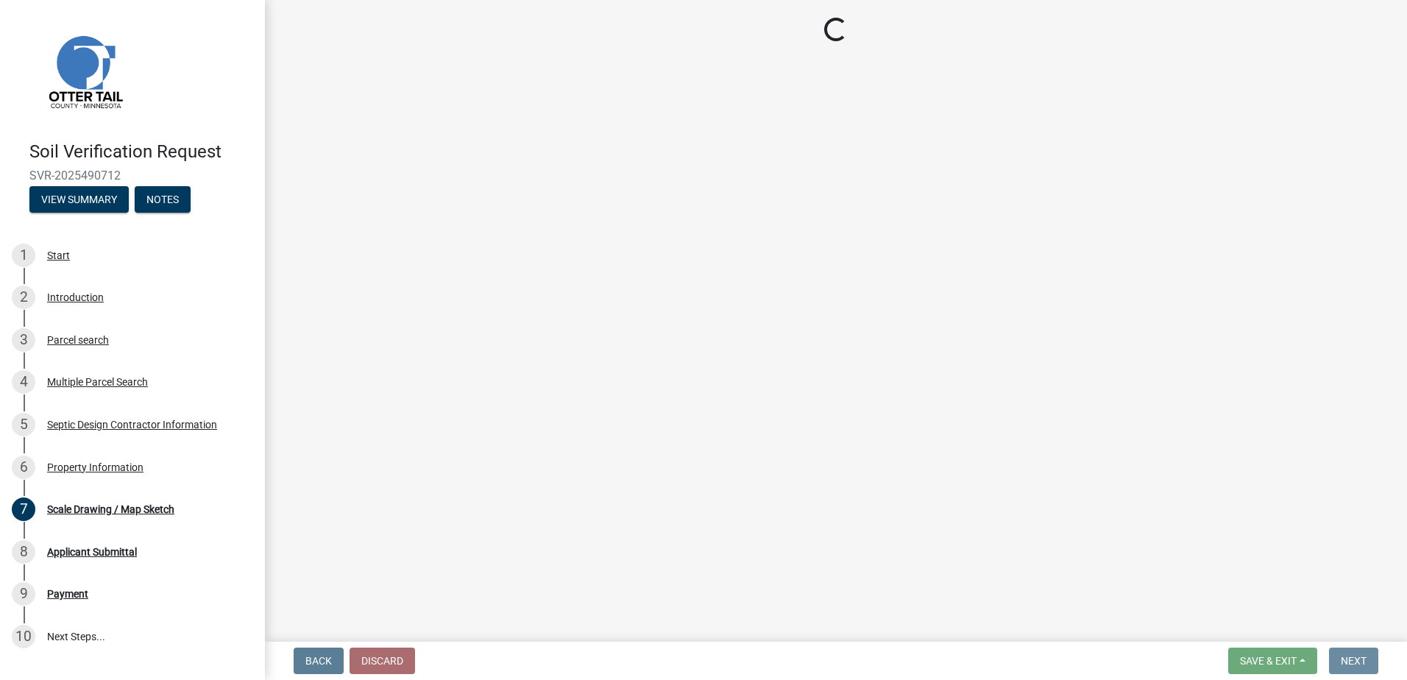
scroll to position [0, 0]
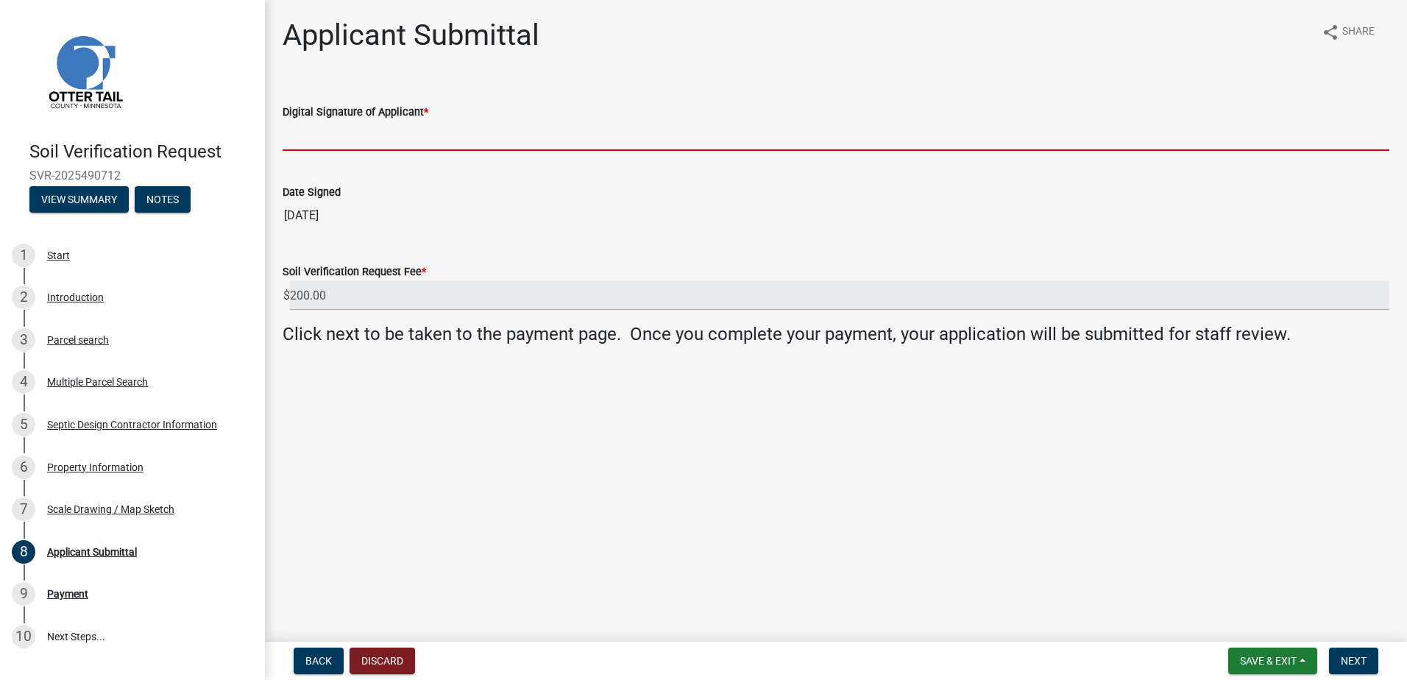
click at [332, 139] on input "Digital Signature of Applicant *" at bounding box center [836, 136] width 1107 height 30
type input "Scott Ellingson"
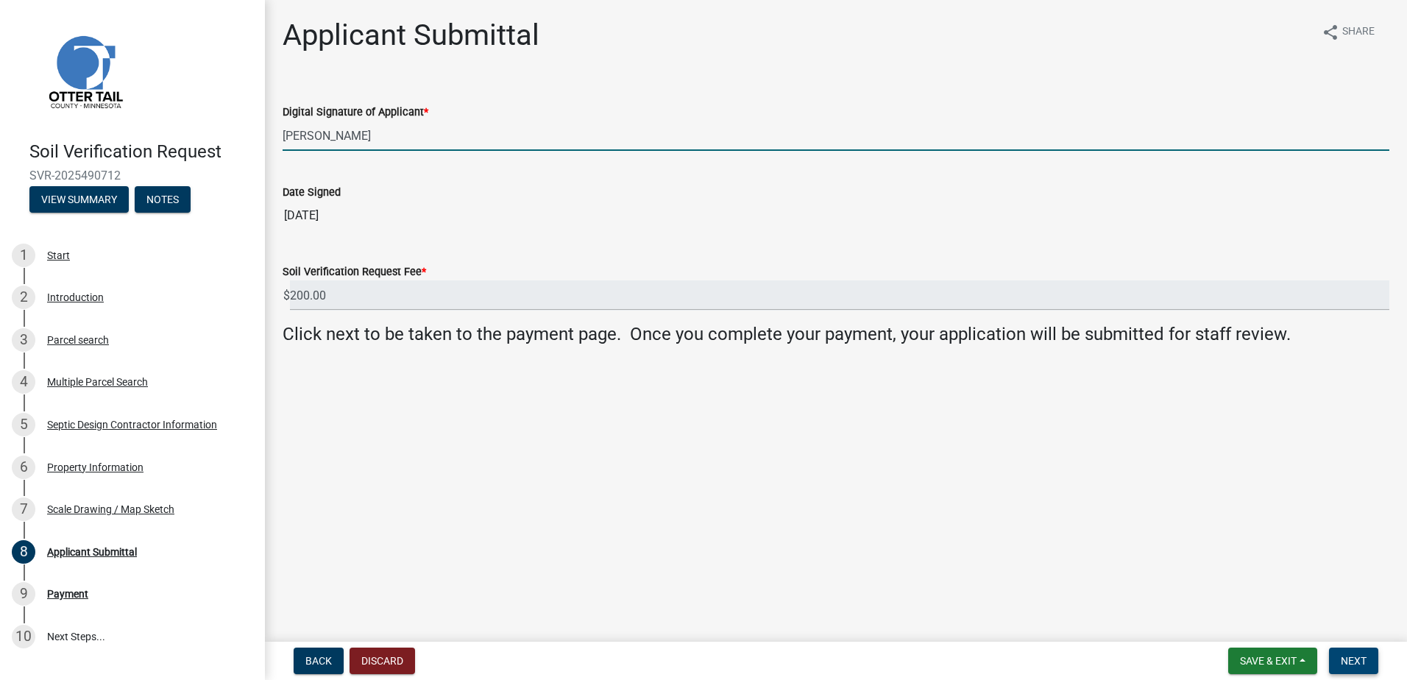
click at [1351, 663] on span "Next" at bounding box center [1354, 661] width 26 height 12
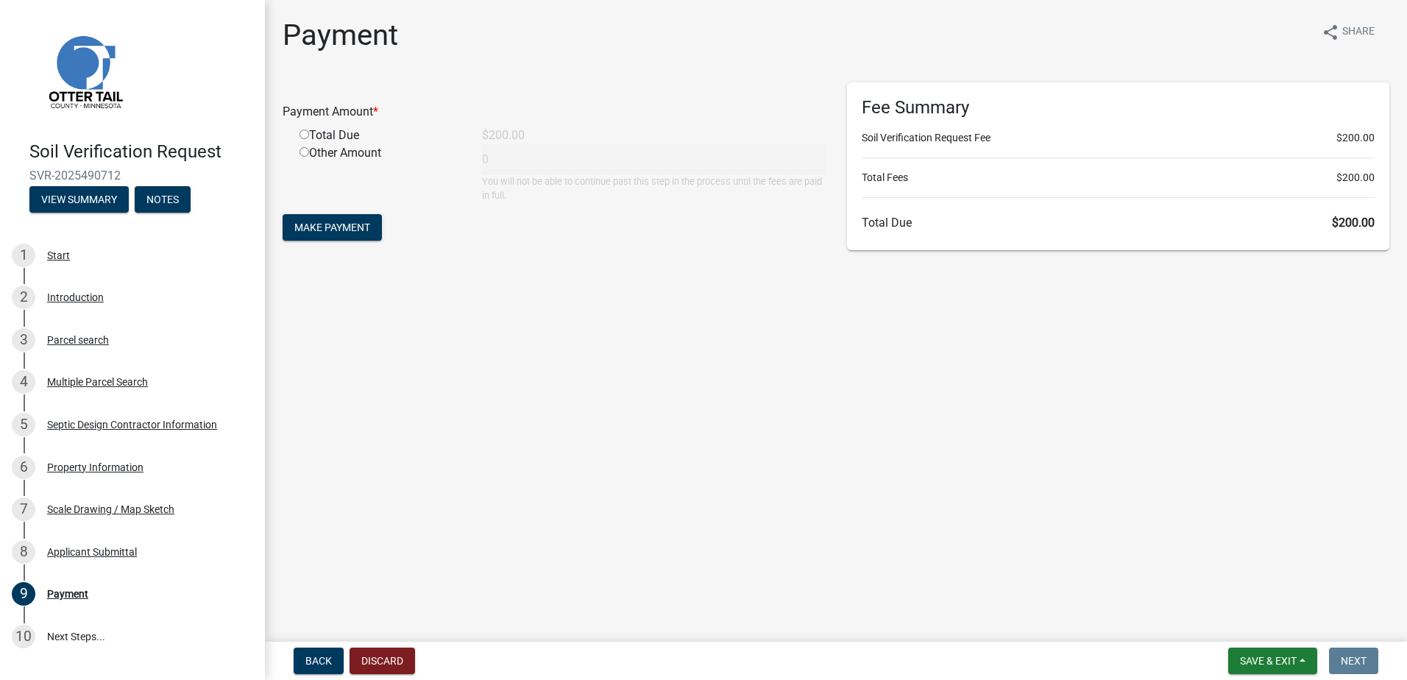
click at [305, 134] on input "radio" at bounding box center [305, 135] width 10 height 10
radio input "true"
type input "200"
click at [352, 224] on span "Make Payment" at bounding box center [332, 228] width 76 height 12
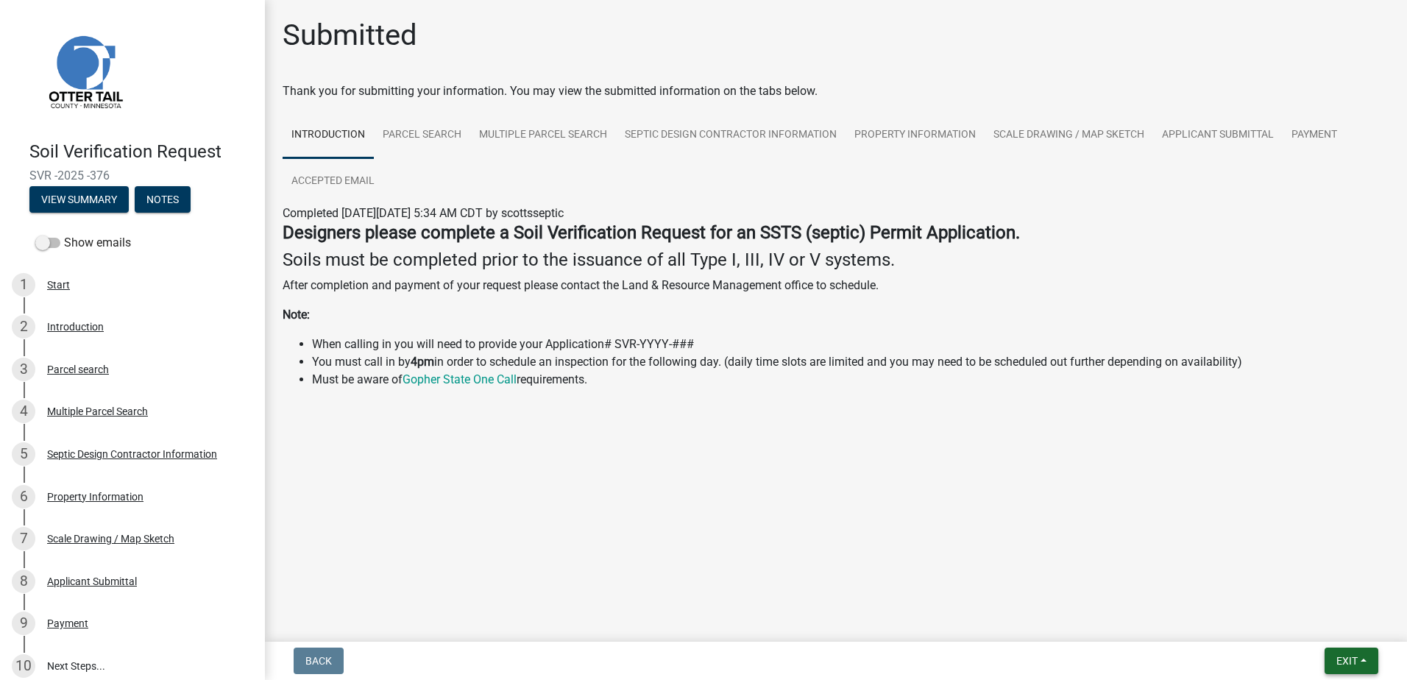
click at [1368, 658] on button "Exit" at bounding box center [1352, 661] width 54 height 26
click at [1308, 621] on button "Save & Exit" at bounding box center [1320, 622] width 118 height 35
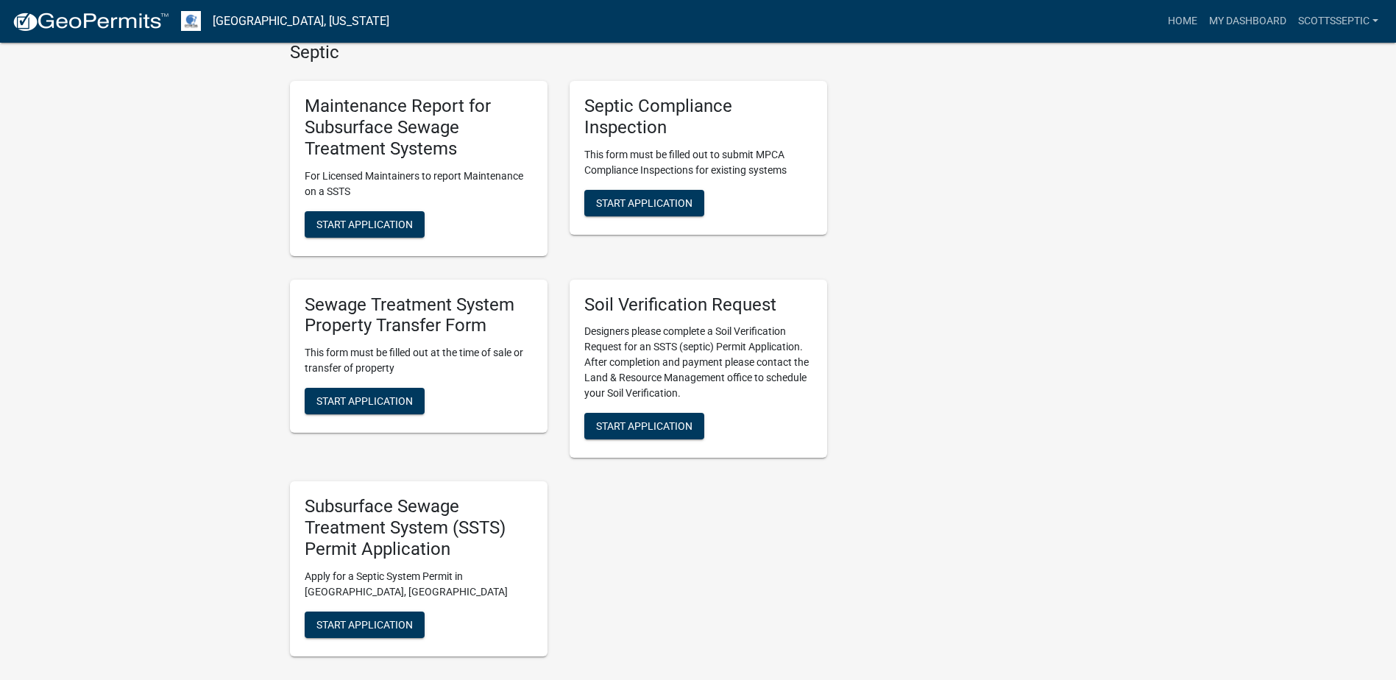
scroll to position [957, 0]
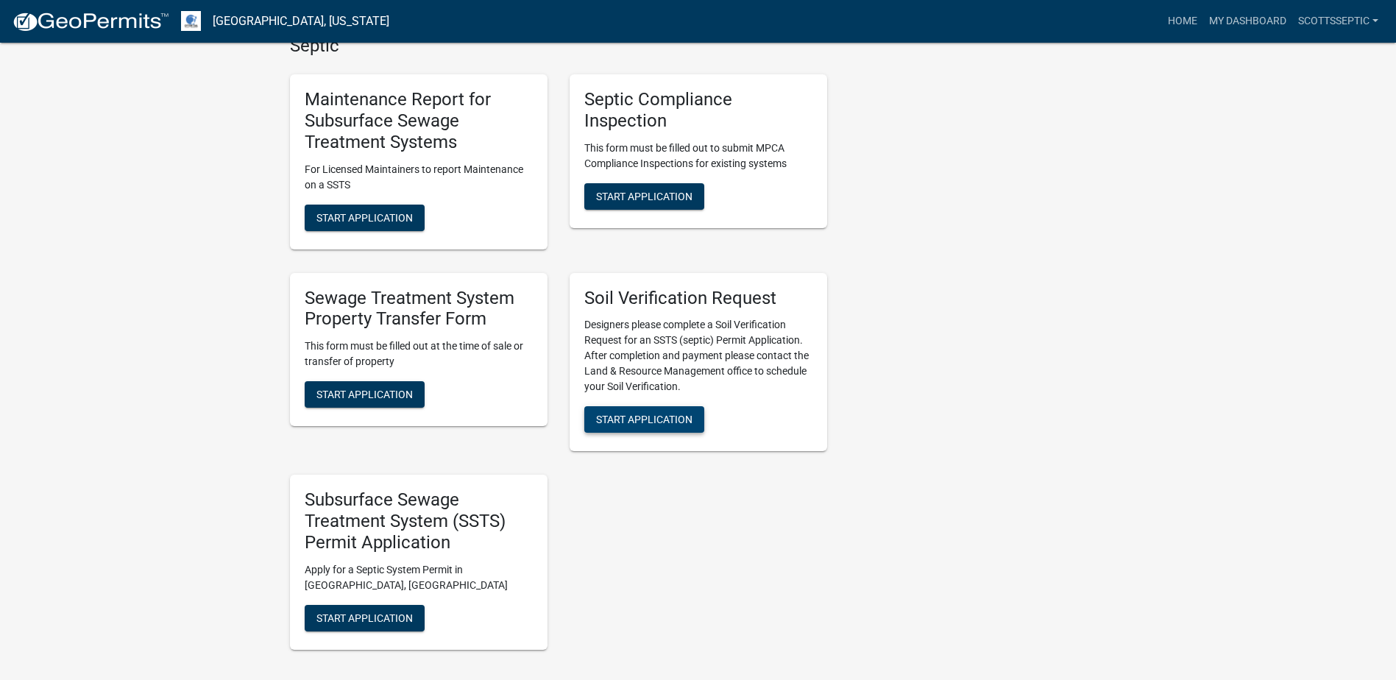
click at [637, 418] on span "Start Application" at bounding box center [644, 420] width 96 height 12
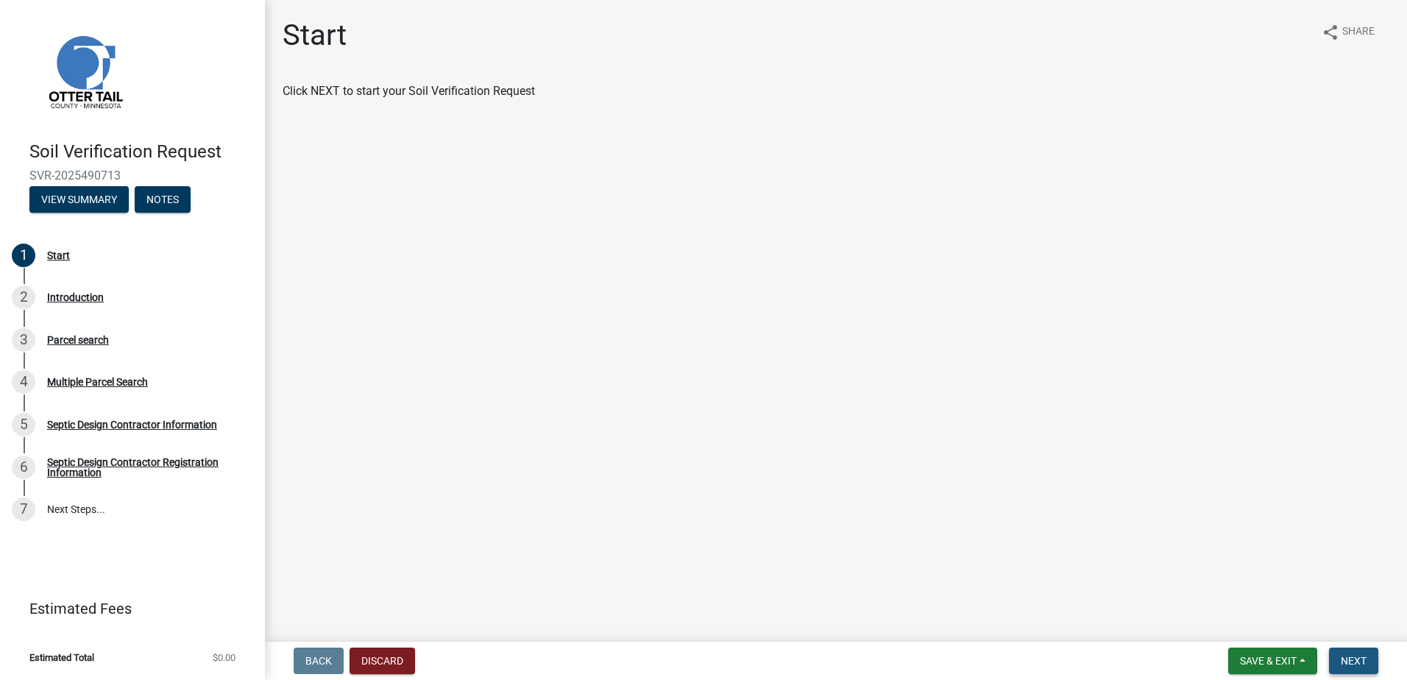
drag, startPoint x: 1359, startPoint y: 667, endPoint x: 1351, endPoint y: 656, distance: 13.7
click at [1359, 665] on span "Next" at bounding box center [1354, 661] width 26 height 12
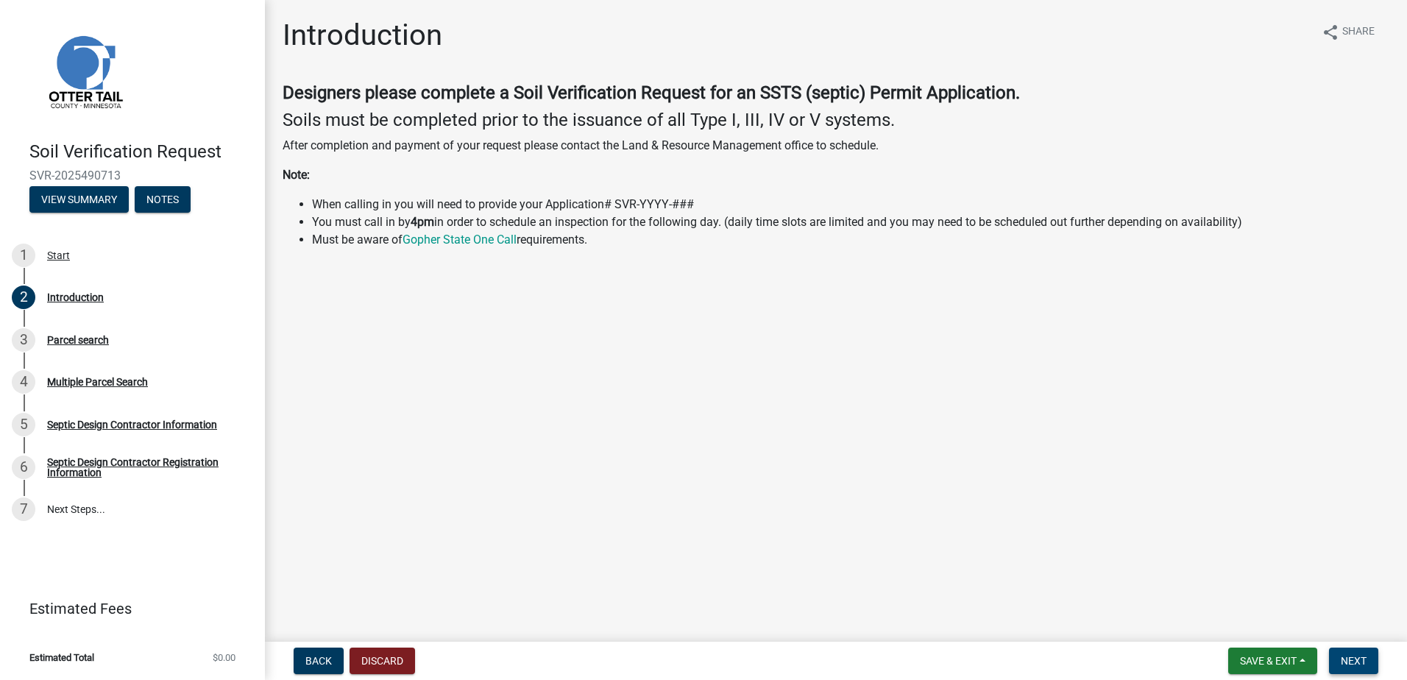
click at [1359, 661] on span "Next" at bounding box center [1354, 661] width 26 height 12
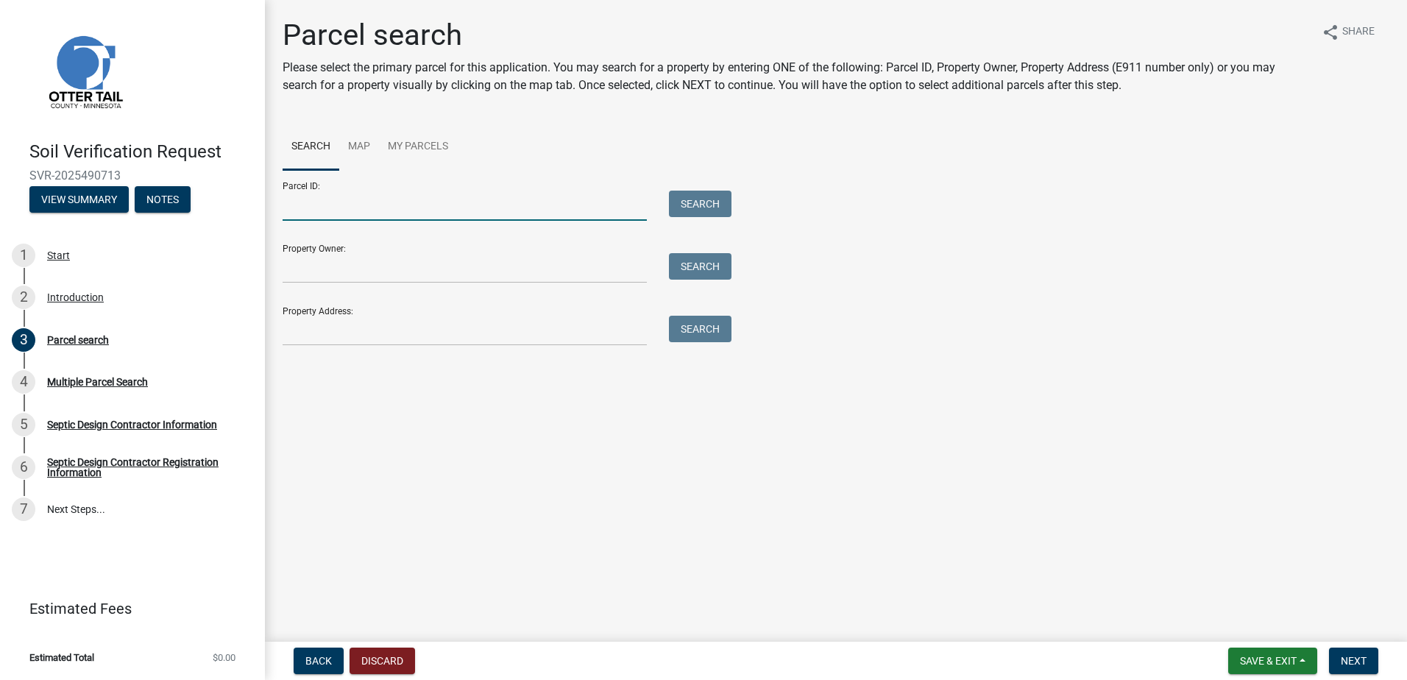
drag, startPoint x: 309, startPoint y: 216, endPoint x: 333, endPoint y: 205, distance: 26.7
click at [309, 216] on input "Parcel ID:" at bounding box center [465, 206] width 364 height 30
click at [347, 208] on input "1100017010" at bounding box center [465, 206] width 364 height 30
type input "1"
type input "11000170107000"
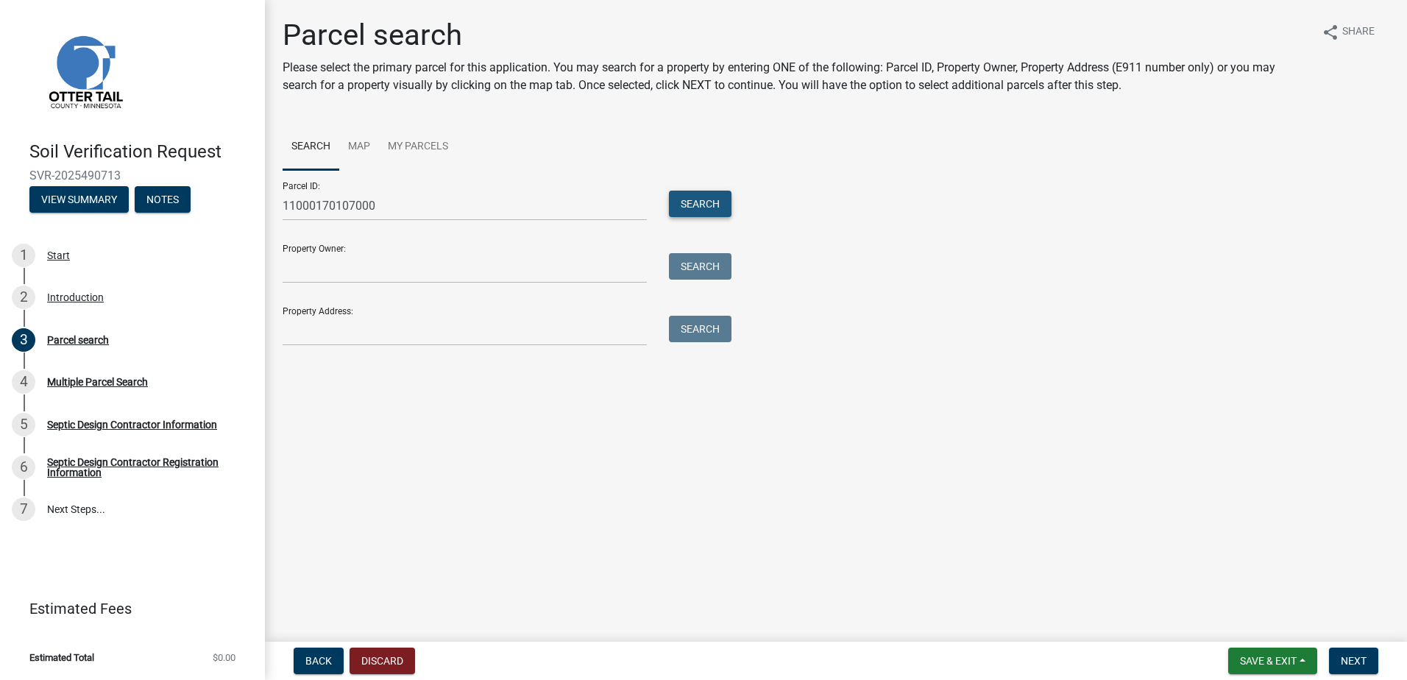
click at [685, 199] on button "Search" at bounding box center [700, 204] width 63 height 26
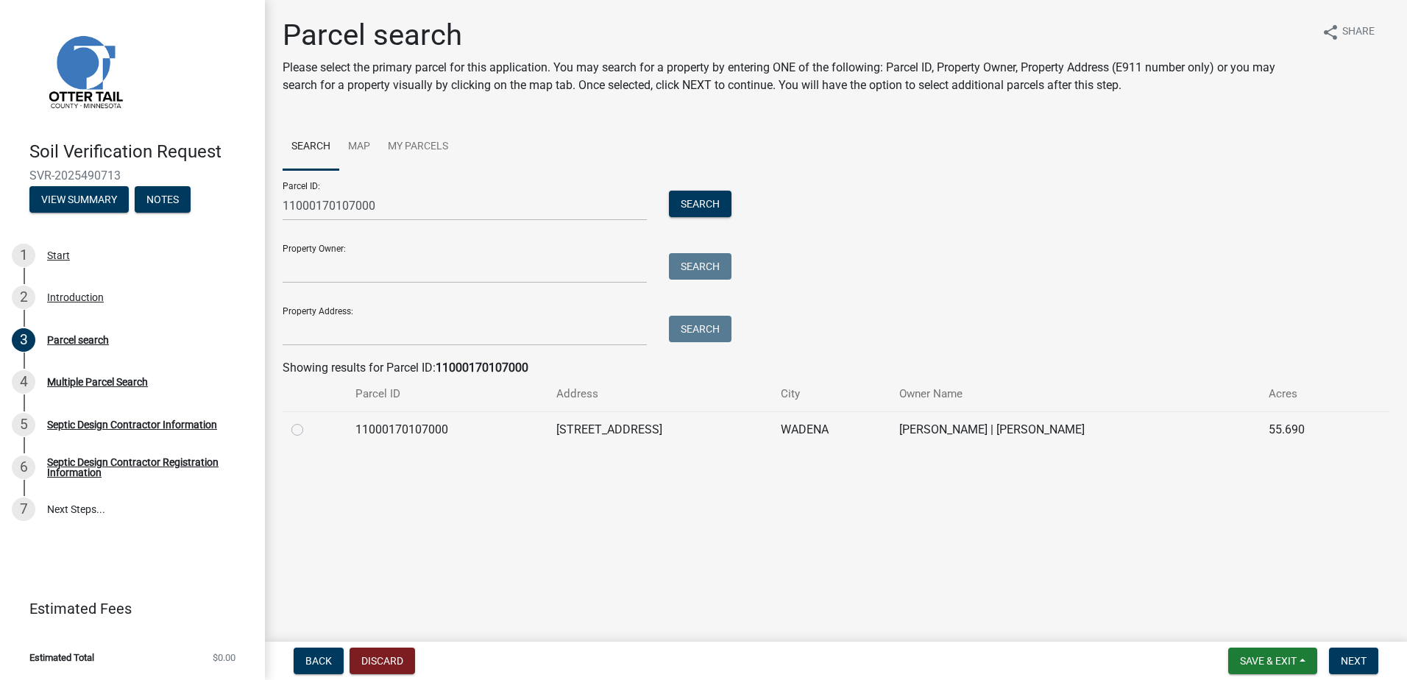
click at [309, 421] on label at bounding box center [309, 421] width 0 height 0
click at [309, 431] on input "radio" at bounding box center [314, 426] width 10 height 10
radio input "true"
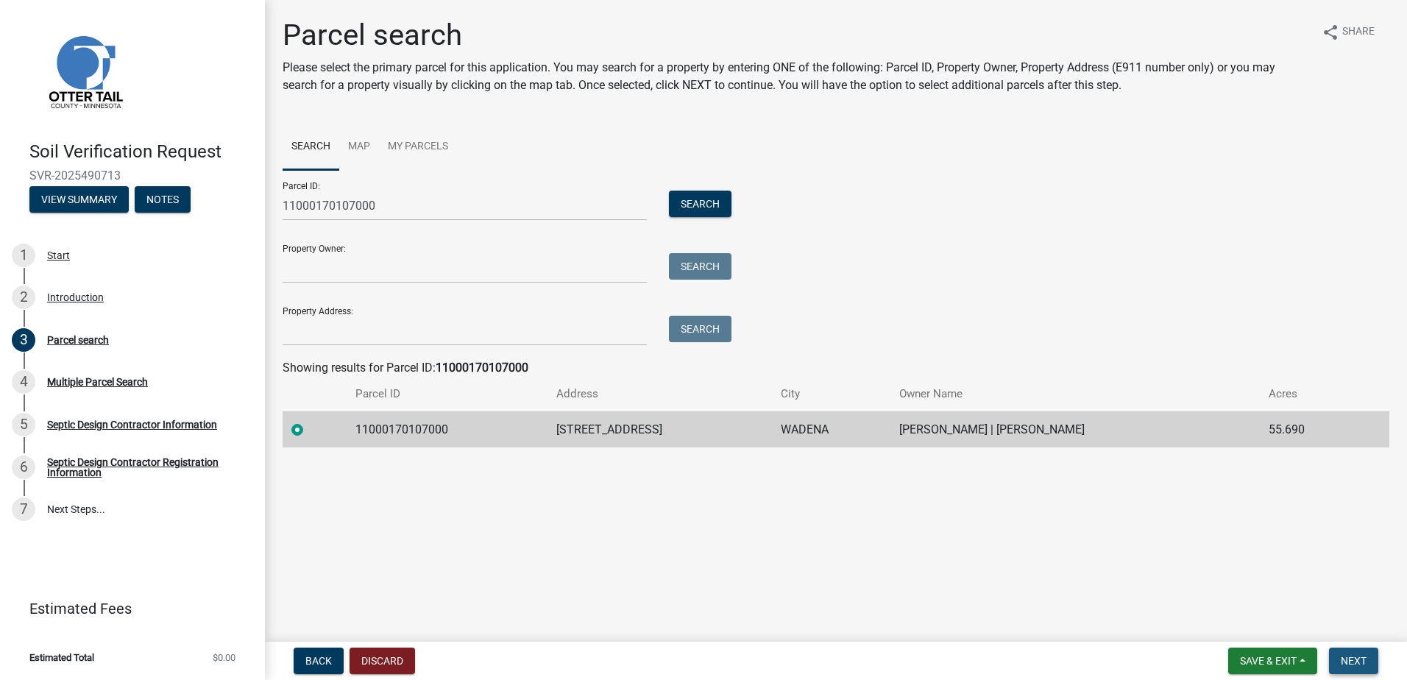
click at [1353, 655] on span "Next" at bounding box center [1354, 661] width 26 height 12
click at [1355, 665] on button "Next" at bounding box center [1353, 661] width 49 height 26
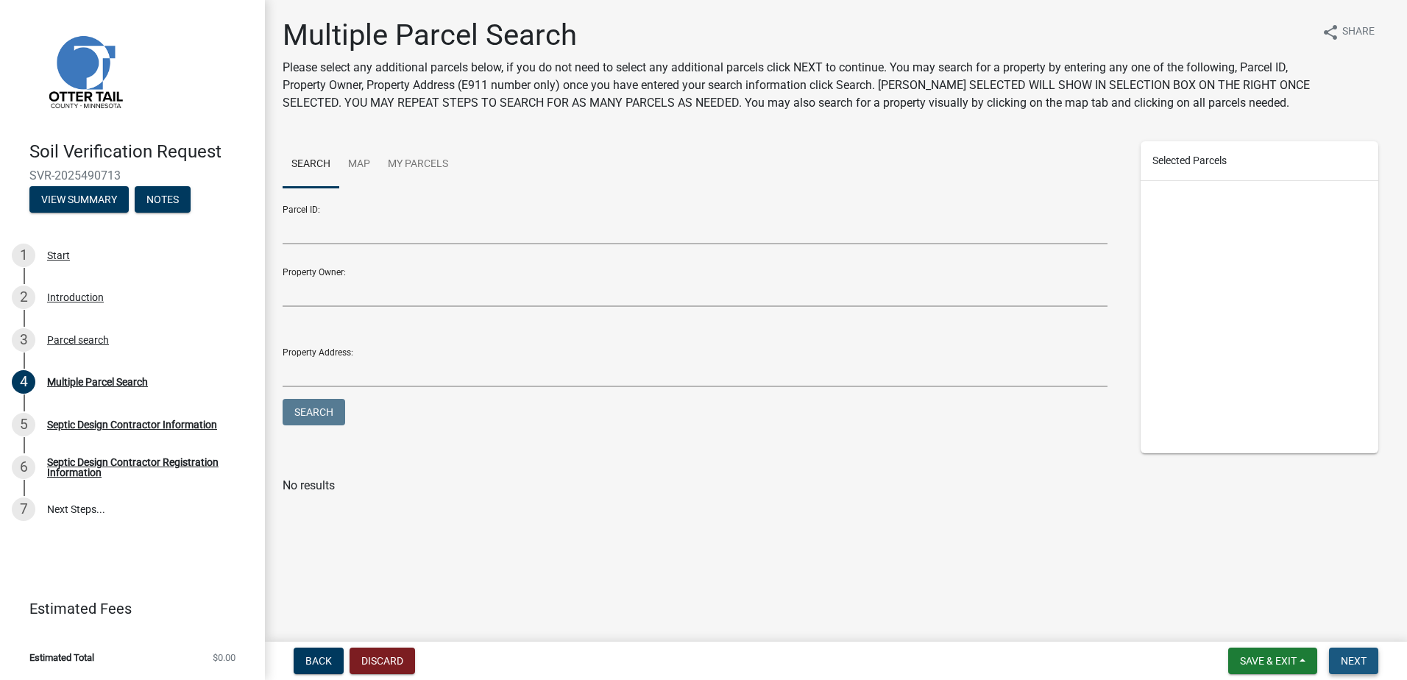
click at [1349, 657] on span "Next" at bounding box center [1354, 661] width 26 height 12
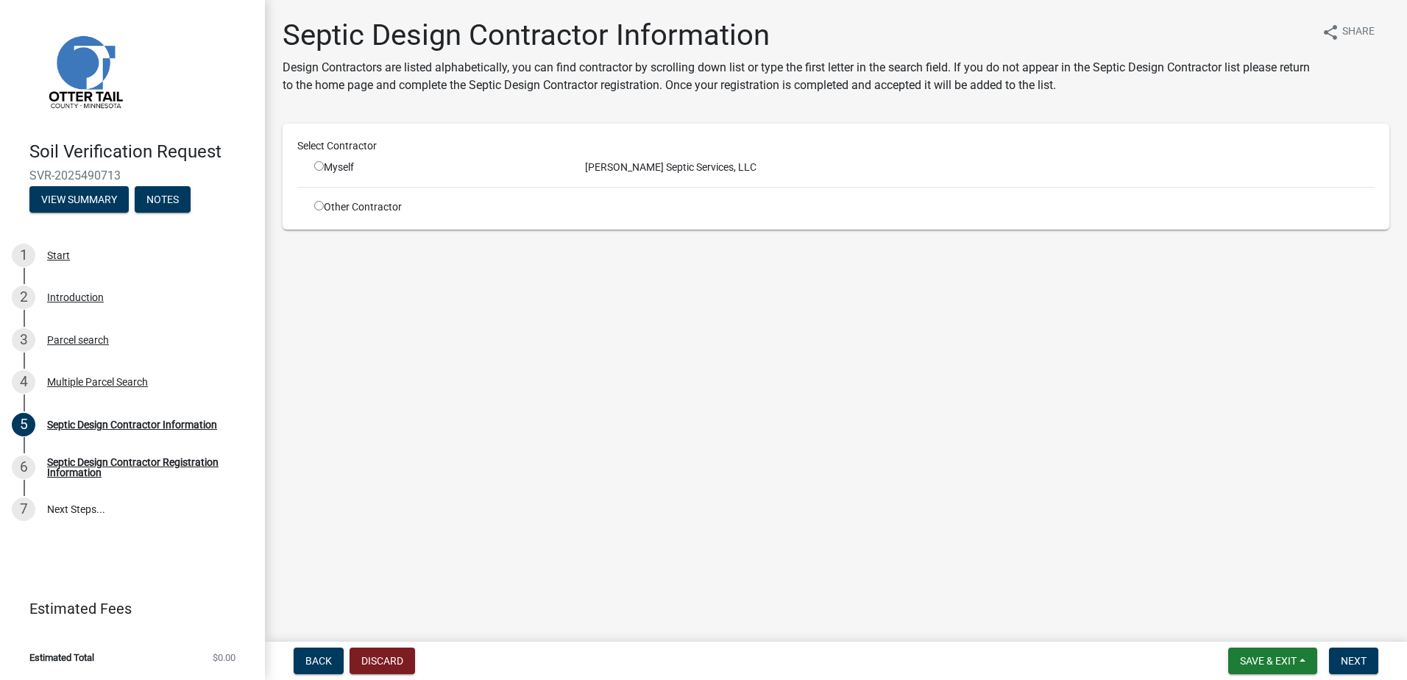
click at [316, 167] on input "radio" at bounding box center [319, 166] width 10 height 10
radio input "true"
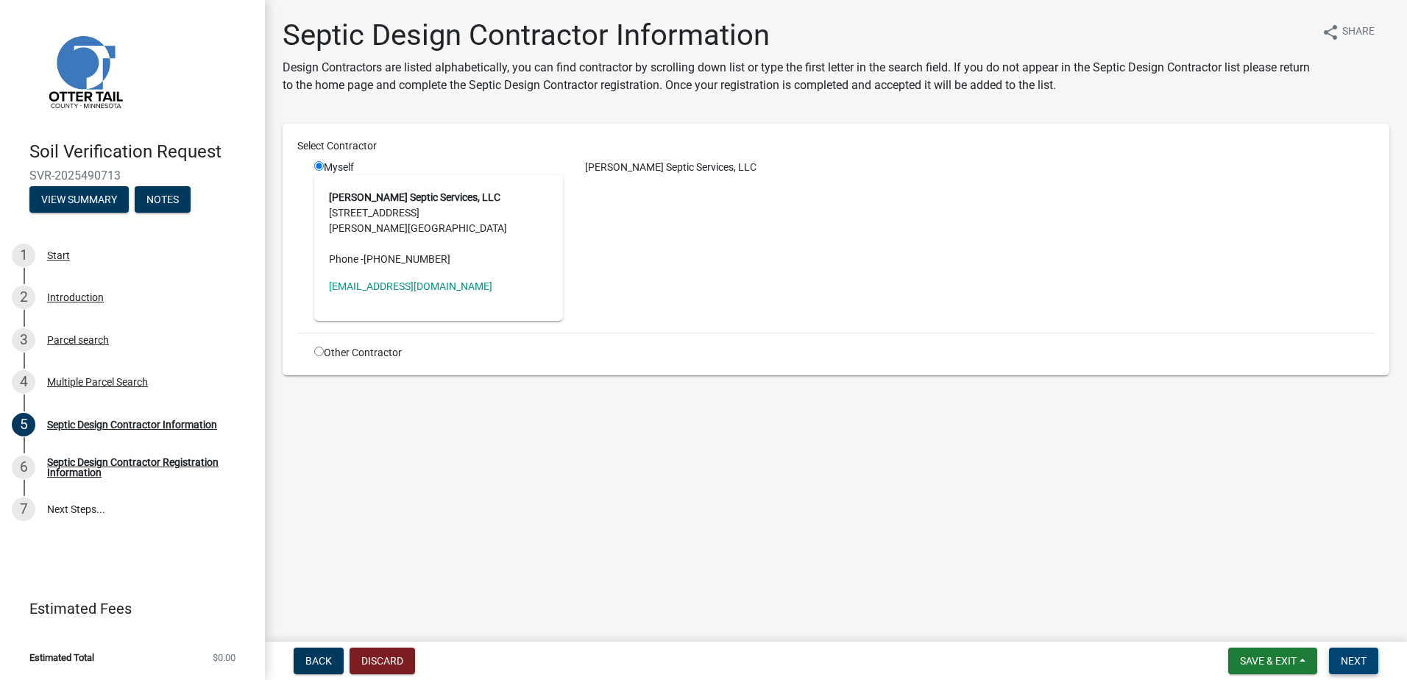
click at [1348, 668] on button "Next" at bounding box center [1353, 661] width 49 height 26
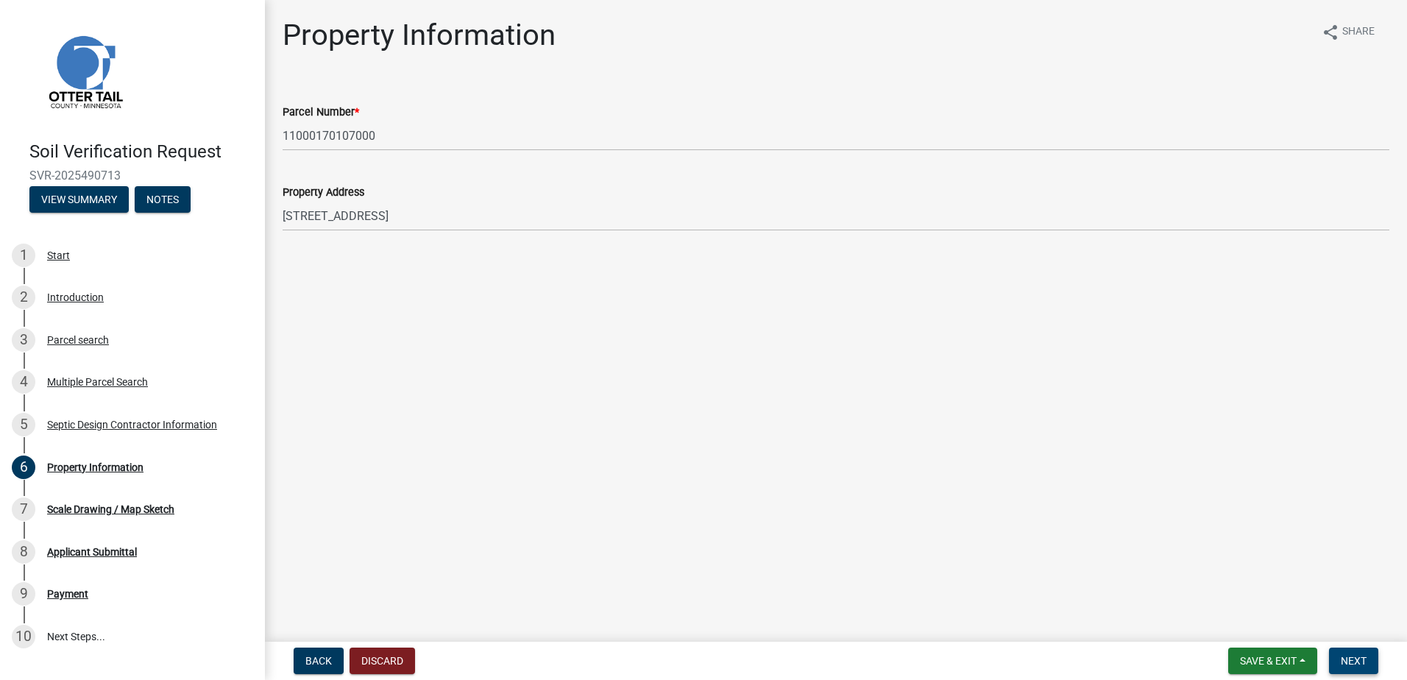
click at [1345, 661] on span "Next" at bounding box center [1354, 661] width 26 height 12
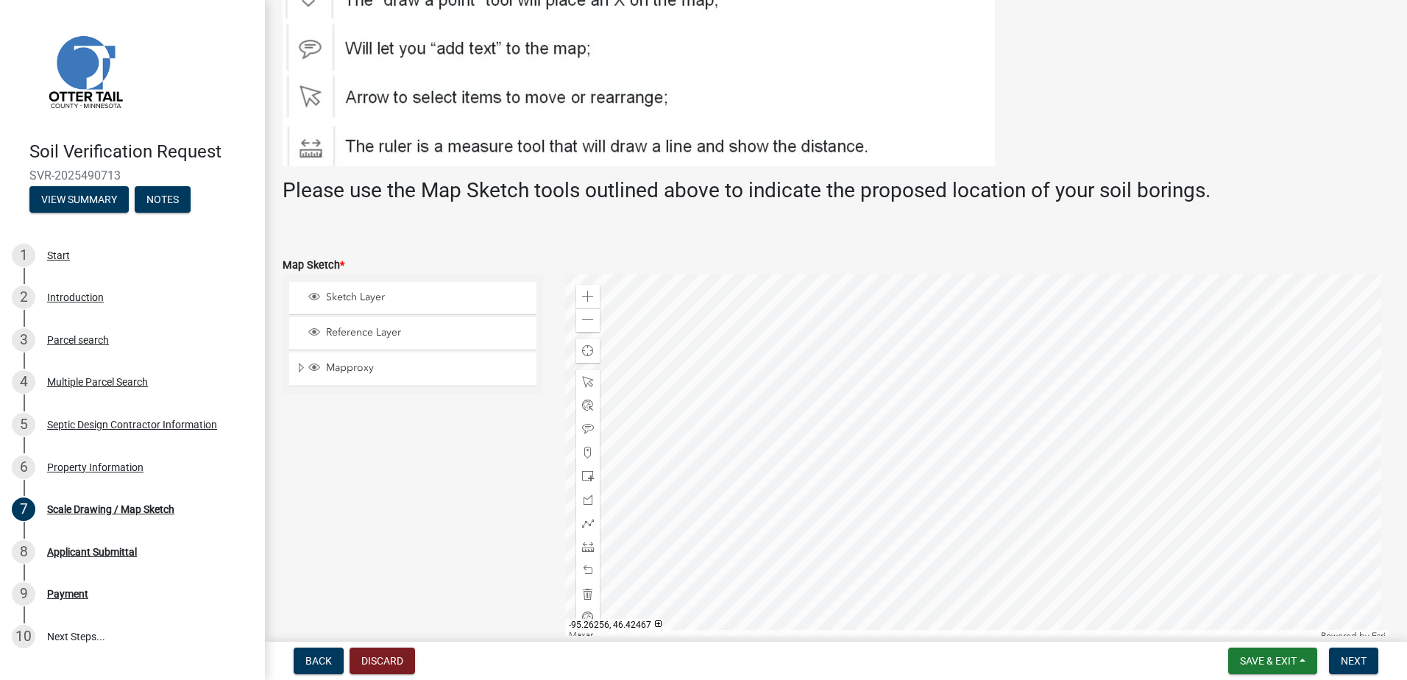
scroll to position [147, 0]
click at [584, 454] on span at bounding box center [588, 452] width 12 height 12
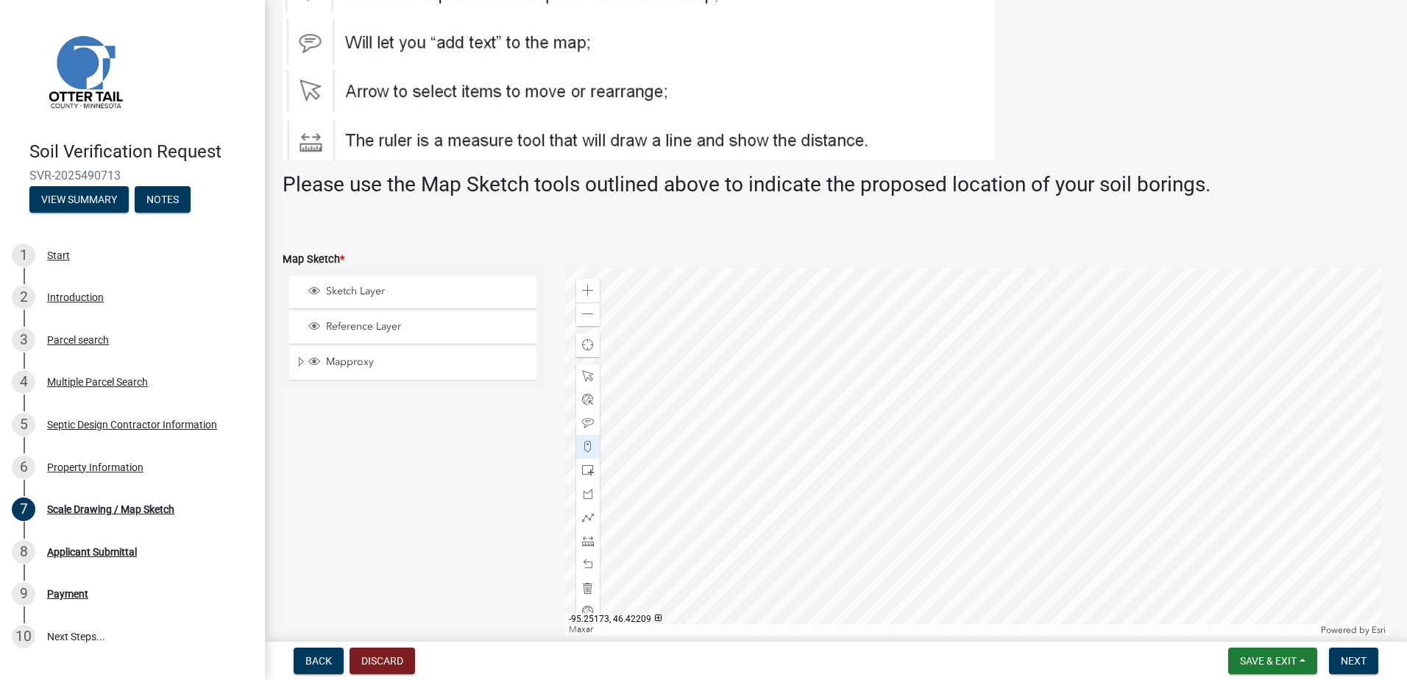
click at [1102, 400] on div at bounding box center [977, 452] width 825 height 368
click at [1347, 651] on button "Next" at bounding box center [1353, 661] width 49 height 26
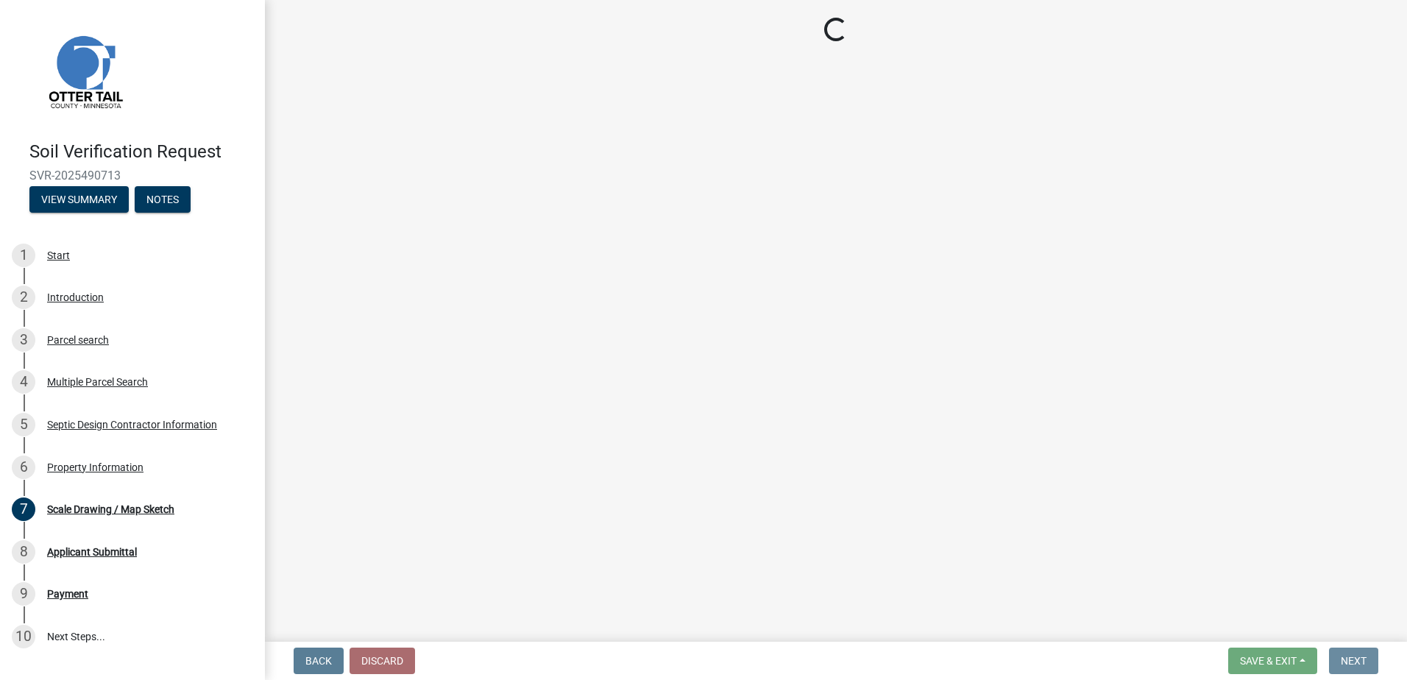
scroll to position [0, 0]
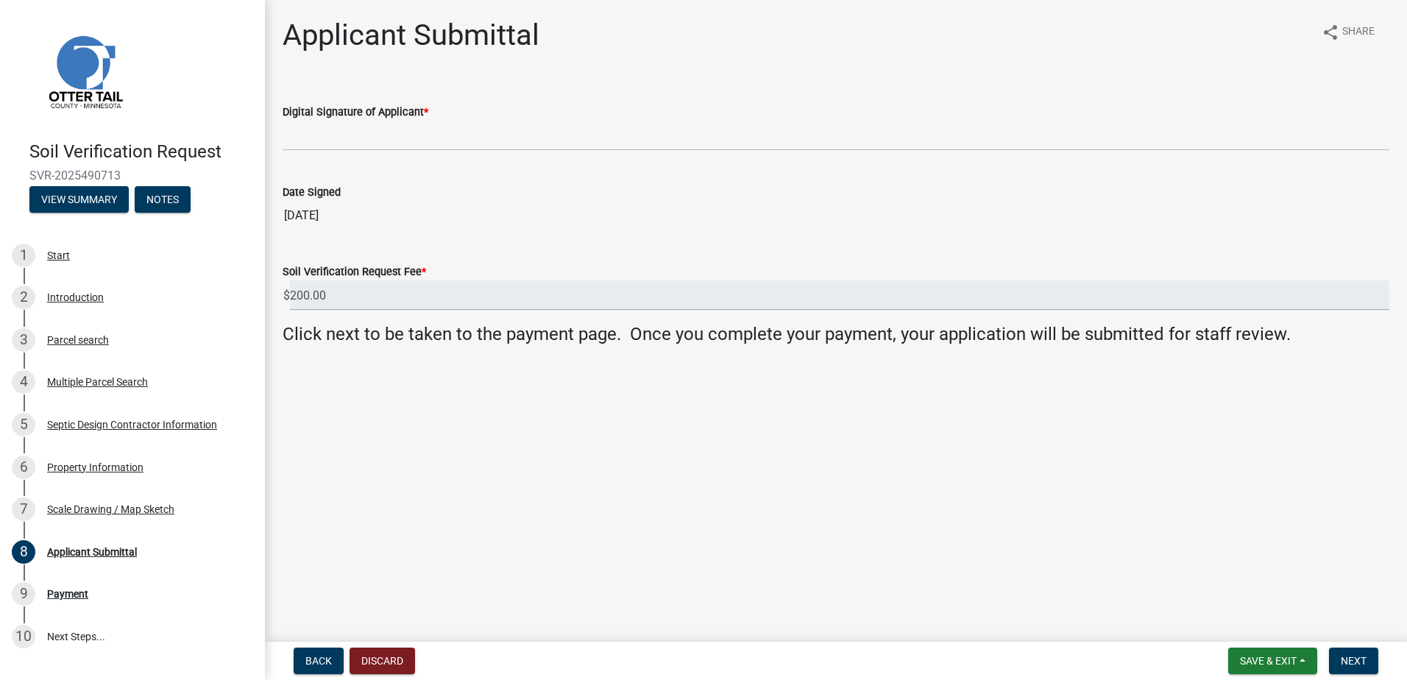
drag, startPoint x: 311, startPoint y: 152, endPoint x: 311, endPoint y: 144, distance: 8.1
click at [311, 150] on wm-data-entity-input "Digital Signature of Applicant *" at bounding box center [836, 122] width 1107 height 80
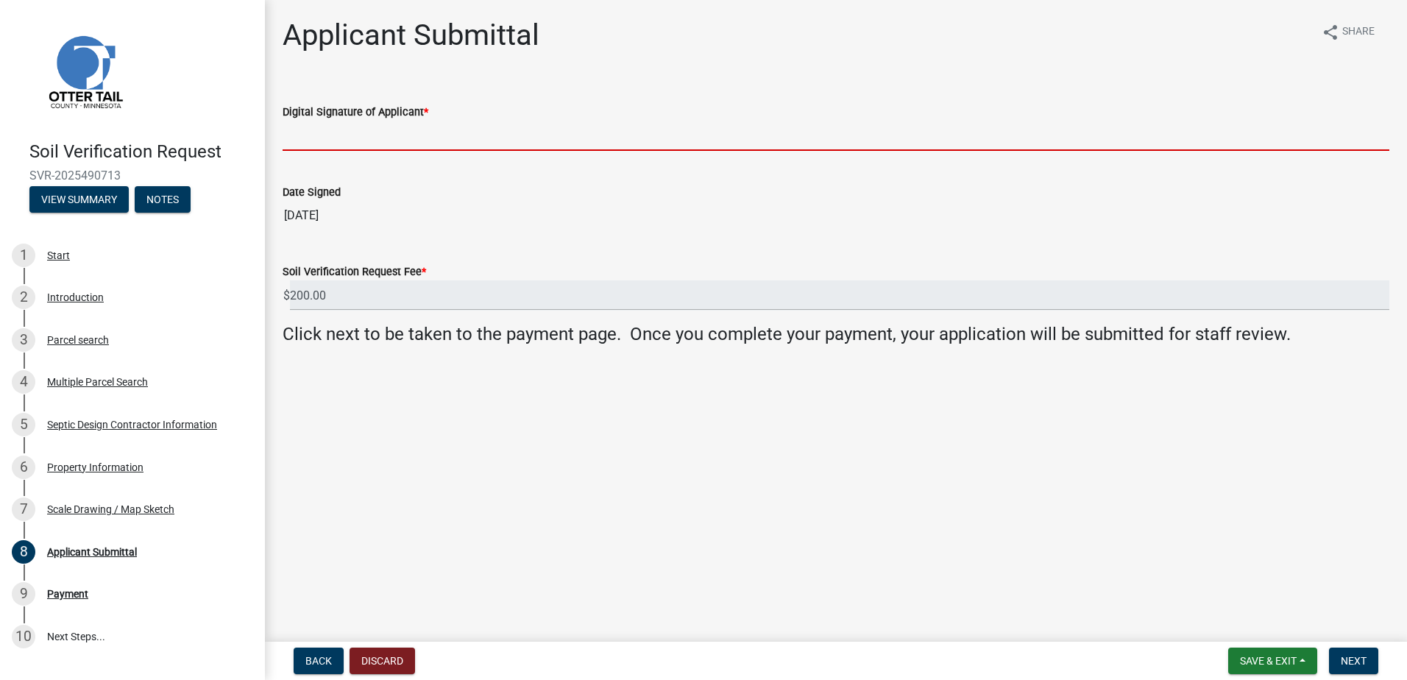
click at [309, 142] on input "Digital Signature of Applicant *" at bounding box center [836, 136] width 1107 height 30
type input "Scott Ellingson"
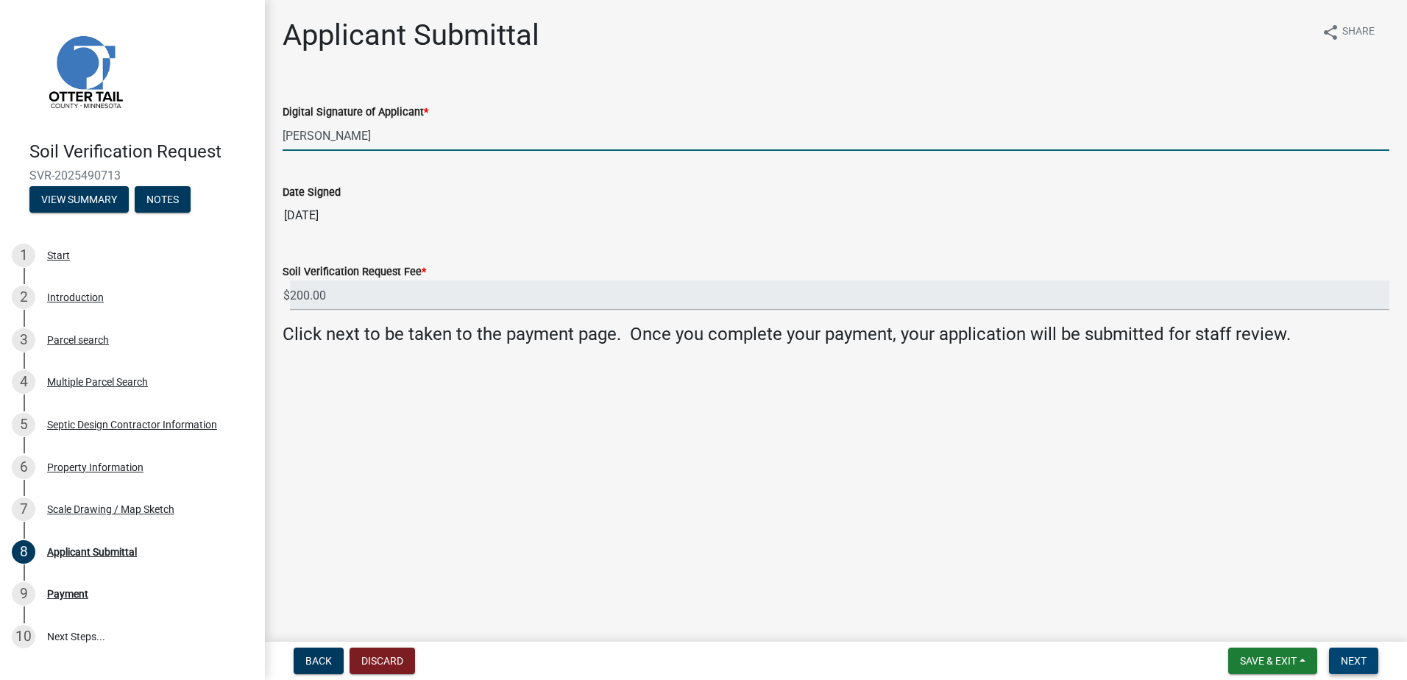
click at [1343, 649] on button "Next" at bounding box center [1353, 661] width 49 height 26
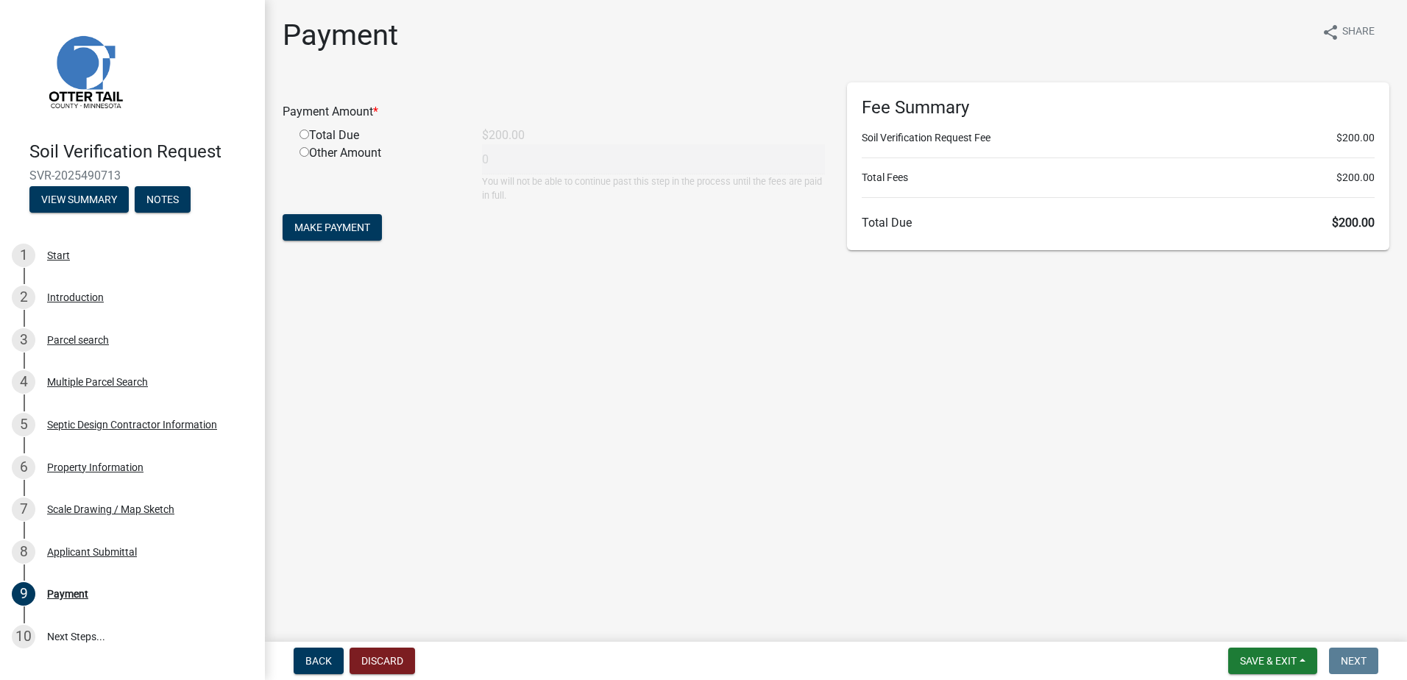
click at [298, 138] on div "Total Due" at bounding box center [380, 136] width 183 height 18
click at [306, 134] on input "radio" at bounding box center [305, 135] width 10 height 10
radio input "true"
type input "200"
click at [330, 228] on span "Make Payment" at bounding box center [332, 228] width 76 height 12
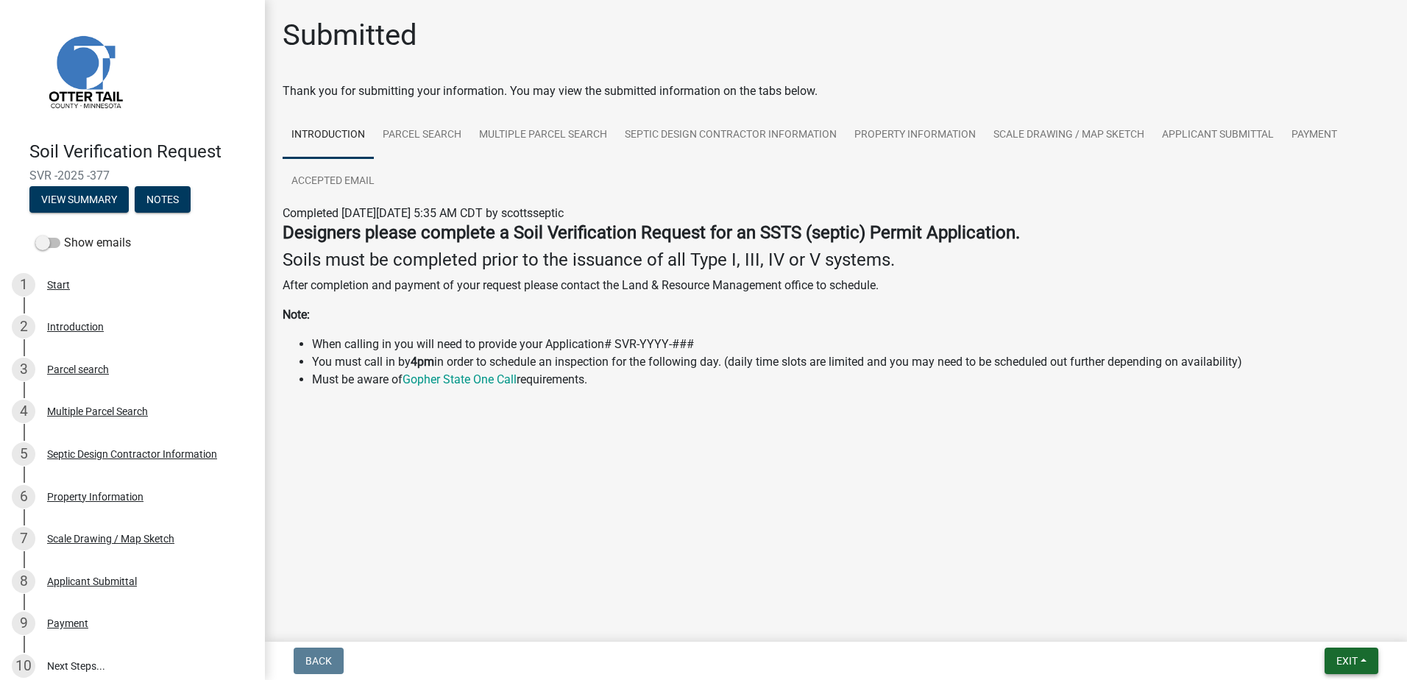
click at [1365, 659] on button "Exit" at bounding box center [1352, 661] width 54 height 26
click at [1314, 619] on button "Save & Exit" at bounding box center [1320, 622] width 118 height 35
